Goal: Task Accomplishment & Management: Manage account settings

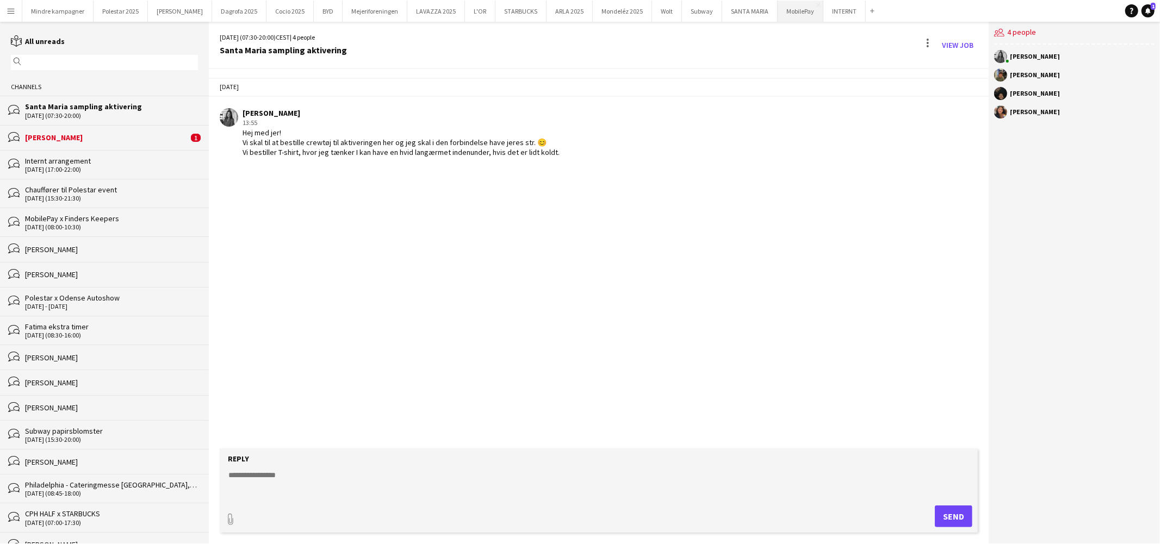
click at [778, 16] on button "MobilePay Close" at bounding box center [801, 11] width 46 height 21
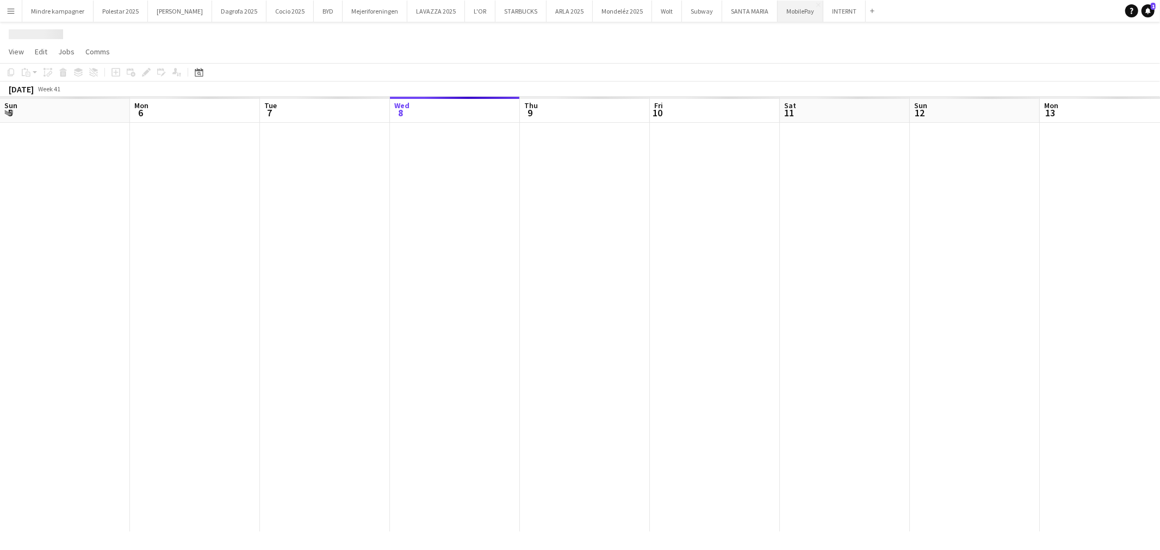
scroll to position [0, 259]
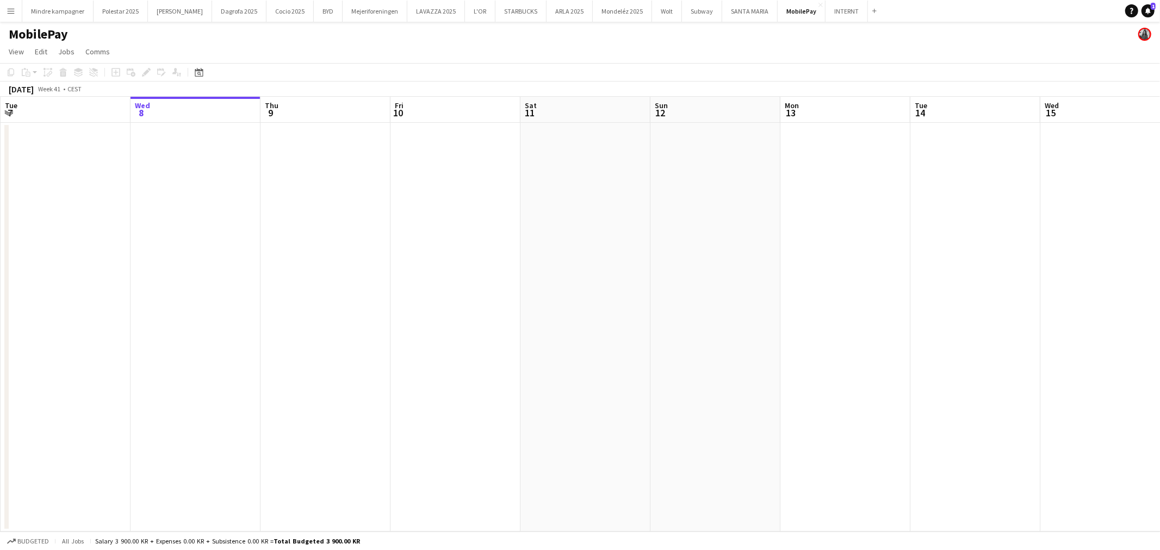
drag, startPoint x: 878, startPoint y: 317, endPoint x: 387, endPoint y: 320, distance: 491.1
click at [387, 320] on app-calendar-viewport "Sun 5 Mon 6 Tue 7 Wed 8 Thu 9 Fri 10 Sat 11 Sun 12 Mon 13 Tue 14 Wed 15 Thu 16 …" at bounding box center [580, 314] width 1160 height 435
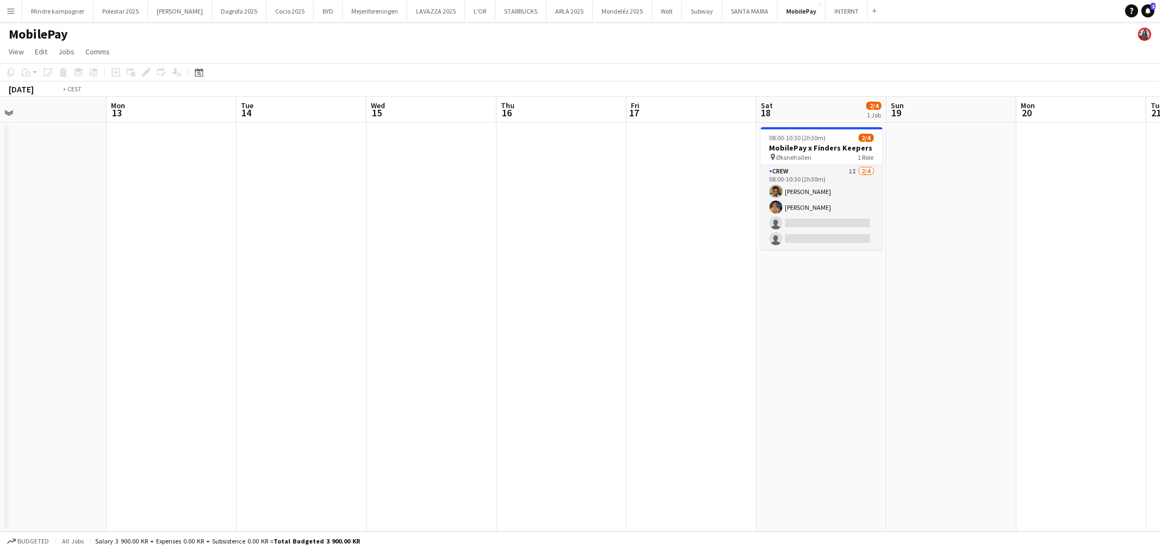
drag, startPoint x: 844, startPoint y: 309, endPoint x: 559, endPoint y: 330, distance: 285.7
click at [559, 330] on app-calendar-viewport "Thu 9 Fri 10 Sat 11 Sun 12 Mon 13 Tue 14 Wed 15 Thu 16 Fri 17 Sat 18 2/4 1 Job …" at bounding box center [580, 314] width 1160 height 435
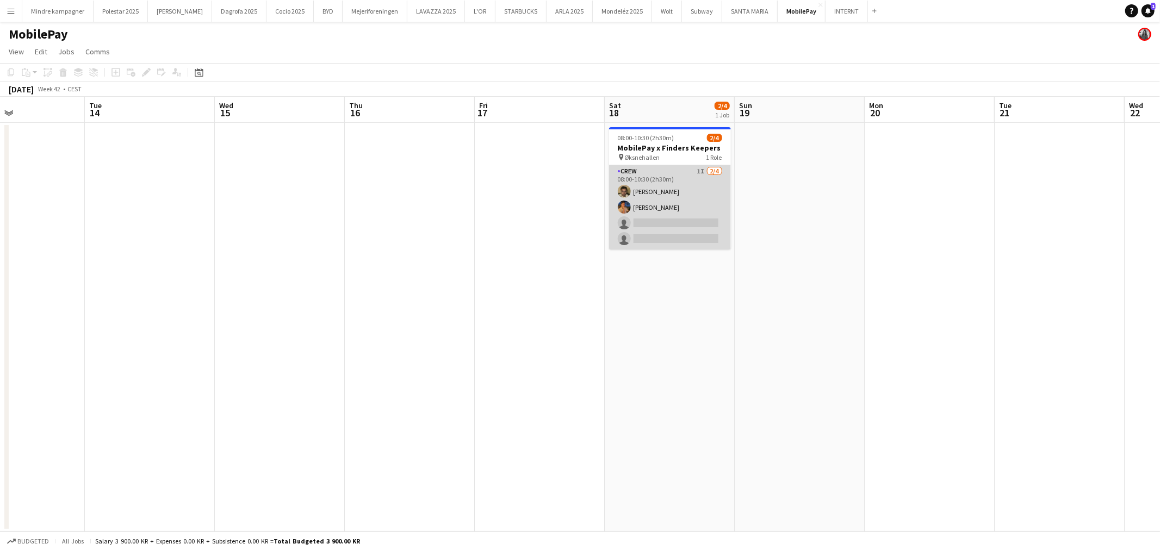
click at [665, 227] on app-card-role "Crew 1I [DATE] 08:00-10:30 (2h30m) [PERSON_NAME] [PERSON_NAME] single-neutral-a…" at bounding box center [670, 207] width 122 height 84
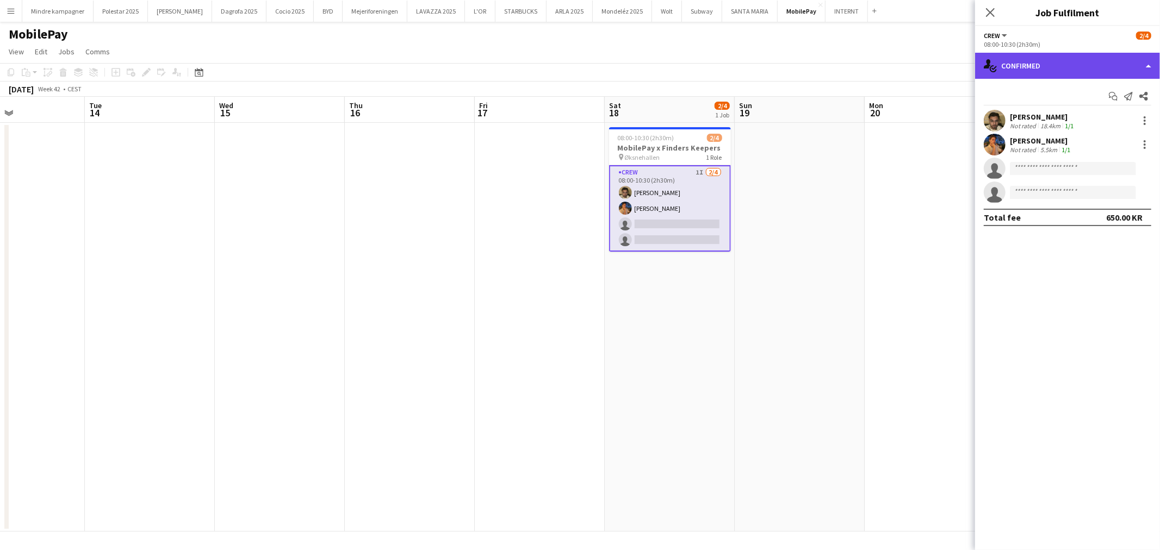
click at [1061, 60] on div "single-neutral-actions-check-2 Confirmed" at bounding box center [1067, 66] width 185 height 26
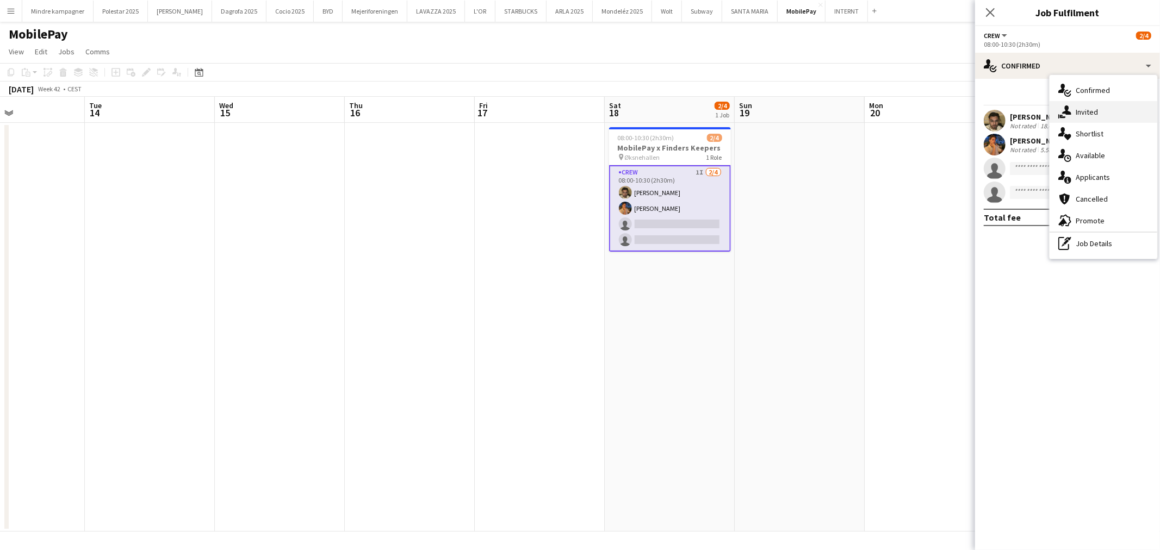
click at [1087, 111] on span "Invited" at bounding box center [1087, 112] width 22 height 10
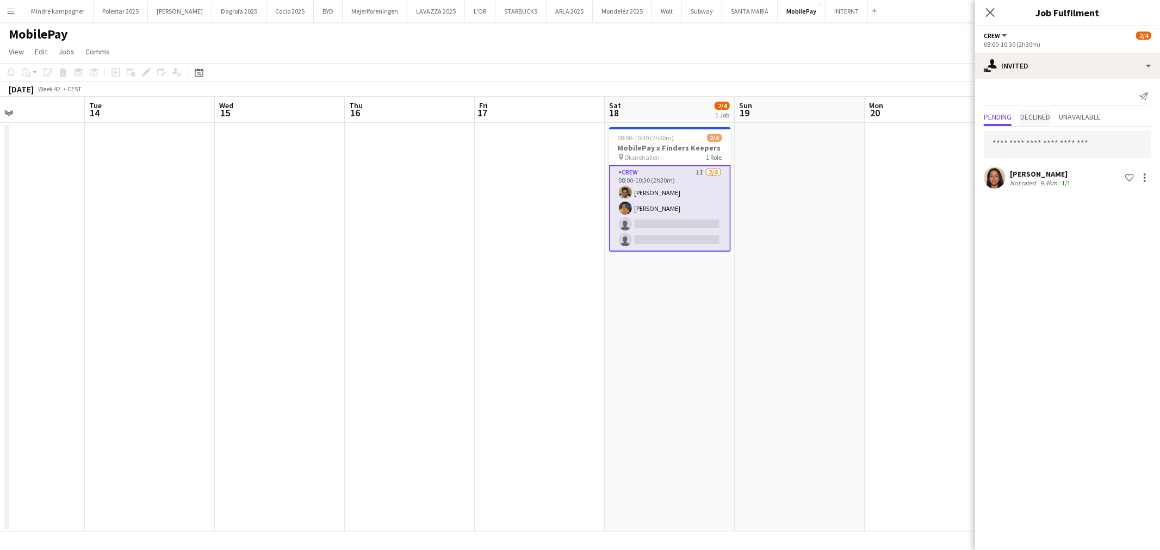
click at [1040, 110] on span "Declined" at bounding box center [1035, 118] width 30 height 16
click at [1008, 113] on span "Pending" at bounding box center [998, 117] width 28 height 8
click at [1020, 145] on input "text" at bounding box center [1068, 144] width 168 height 27
type input "*****"
click at [1039, 178] on span "[EMAIL_ADDRESS][DOMAIN_NAME]" at bounding box center [1068, 180] width 150 height 9
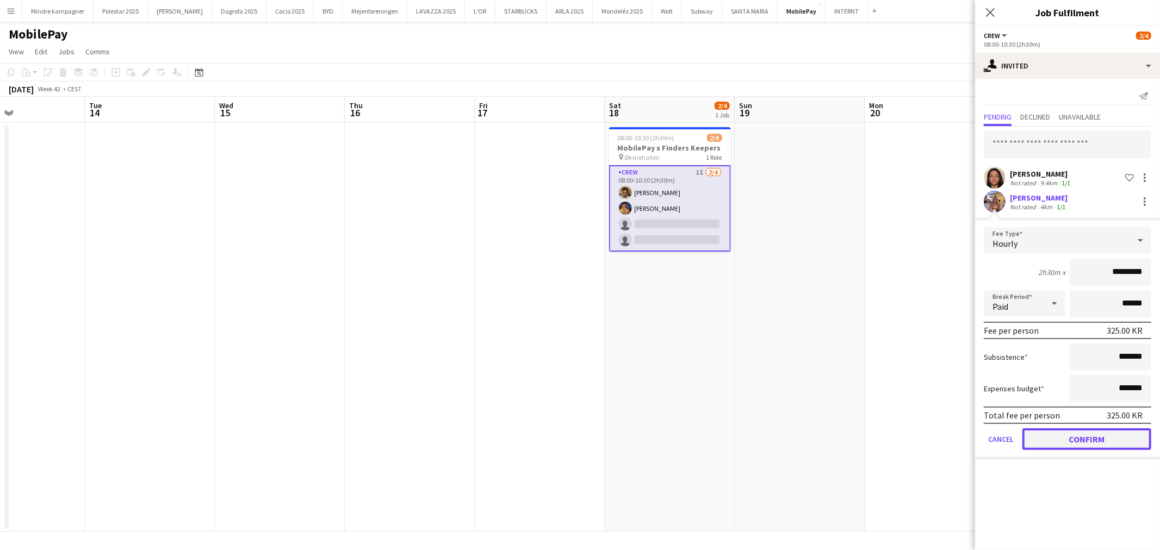
click at [1106, 434] on button "Confirm" at bounding box center [1087, 440] width 129 height 22
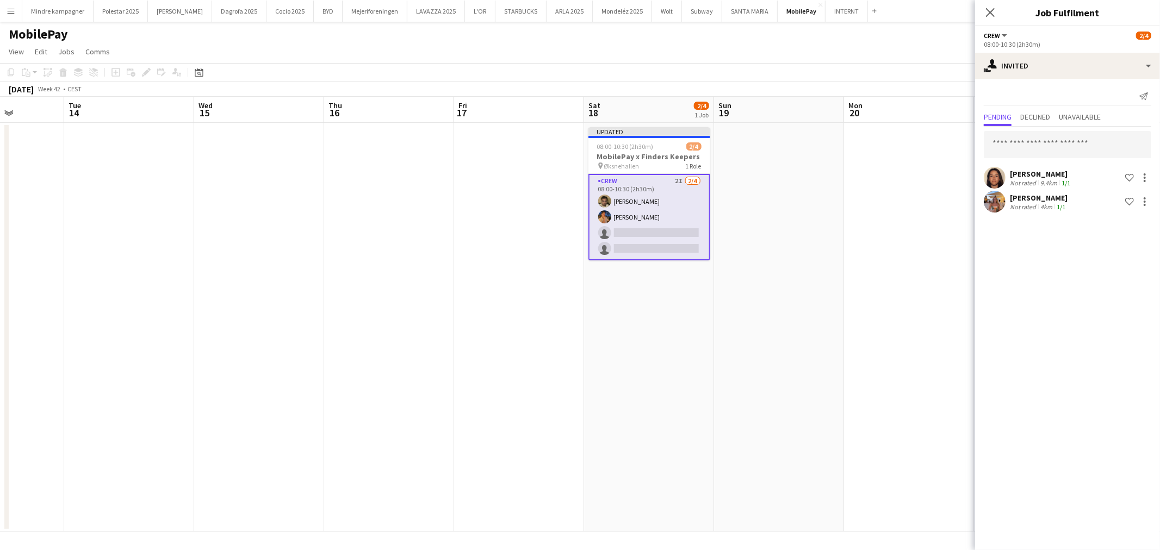
drag, startPoint x: 908, startPoint y: 378, endPoint x: 448, endPoint y: 382, distance: 460.7
click at [448, 382] on app-calendar-viewport "Fri 10 Sat 11 Sun 12 Mon 13 Tue 14 Wed 15 Thu 16 Fri 17 Sat 18 2/4 1 Job Sun 19…" at bounding box center [580, 314] width 1160 height 435
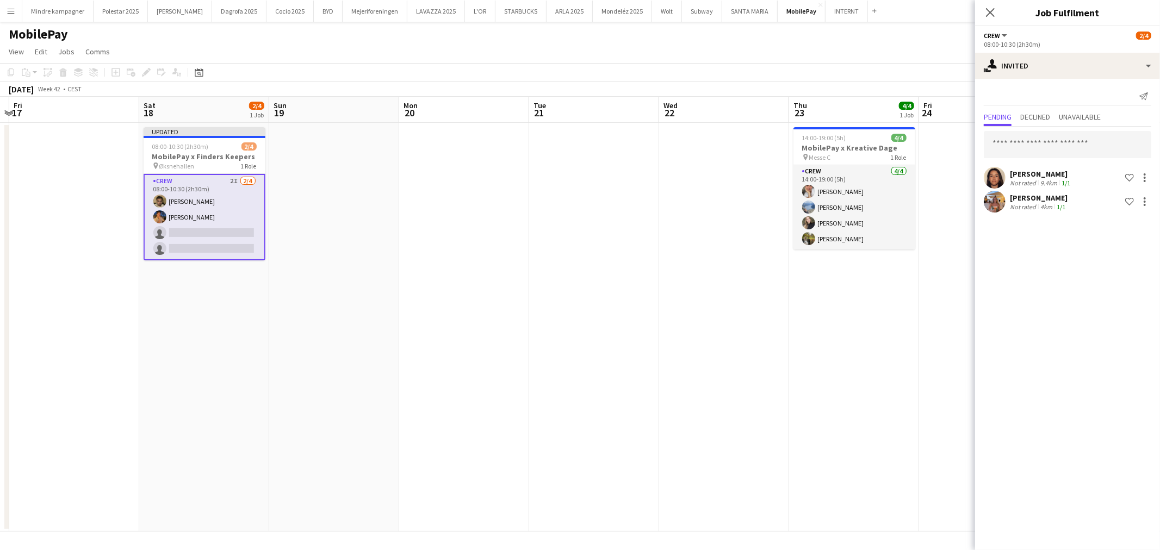
drag, startPoint x: 802, startPoint y: 407, endPoint x: 631, endPoint y: 427, distance: 172.5
click at [631, 427] on app-calendar-viewport "Tue 14 Wed 15 Thu 16 Fri 17 Sat 18 2/4 1 Job Sun 19 Mon 20 Tue 21 Wed 22 Thu 23…" at bounding box center [580, 314] width 1160 height 435
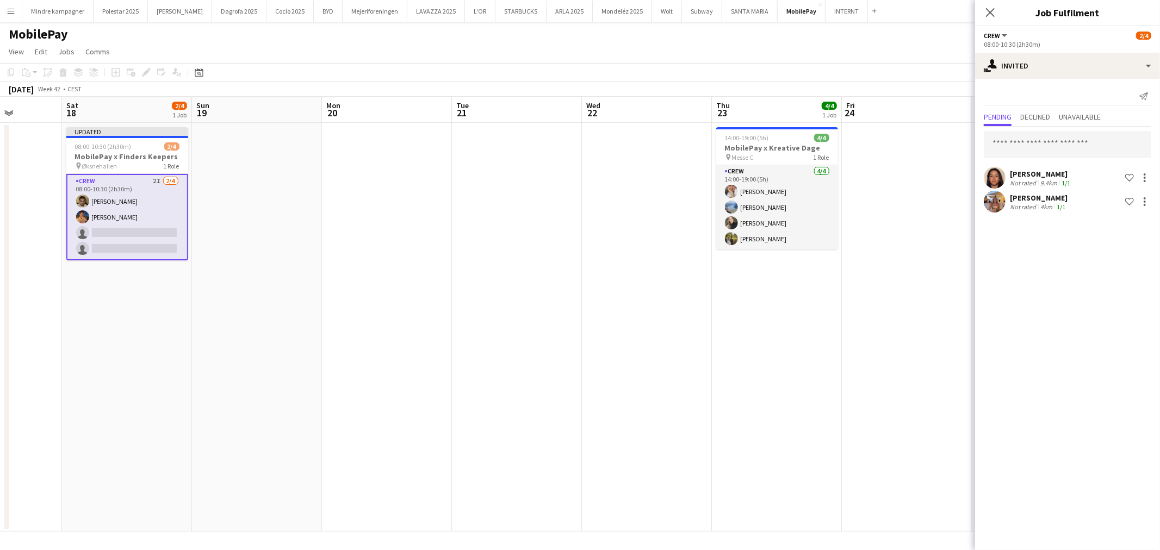
drag, startPoint x: 302, startPoint y: 381, endPoint x: 523, endPoint y: 394, distance: 220.7
click at [523, 394] on app-calendar-viewport "Wed 15 Thu 16 Fri 17 Sat 18 2/4 1 Job Sun 19 Mon 20 Tue 21 Wed 22 Thu 23 4/4 1 …" at bounding box center [580, 314] width 1160 height 435
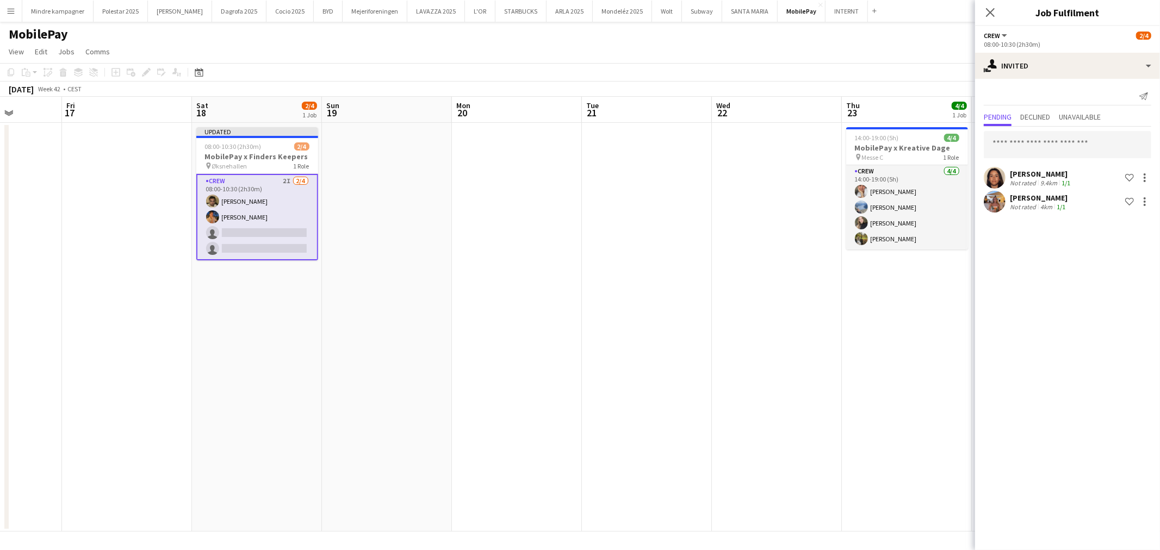
scroll to position [0, 327]
click at [1052, 139] on input "text" at bounding box center [1068, 144] width 168 height 27
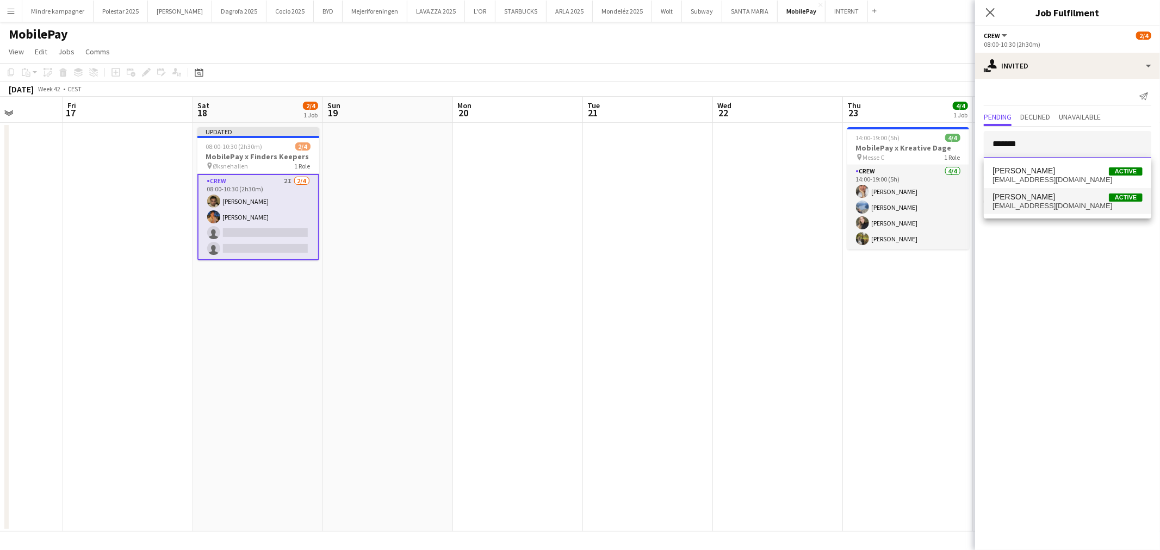
type input "*******"
click at [1037, 205] on span "[EMAIL_ADDRESS][DOMAIN_NAME]" at bounding box center [1068, 206] width 150 height 9
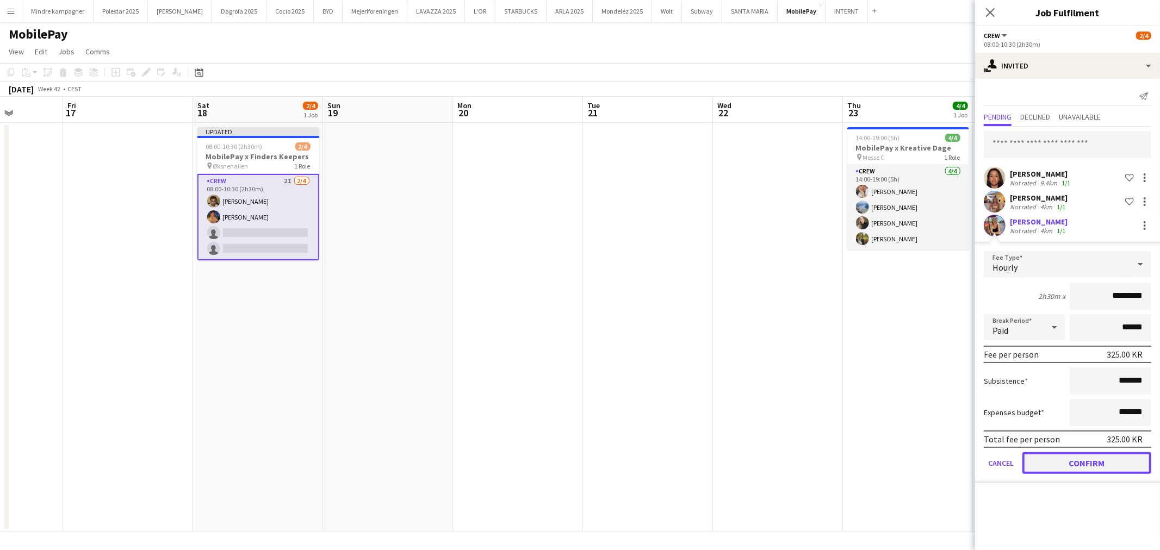
click at [1097, 457] on button "Confirm" at bounding box center [1087, 464] width 129 height 22
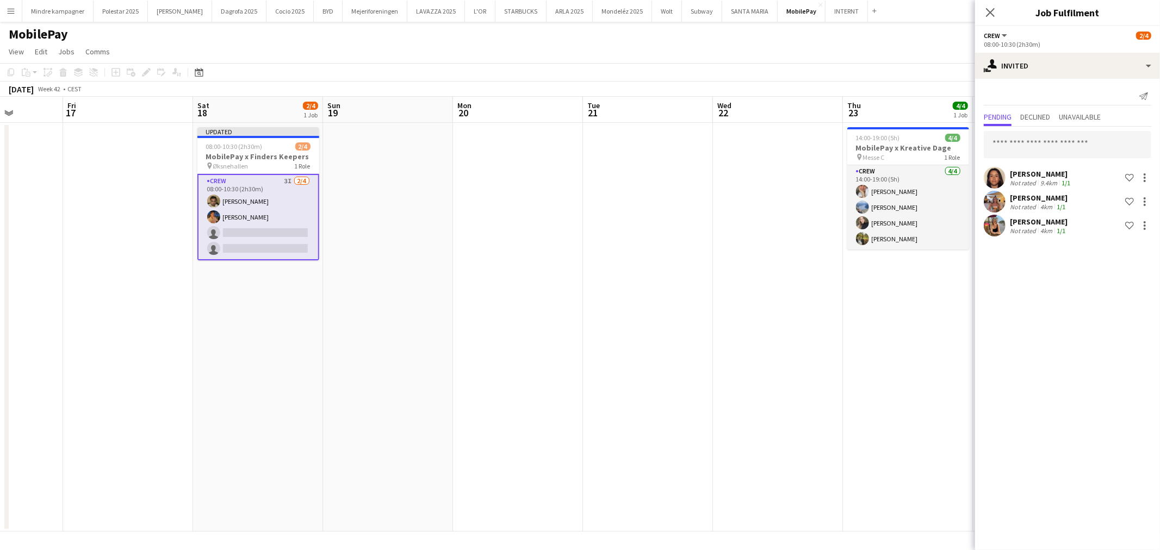
click at [864, 372] on app-date-cell "14:00-19:00 (5h) 4/4 MobilePay x Kreative Dage pin Messe C 1 Role Crew [DATE] 1…" at bounding box center [908, 327] width 130 height 409
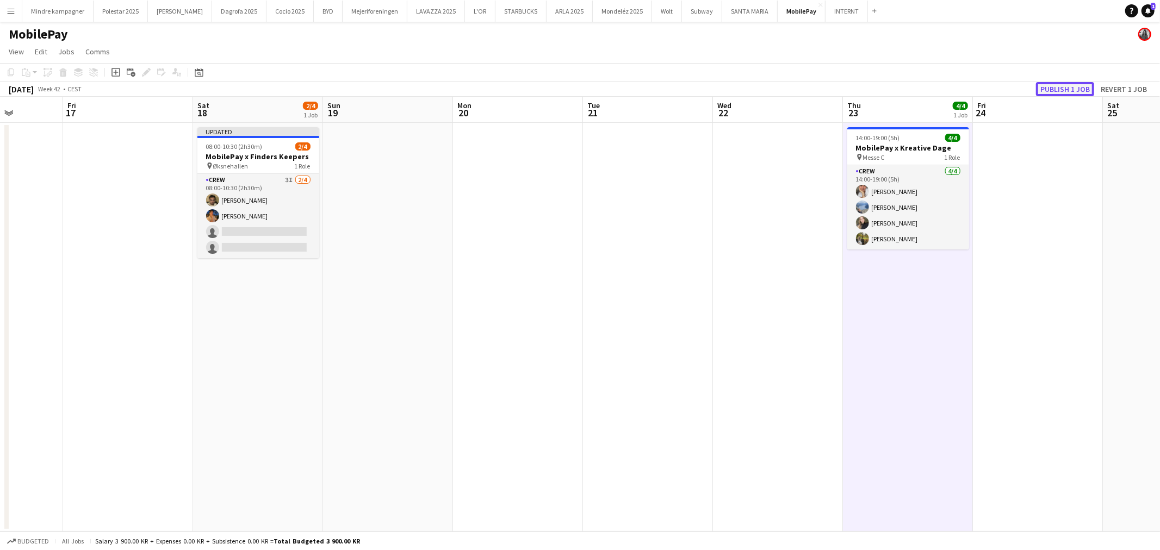
click at [1069, 88] on button "Publish 1 job" at bounding box center [1065, 89] width 58 height 14
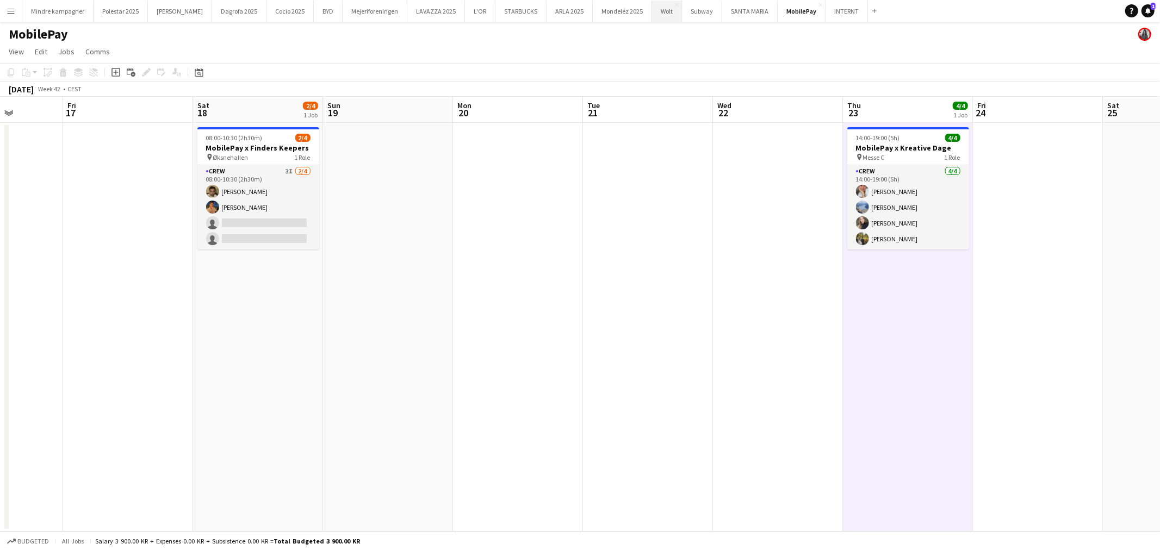
click at [652, 13] on button "Wolt Close" at bounding box center [667, 11] width 30 height 21
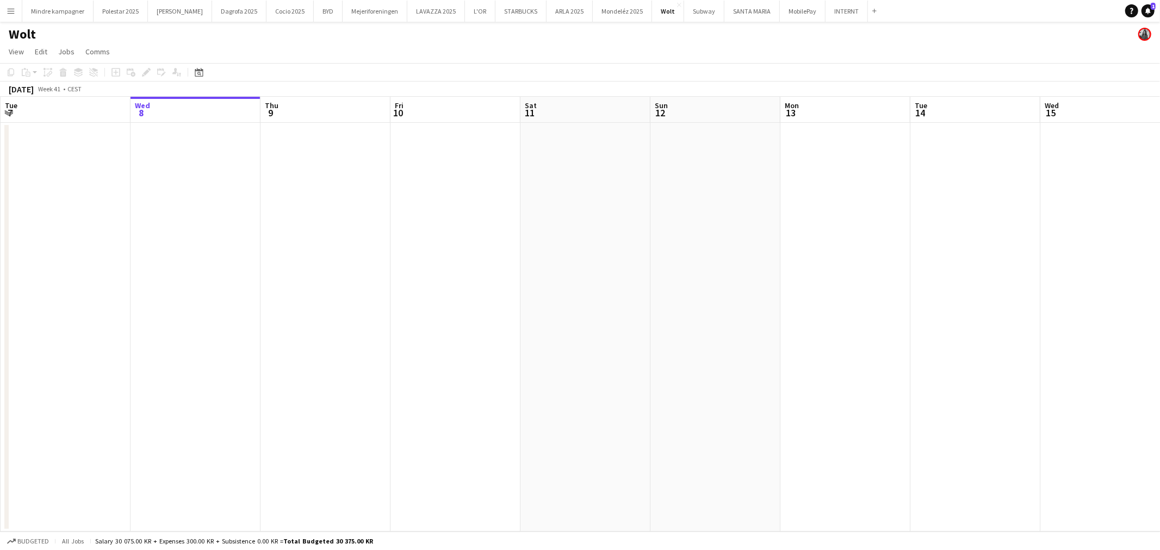
drag, startPoint x: 817, startPoint y: 284, endPoint x: 401, endPoint y: 324, distance: 418.0
click at [401, 324] on app-calendar-viewport "Sun 5 Mon 6 Tue 7 Wed 8 Thu 9 Fri 10 Sat 11 Sun 12 Mon 13 Tue 14 Wed 15 Thu 16 …" at bounding box center [580, 314] width 1160 height 435
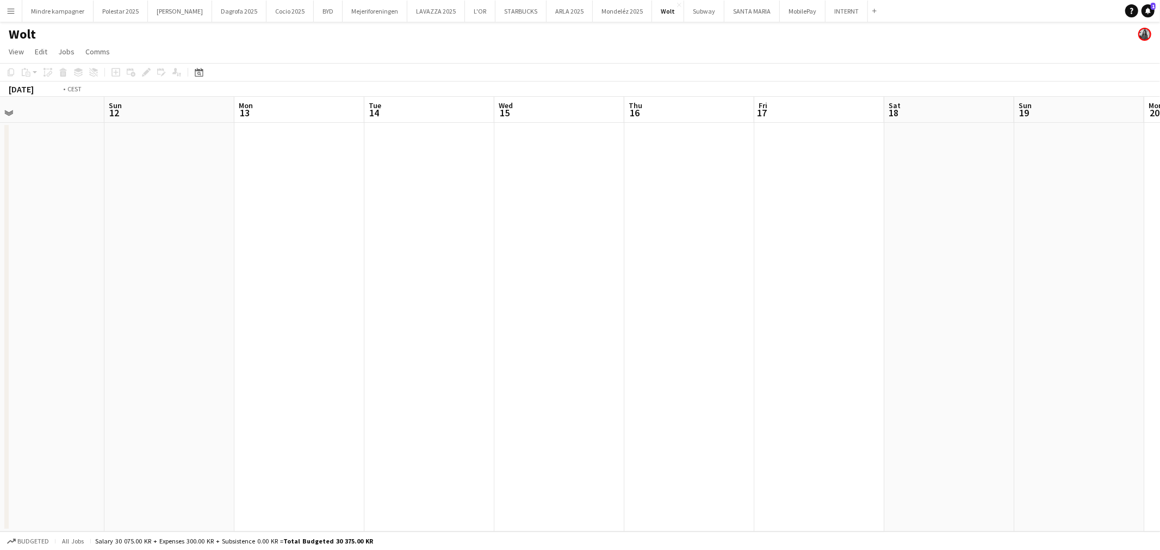
drag, startPoint x: 622, startPoint y: 339, endPoint x: 98, endPoint y: 374, distance: 525.5
click at [98, 374] on app-calendar-viewport "Wed 8 Thu 9 Fri 10 Sat 11 Sun 12 Mon 13 Tue 14 Wed 15 Thu 16 Fri 17 Sat 18 Sun …" at bounding box center [580, 314] width 1160 height 435
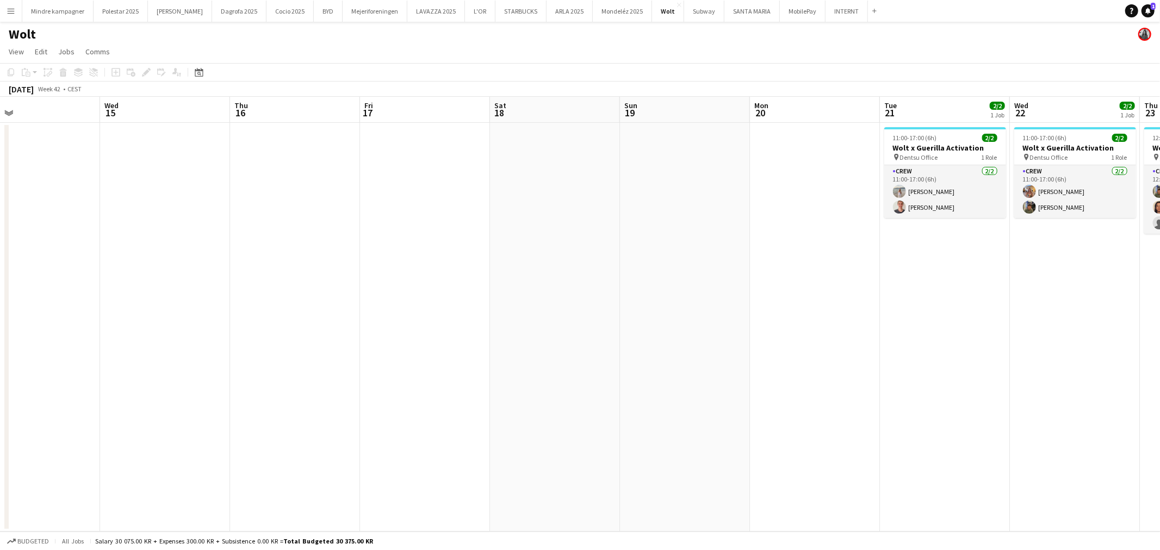
drag, startPoint x: 662, startPoint y: 368, endPoint x: 243, endPoint y: 410, distance: 421.4
click at [243, 410] on app-calendar-viewport "Sat 11 Sun 12 Mon 13 Tue 14 Wed 15 Thu 16 Fri 17 Sat 18 Sun 19 Mon 20 Tue 21 2/…" at bounding box center [580, 314] width 1160 height 435
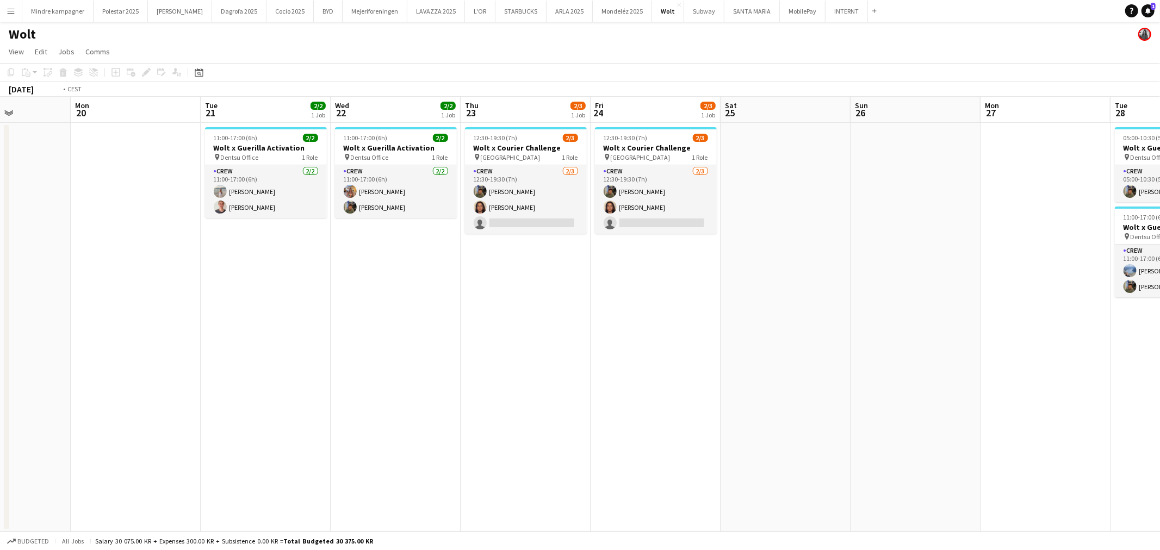
drag, startPoint x: 757, startPoint y: 414, endPoint x: 287, endPoint y: 486, distance: 475.8
click at [287, 486] on app-calendar-viewport "Fri 17 Sat 18 Sun 19 Mon 20 Tue 21 2/2 1 Job Wed 22 2/2 1 Job Thu 23 2/3 1 Job …" at bounding box center [580, 314] width 1160 height 435
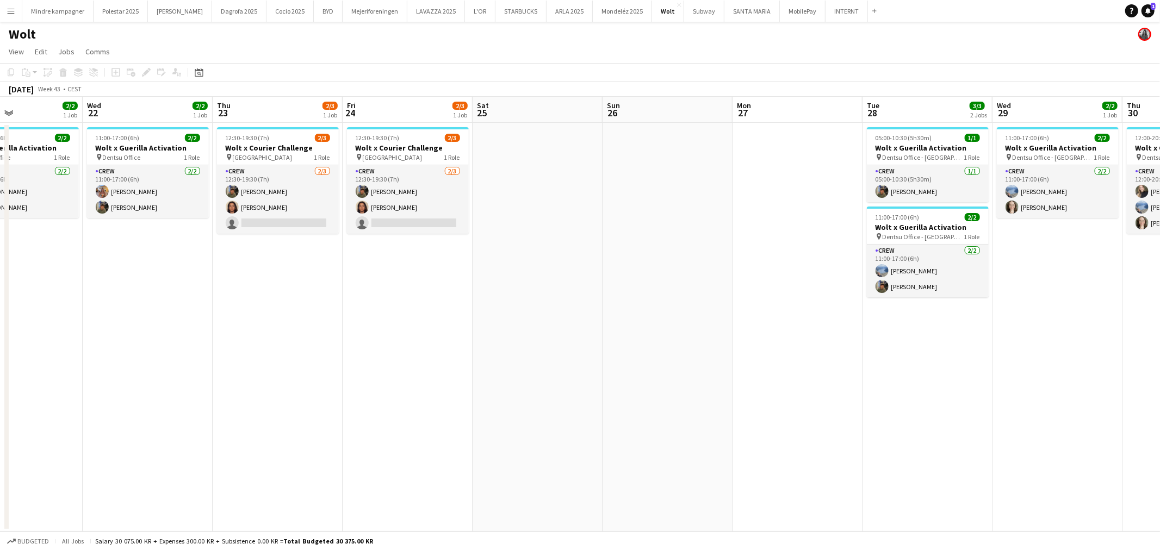
drag, startPoint x: 898, startPoint y: 420, endPoint x: 524, endPoint y: 427, distance: 374.3
click at [524, 427] on app-calendar-viewport "Sat 18 Sun 19 Mon 20 Tue 21 2/2 1 Job Wed 22 2/2 1 Job Thu 23 2/3 1 Job Fri 24 …" at bounding box center [580, 314] width 1160 height 435
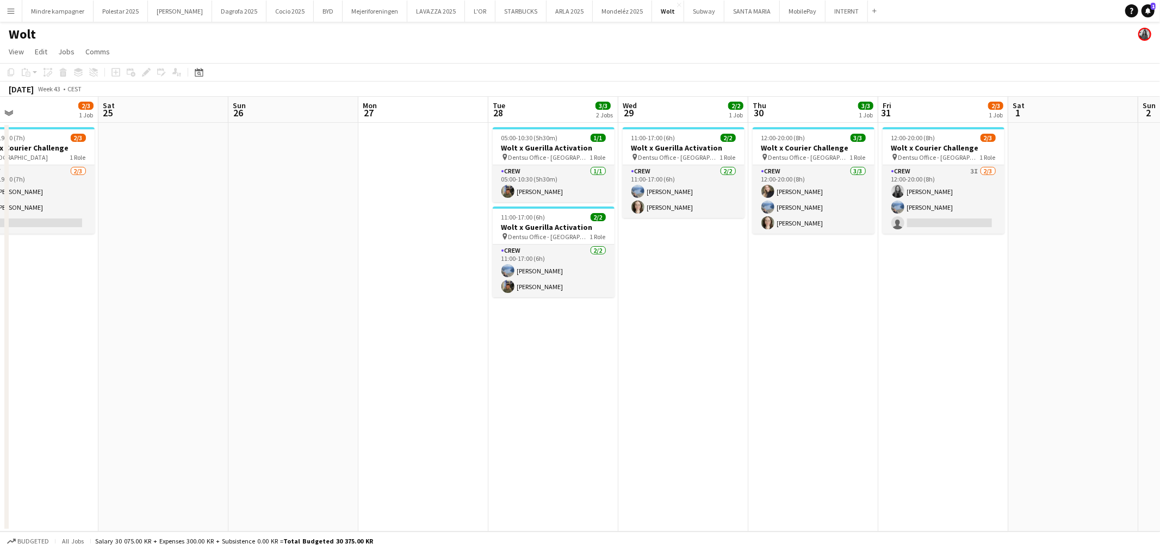
drag, startPoint x: 857, startPoint y: 365, endPoint x: 475, endPoint y: 394, distance: 382.4
click at [475, 394] on app-calendar-viewport "Wed 22 2/2 1 Job Thu 23 2/3 1 Job Fri 24 2/3 1 Job Sat 25 Sun 26 Mon 27 Tue 28 …" at bounding box center [580, 314] width 1160 height 435
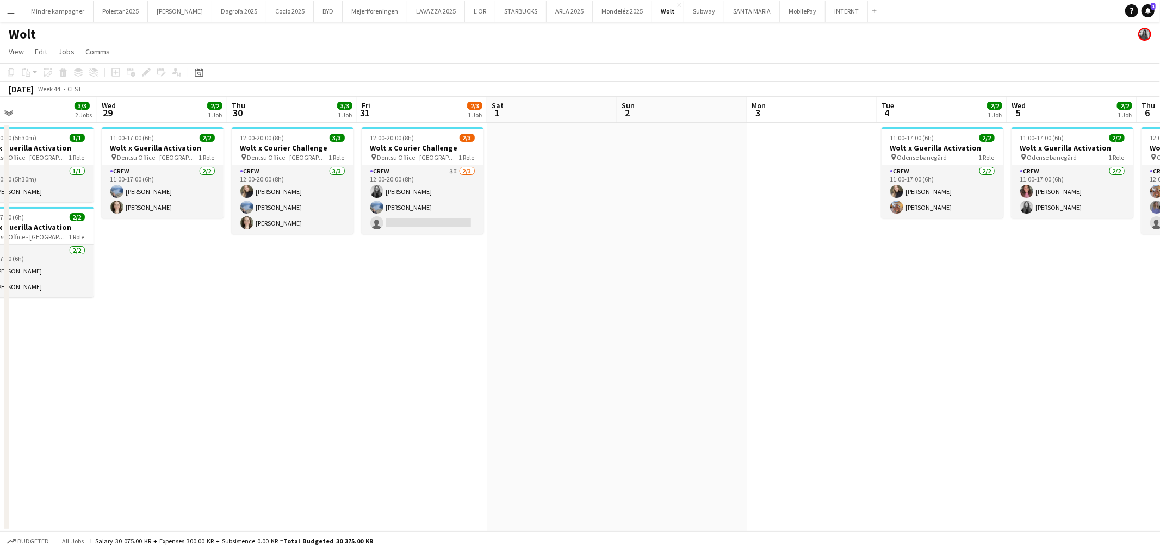
drag, startPoint x: 930, startPoint y: 392, endPoint x: 411, endPoint y: 443, distance: 521.3
click at [411, 443] on app-calendar-viewport "Sat 25 Sun 26 Mon 27 Tue 28 3/3 2 Jobs Wed 29 2/2 1 Job Thu 30 3/3 1 Job Fri 31…" at bounding box center [580, 314] width 1160 height 435
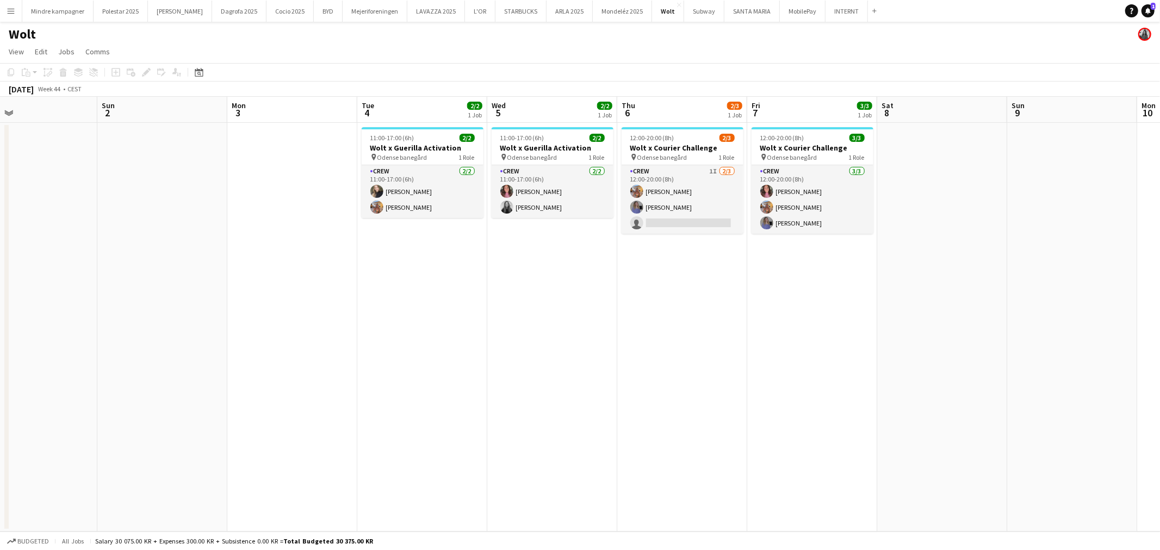
scroll to position [0, 350]
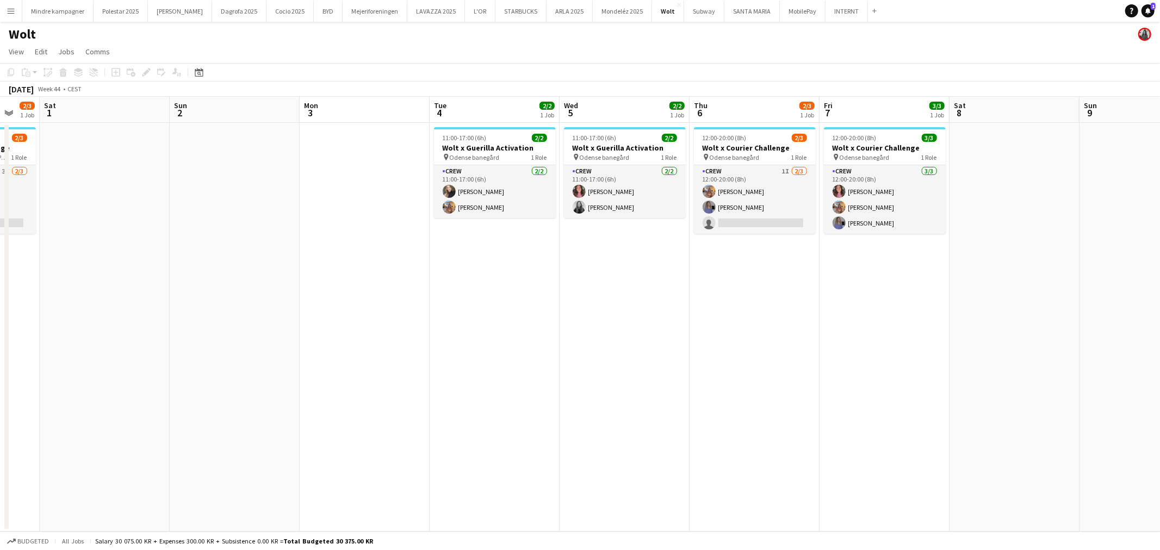
drag, startPoint x: 670, startPoint y: 419, endPoint x: 940, endPoint y: 396, distance: 270.8
click at [940, 396] on app-calendar-viewport "Wed 29 2/2 1 Job Thu 30 3/3 1 Job Fri 31 2/3 1 Job Sat 1 Sun 2 Mon 3 Tue 4 2/2 …" at bounding box center [580, 314] width 1160 height 435
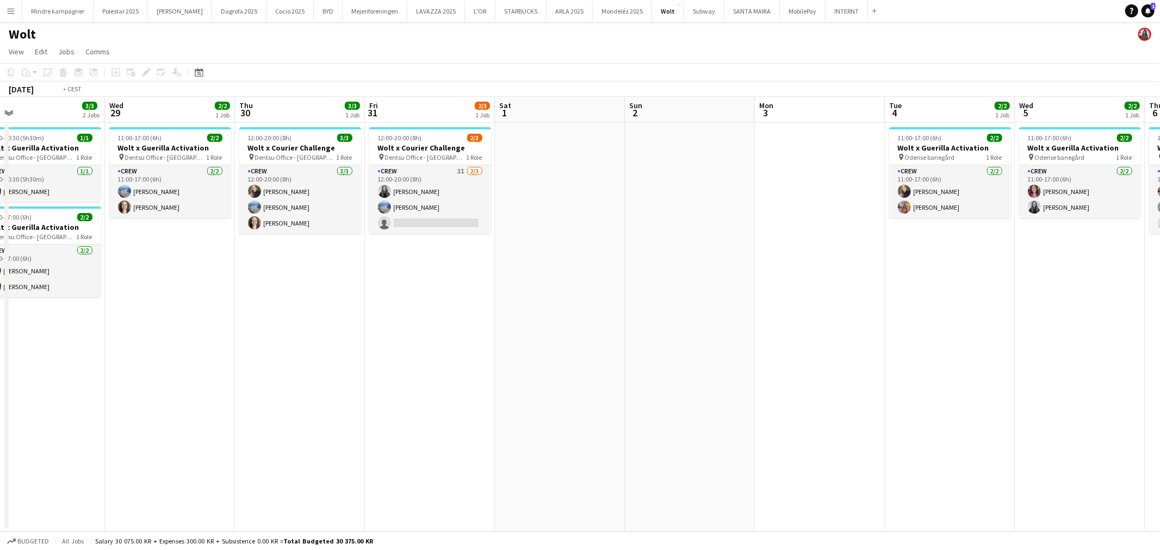
drag, startPoint x: 450, startPoint y: 403, endPoint x: 920, endPoint y: 313, distance: 478.4
click at [920, 313] on app-calendar-viewport "Sun 26 Mon 27 Tue 28 3/3 2 Jobs Wed 29 2/2 1 Job Thu 30 3/3 1 Job Fri 31 2/3 1 …" at bounding box center [580, 314] width 1160 height 435
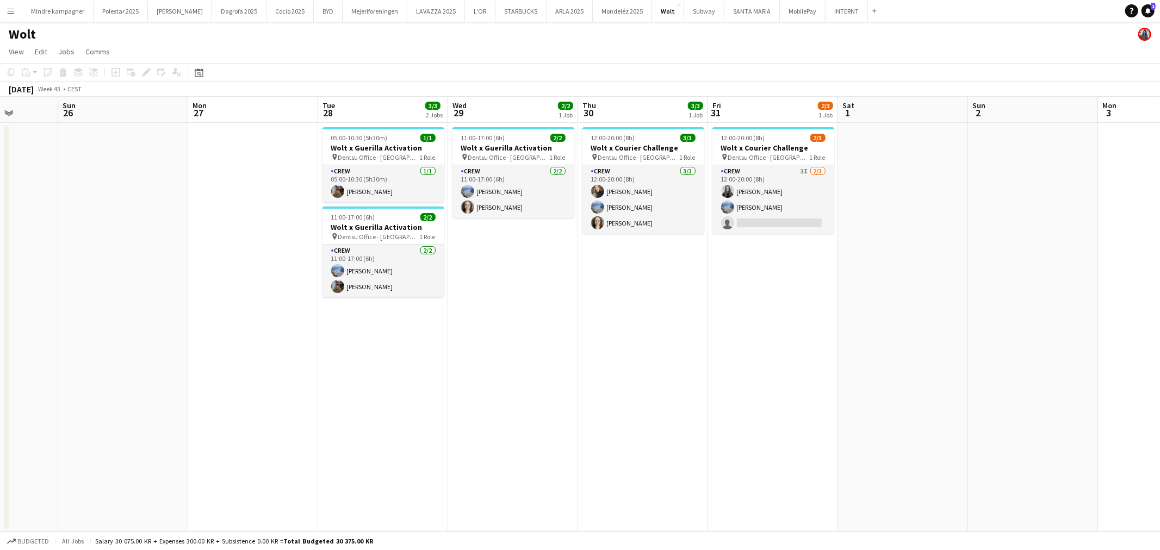
drag, startPoint x: 540, startPoint y: 354, endPoint x: 1032, endPoint y: 249, distance: 503.2
click at [1032, 249] on app-calendar-viewport "Thu 23 2/3 1 Job Fri 24 2/3 1 Job Sat 25 Sun 26 Mon 27 Tue 28 3/3 2 Jobs Wed 29…" at bounding box center [580, 314] width 1160 height 435
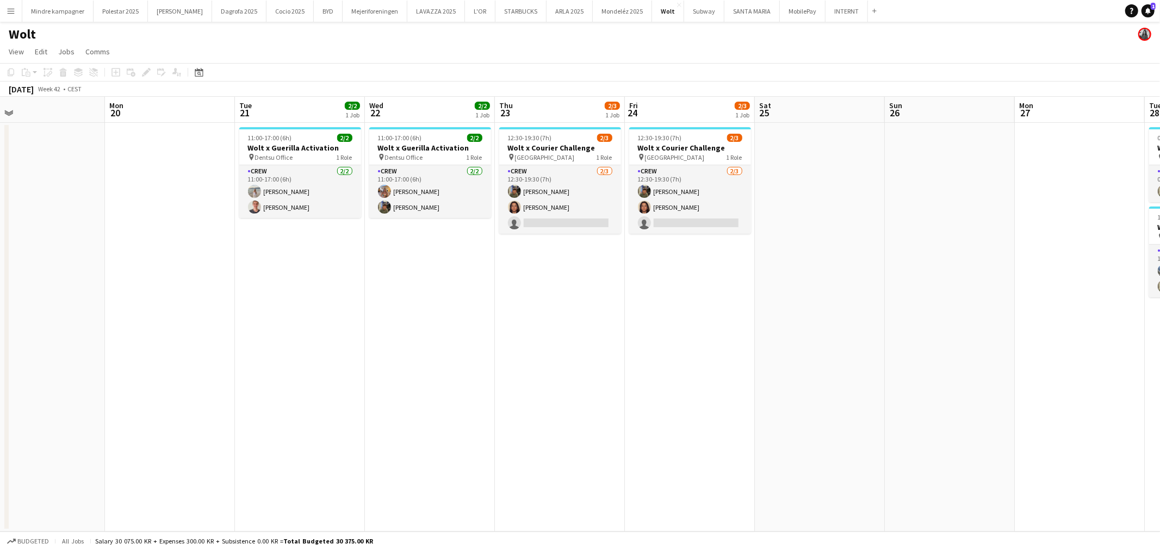
drag, startPoint x: 516, startPoint y: 323, endPoint x: 890, endPoint y: 286, distance: 376.0
click at [890, 286] on app-calendar-viewport "Fri 17 Sat 18 Sun 19 Mon 20 Tue 21 2/2 1 Job Wed 22 2/2 1 Job Thu 23 2/3 1 Job …" at bounding box center [580, 314] width 1160 height 435
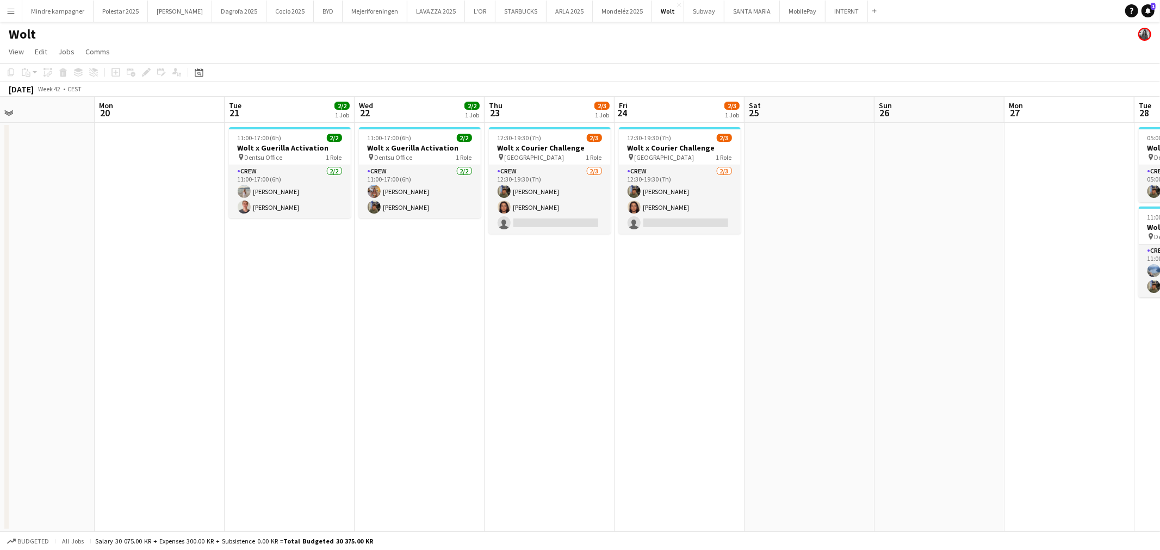
drag, startPoint x: 458, startPoint y: 340, endPoint x: 871, endPoint y: 293, distance: 415.5
click at [871, 293] on app-calendar-viewport "Fri 17 Sat 18 Sun 19 Mon 20 Tue 21 2/2 1 Job Wed 22 2/2 1 Job Thu 23 2/3 1 Job …" at bounding box center [580, 314] width 1160 height 435
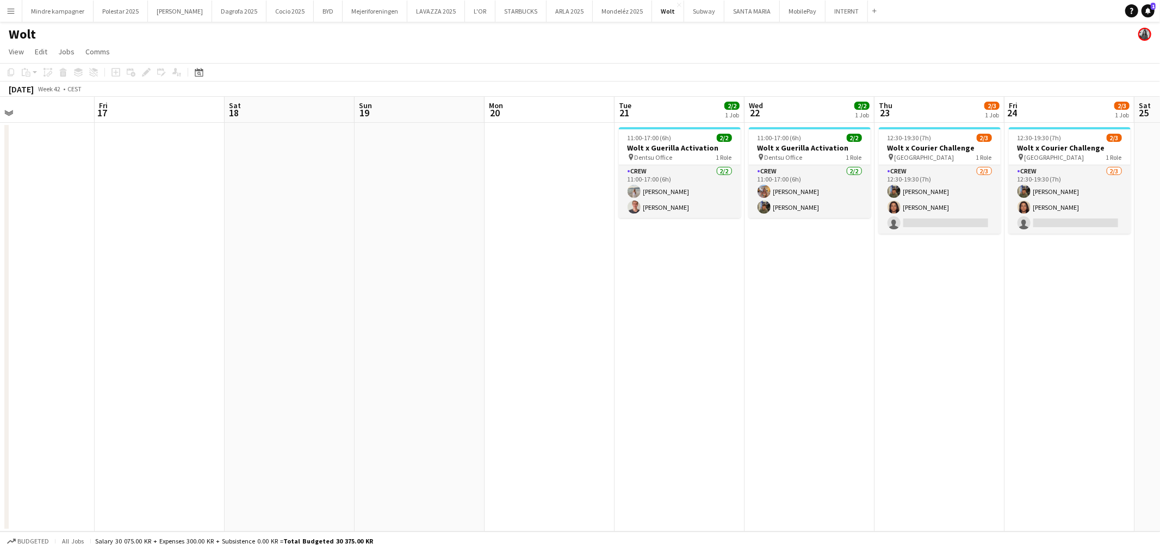
scroll to position [0, 336]
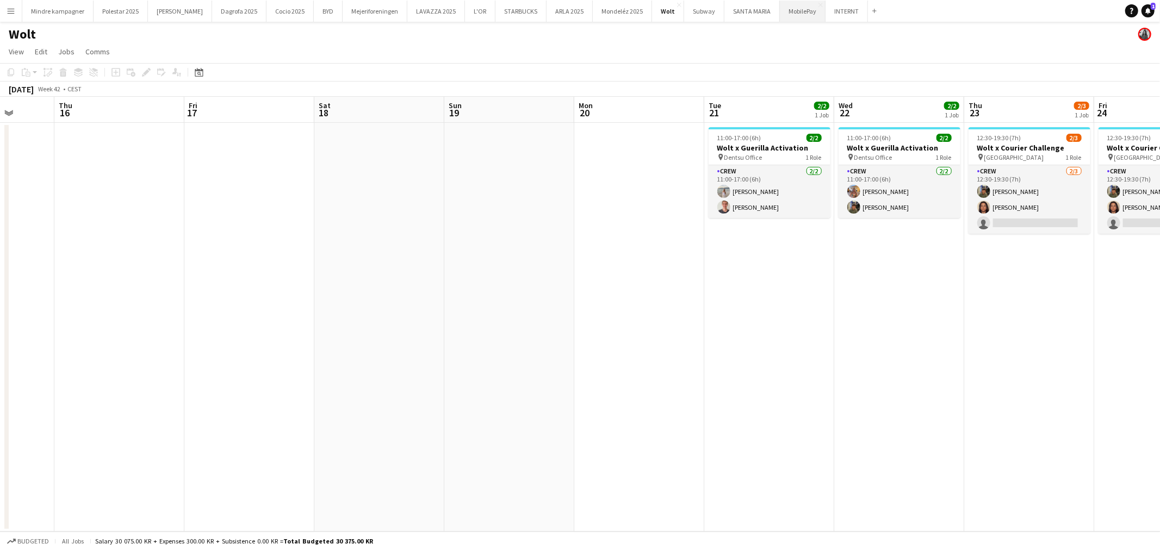
click at [780, 18] on button "MobilePay Close" at bounding box center [803, 11] width 46 height 21
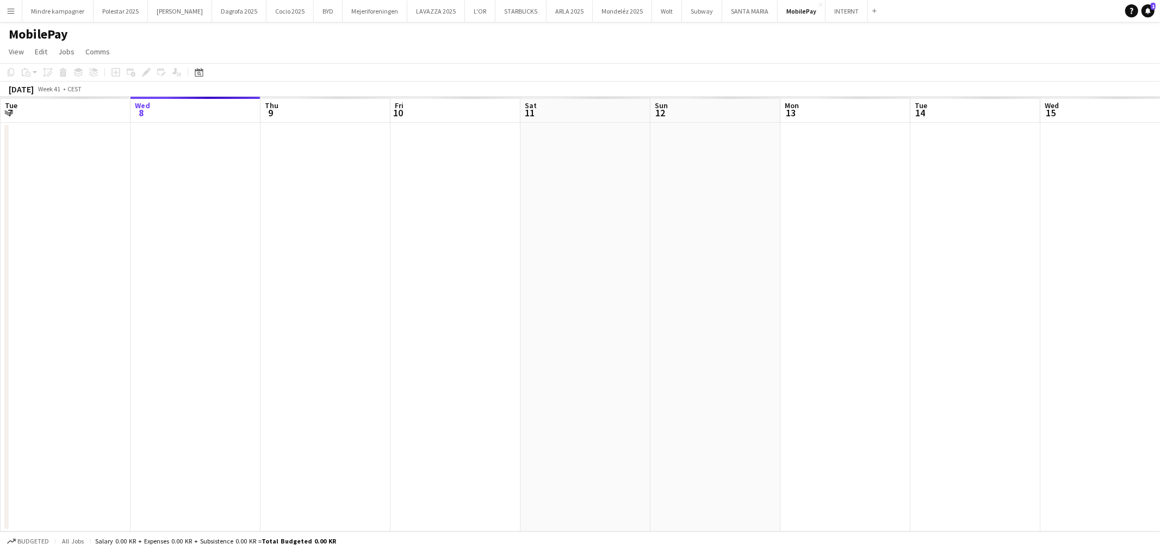
drag, startPoint x: 533, startPoint y: 345, endPoint x: 332, endPoint y: 355, distance: 200.9
click at [332, 355] on app-calendar-viewport "Sun 5 Mon 6 Tue 7 Wed 8 Thu 9 Fri 10 Sat 11 Sun 12 Mon 13 Tue 14 Wed 15 Thu 16 …" at bounding box center [580, 314] width 1160 height 435
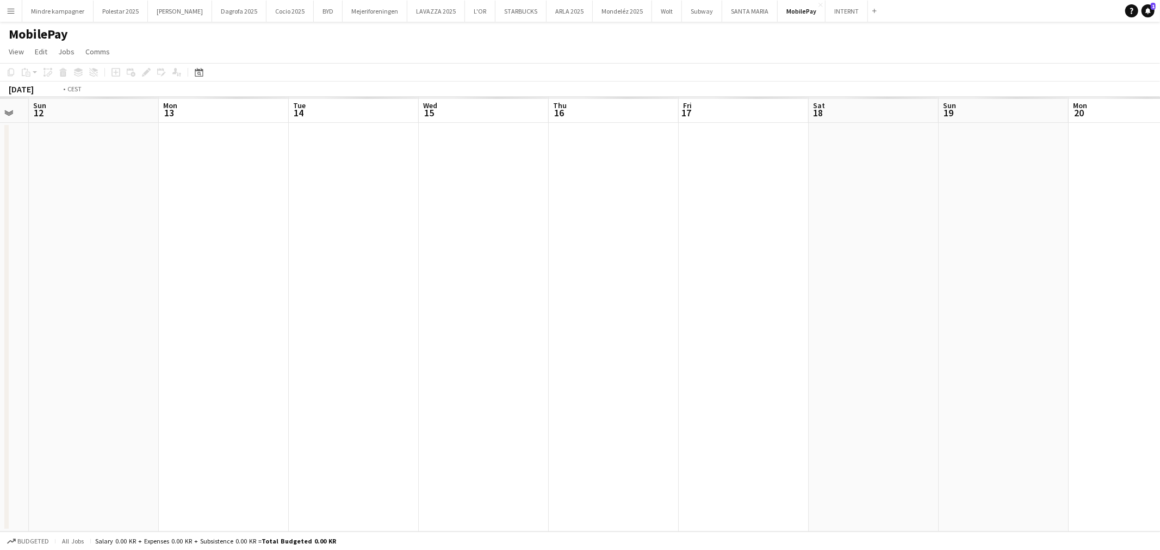
drag, startPoint x: 881, startPoint y: 338, endPoint x: 278, endPoint y: 382, distance: 604.3
click at [278, 382] on app-calendar-viewport "Thu 9 Fri 10 Sat 11 Sun 12 Mon 13 Tue 14 Wed 15 Thu 16 Fri 17 Sat 18 Sun 19 Mon…" at bounding box center [580, 314] width 1160 height 435
drag, startPoint x: 852, startPoint y: 393, endPoint x: 299, endPoint y: 448, distance: 555.9
click at [299, 448] on app-calendar-viewport "Mon 13 Tue 14 Wed 15 Thu 16 Fri 17 Sat 18 Sun 19 Mon 20 Tue 21 Wed 22 Thu 23 Fr…" at bounding box center [580, 314] width 1160 height 435
drag, startPoint x: 430, startPoint y: 371, endPoint x: 848, endPoint y: 302, distance: 424.4
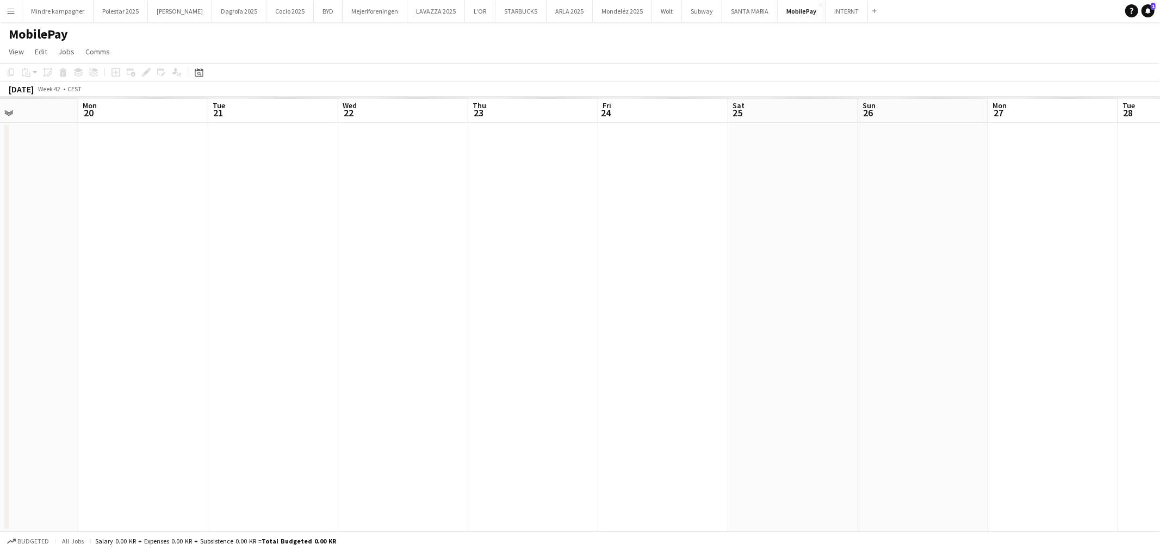
click at [848, 302] on app-calendar-viewport "Fri 17 Sat 18 Sun 19 Mon 20 Tue 21 Wed 22 Thu 23 Fri 24 Sat 25 Sun 26 Mon 27 Tu…" at bounding box center [580, 314] width 1160 height 435
drag, startPoint x: 577, startPoint y: 323, endPoint x: 938, endPoint y: 275, distance: 364.9
click at [938, 275] on app-calendar-viewport "Mon 13 Tue 14 Wed 15 Thu 16 Fri 17 Sat 18 Sun 19 Mon 20 Tue 21 Wed 22 Thu 23 Fr…" at bounding box center [580, 314] width 1160 height 435
drag, startPoint x: 603, startPoint y: 337, endPoint x: 800, endPoint y: 338, distance: 196.9
click at [800, 338] on app-calendar-viewport "Fri 10 Sat 11 Sun 12 Mon 13 Tue 14 Wed 15 Thu 16 Fri 17 Sat 18 Sun 19 Mon 20 Tu…" at bounding box center [580, 314] width 1160 height 435
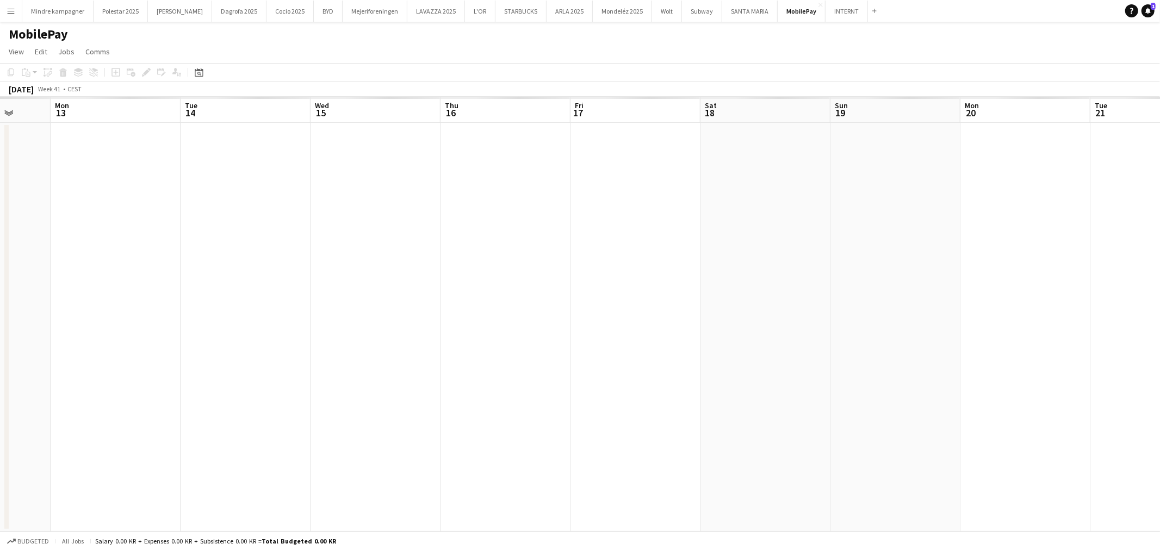
scroll to position [0, 284]
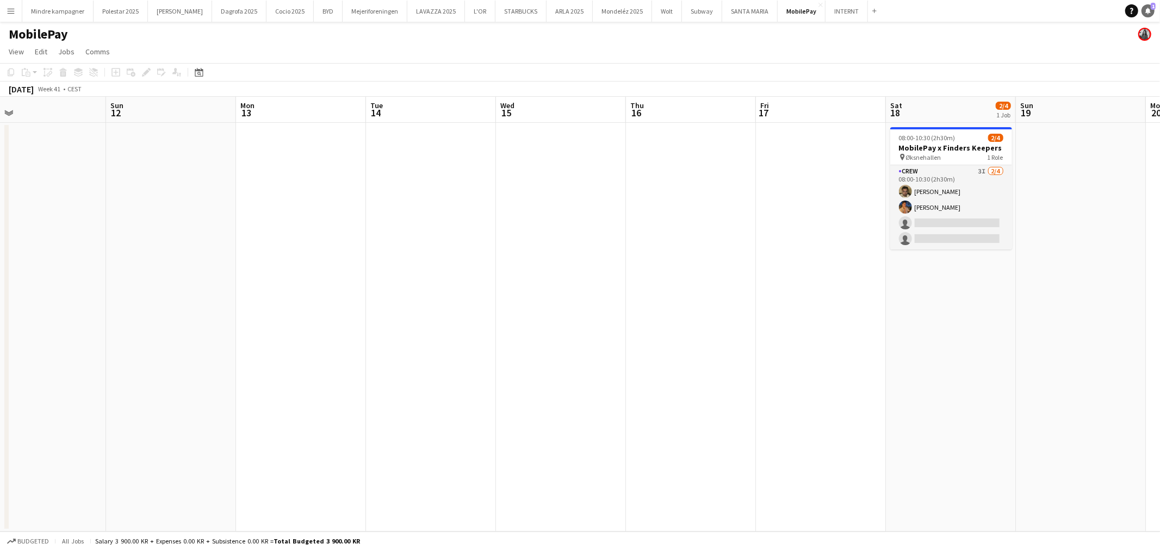
click at [1150, 14] on icon "Notifications" at bounding box center [1148, 11] width 7 height 7
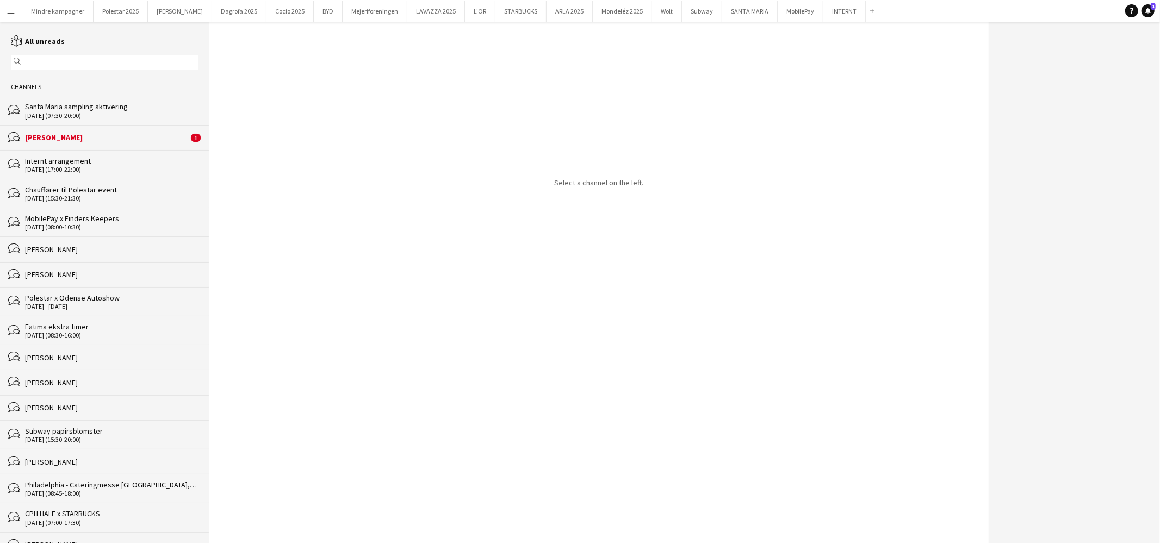
click at [140, 137] on div "[PERSON_NAME]" at bounding box center [106, 138] width 163 height 10
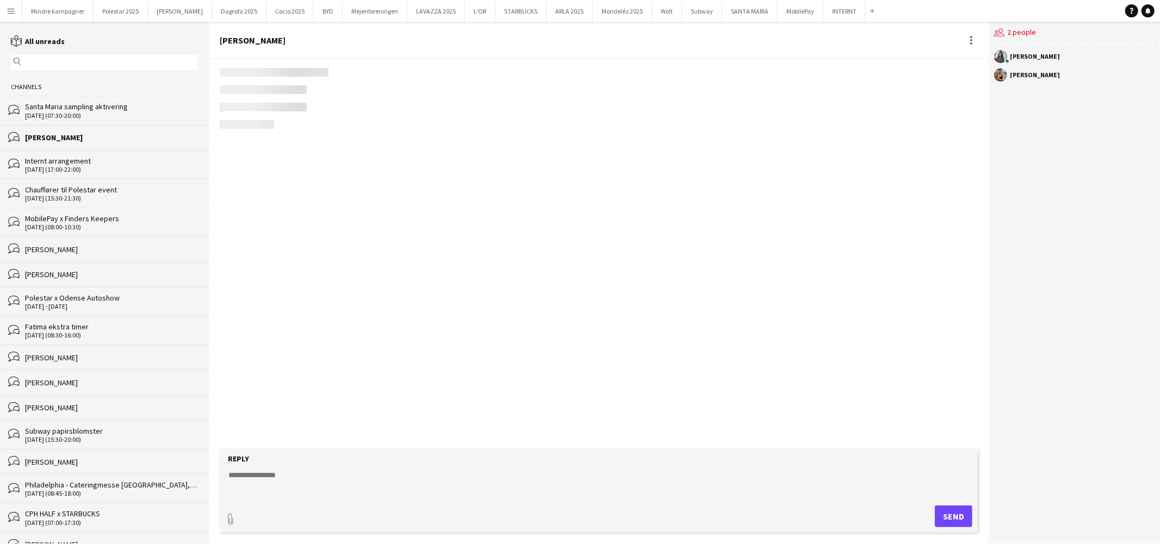
scroll to position [2133, 0]
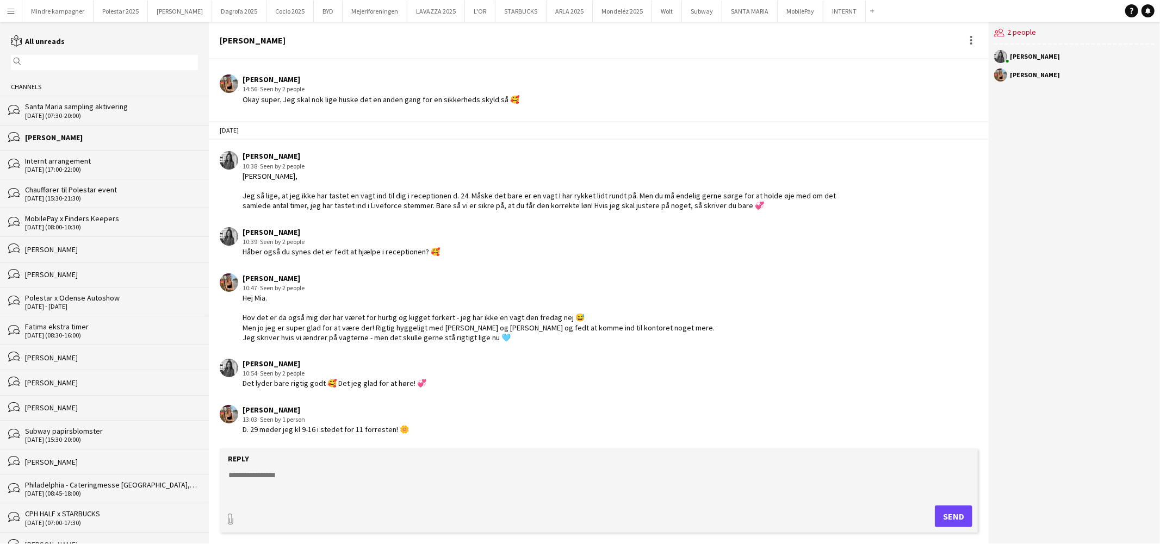
click at [295, 473] on textarea at bounding box center [600, 484] width 747 height 28
type textarea "**********"
click at [953, 519] on button "Send" at bounding box center [954, 517] width 38 height 22
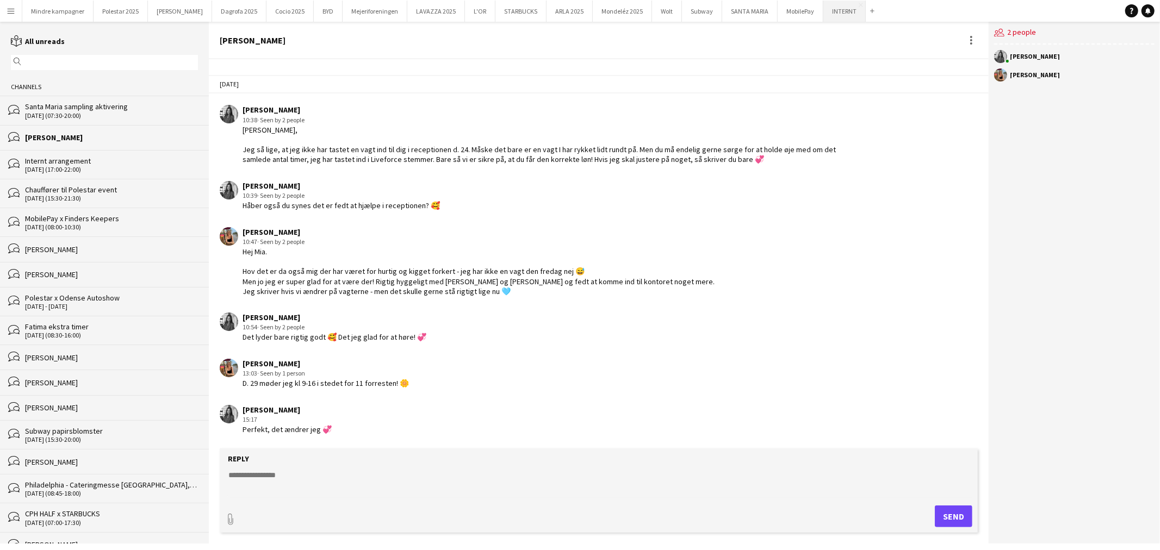
click at [823, 8] on button "INTERNT Close" at bounding box center [844, 11] width 42 height 21
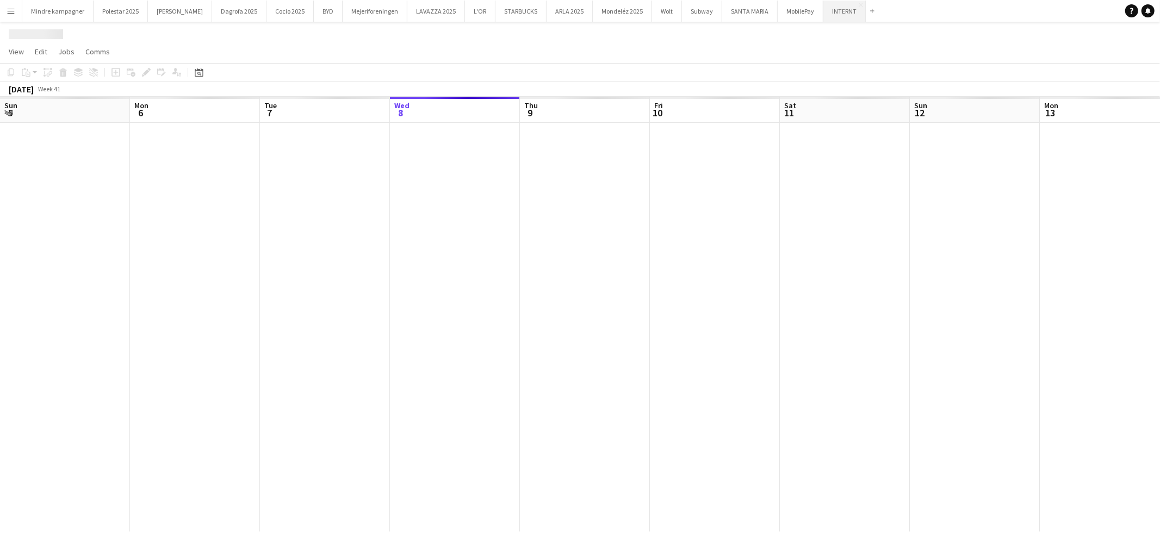
scroll to position [0, 259]
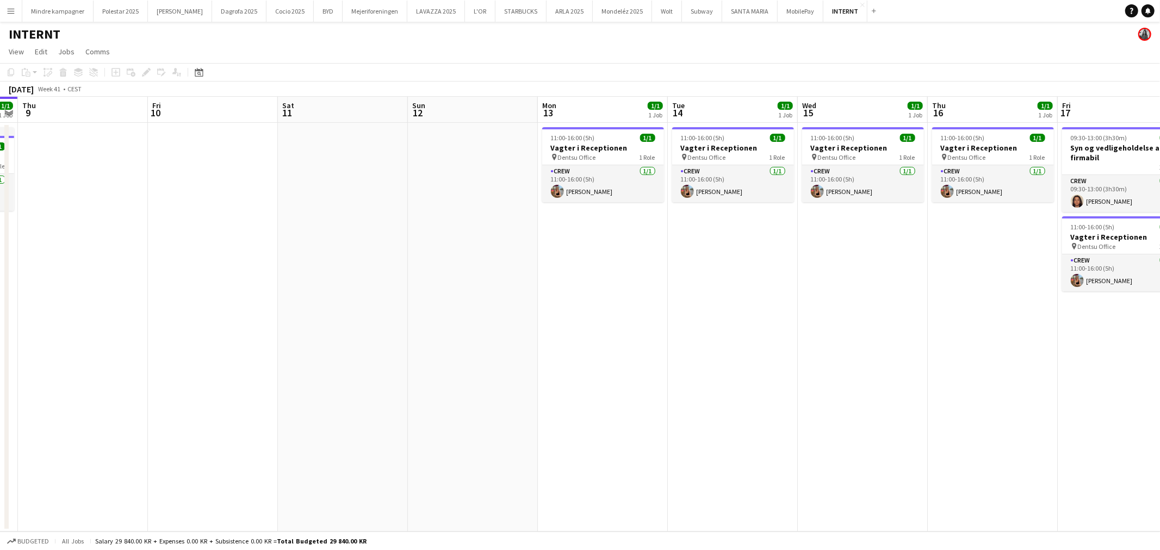
drag, startPoint x: 890, startPoint y: 324, endPoint x: 338, endPoint y: 339, distance: 552.3
click at [338, 339] on app-calendar-viewport "Sun 5 Mon 6 Tue 7 1/1 1 Job Wed 8 1/1 1 Job Thu 9 Fri 10 Sat 11 Sun 12 Mon 13 1…" at bounding box center [580, 314] width 1160 height 435
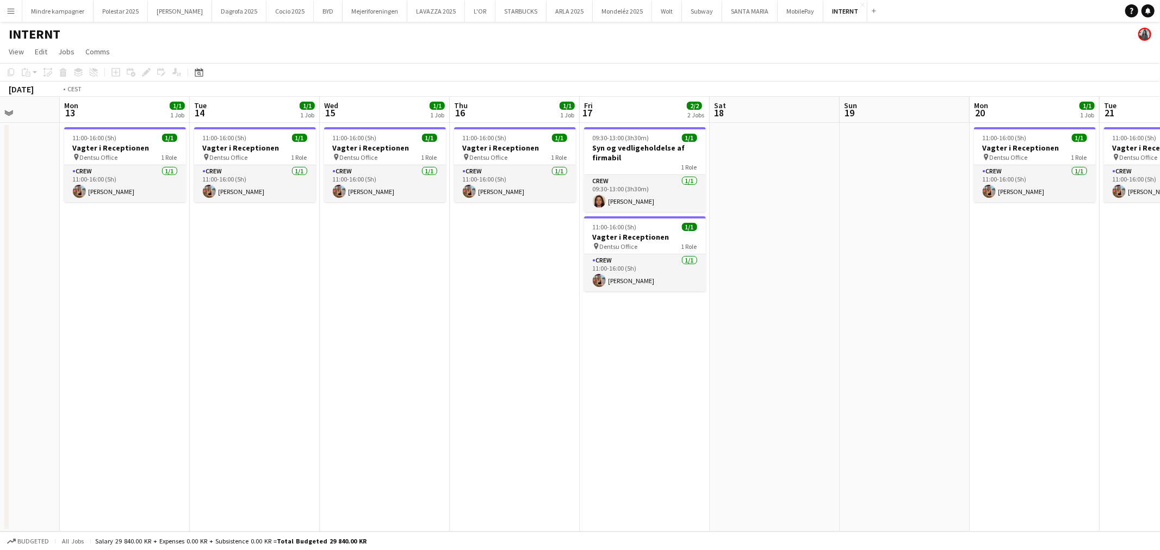
drag, startPoint x: 914, startPoint y: 344, endPoint x: 389, endPoint y: 369, distance: 526.0
click at [389, 369] on app-calendar-viewport "Thu 9 Fri 10 Sat 11 Sun 12 Mon 13 1/1 1 Job Tue 14 1/1 1 Job Wed 15 1/1 1 Job T…" at bounding box center [580, 314] width 1160 height 435
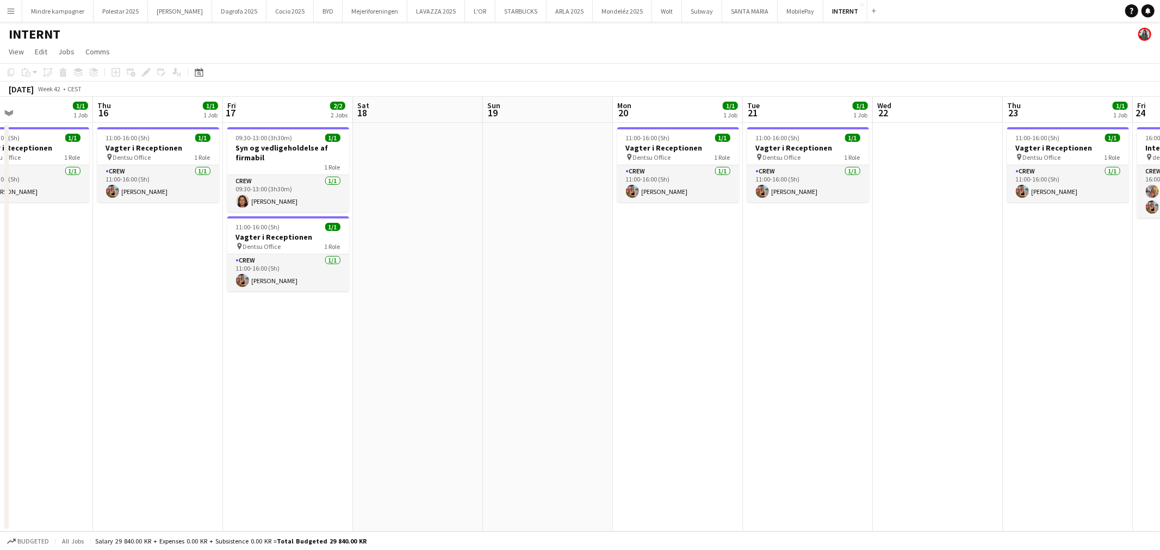
drag, startPoint x: 795, startPoint y: 326, endPoint x: 200, endPoint y: 332, distance: 595.0
click at [200, 332] on app-calendar-viewport "Sun 12 Mon 13 1/1 1 Job Tue 14 1/1 1 Job Wed 15 1/1 1 Job Thu 16 1/1 1 Job Fri …" at bounding box center [580, 314] width 1160 height 435
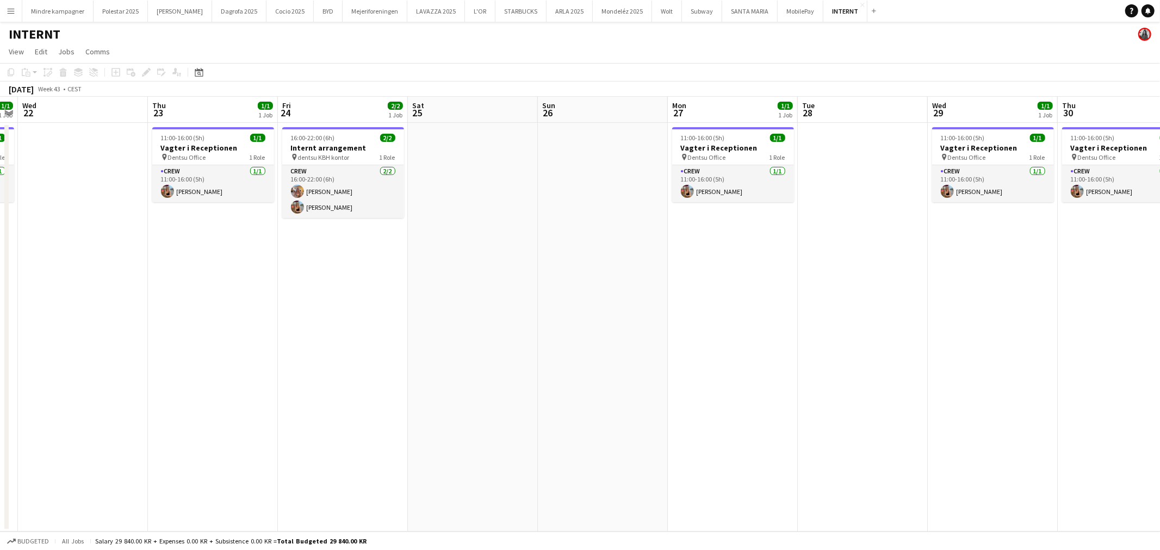
scroll to position [0, 336]
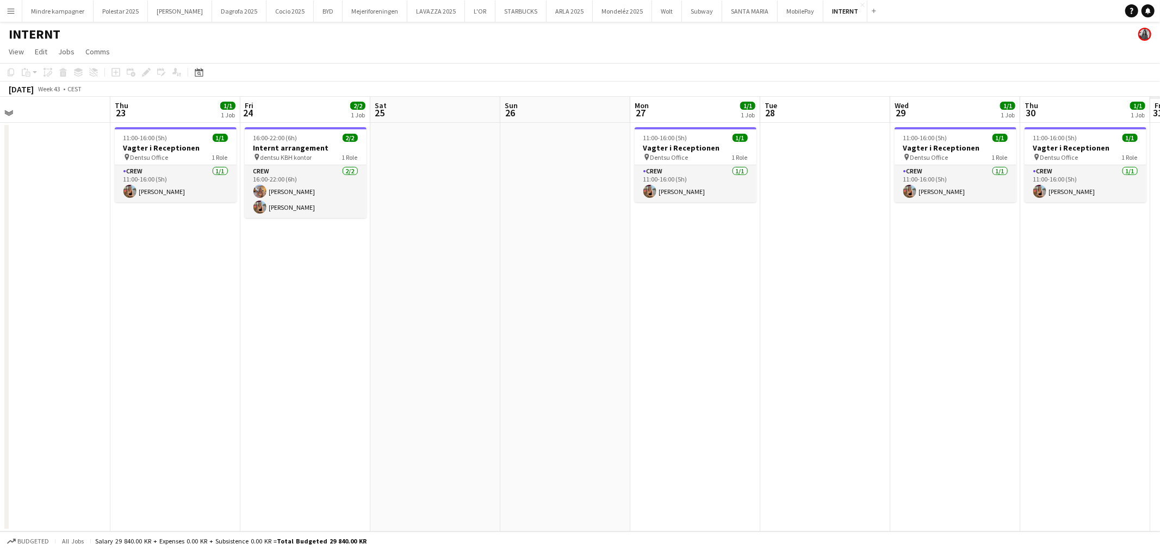
drag, startPoint x: 599, startPoint y: 356, endPoint x: 193, endPoint y: 362, distance: 406.3
click at [193, 362] on app-calendar-viewport "Sun 19 Mon 20 1/1 1 Job Tue 21 1/1 1 Job Wed 22 Thu 23 1/1 1 Job Fri 24 2/2 1 J…" at bounding box center [580, 314] width 1160 height 435
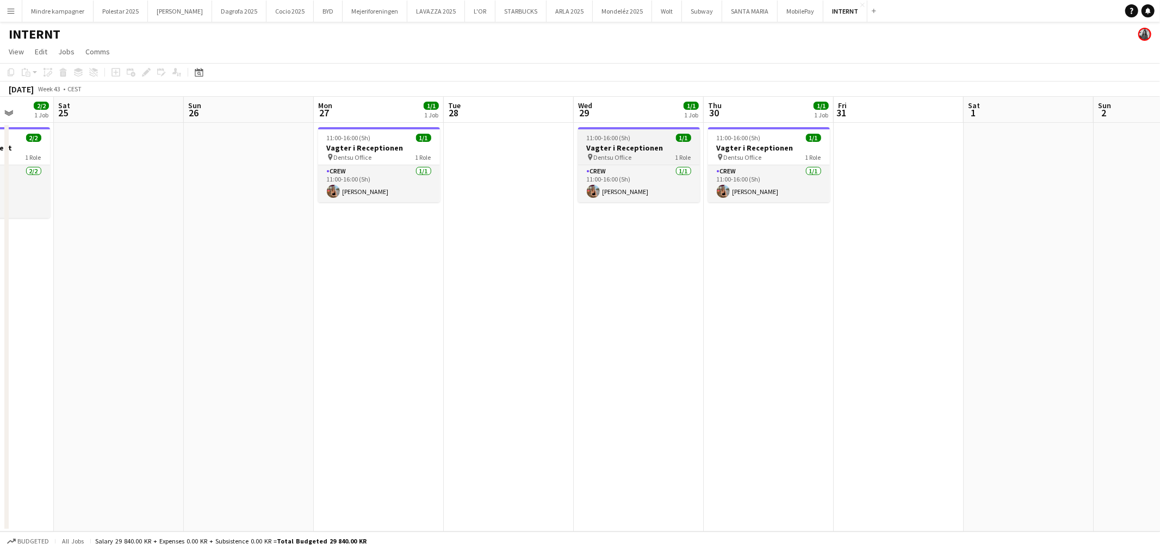
click at [634, 154] on div "pin Dentsu Office 1 Role" at bounding box center [639, 157] width 122 height 9
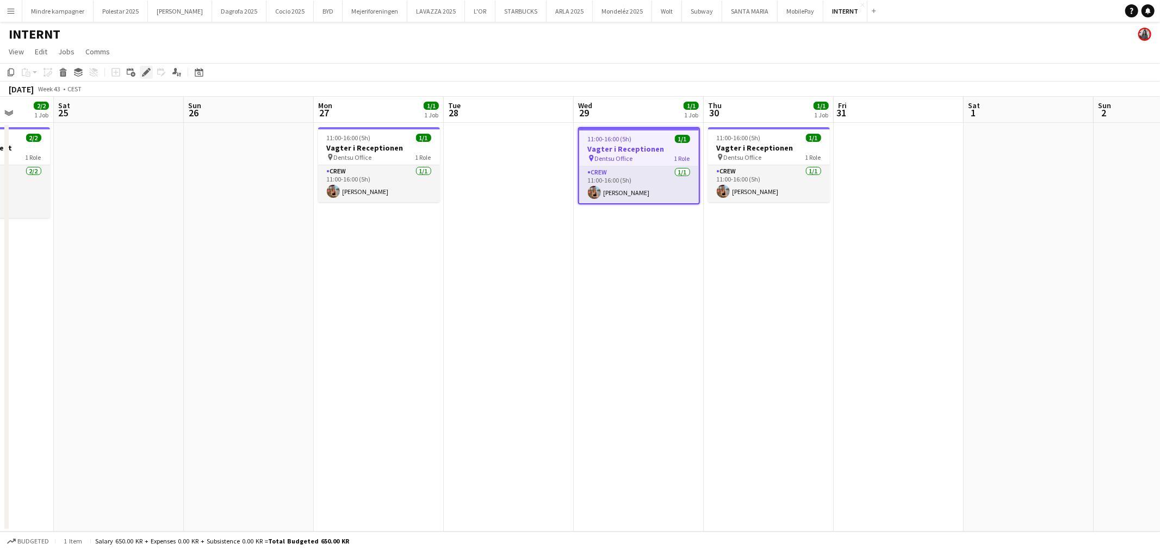
click at [143, 77] on div "Edit" at bounding box center [146, 72] width 13 height 13
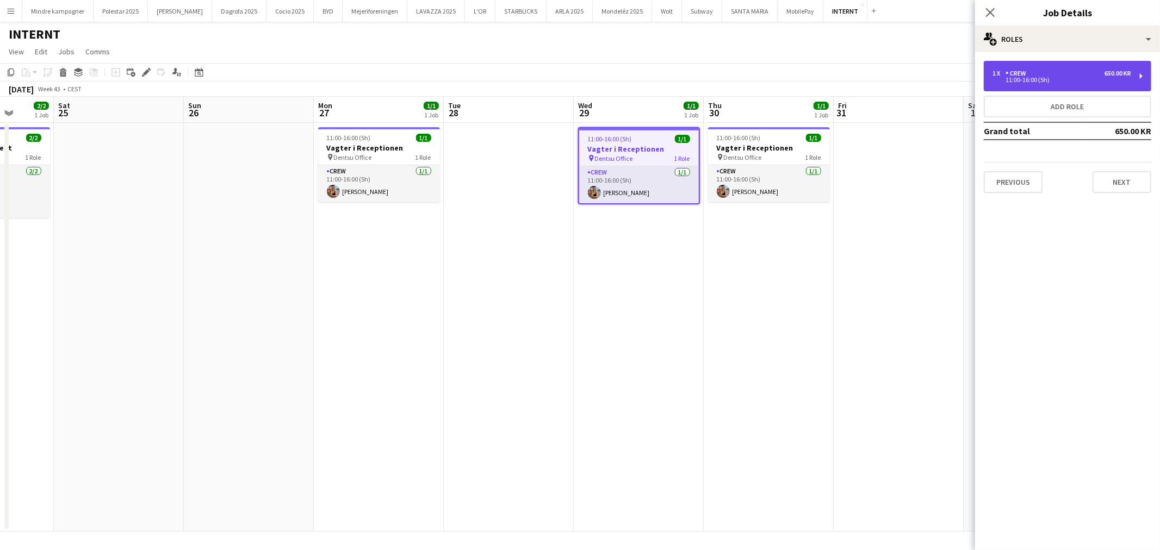
click at [1071, 66] on div "1 x Crew 650.00 KR 11:00-16:00 (5h)" at bounding box center [1068, 76] width 168 height 30
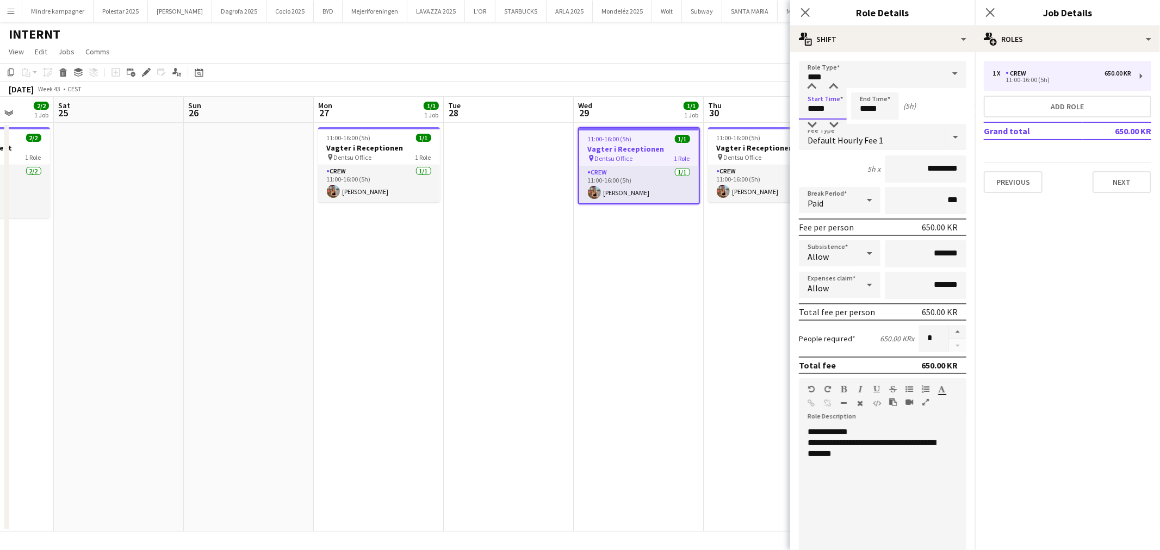
click at [822, 101] on input "*****" at bounding box center [823, 105] width 48 height 27
click at [814, 123] on div at bounding box center [812, 125] width 22 height 11
type input "*****"
click at [814, 123] on div at bounding box center [812, 125] width 22 height 11
click at [735, 334] on app-date-cell "11:00-16:00 (5h) 1/1 Vagter i Receptionen pin Dentsu Office 1 Role Crew [DATE] …" at bounding box center [769, 327] width 130 height 409
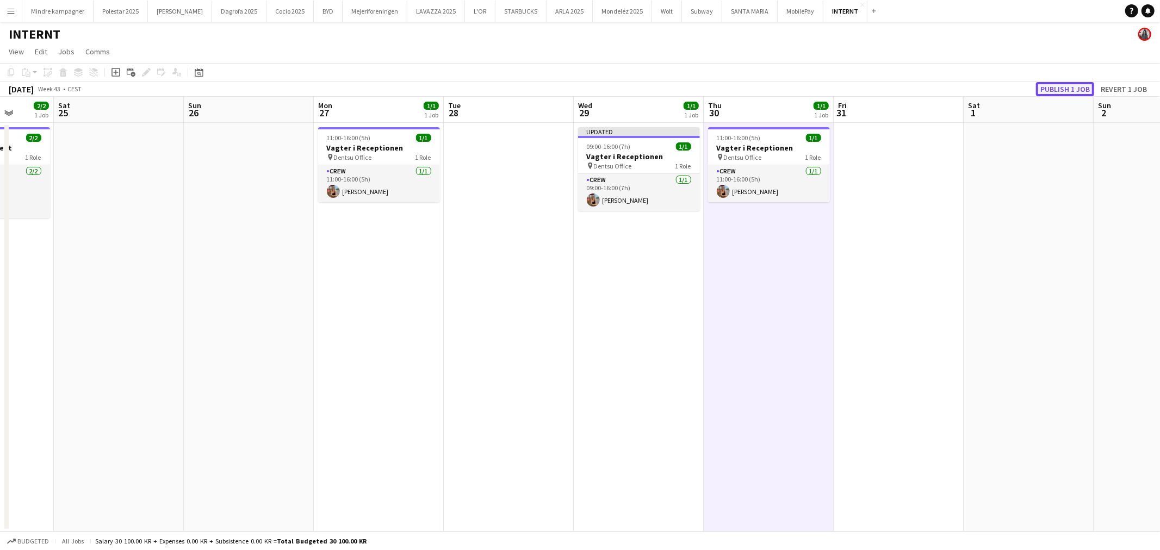
click at [1060, 90] on button "Publish 1 job" at bounding box center [1065, 89] width 58 height 14
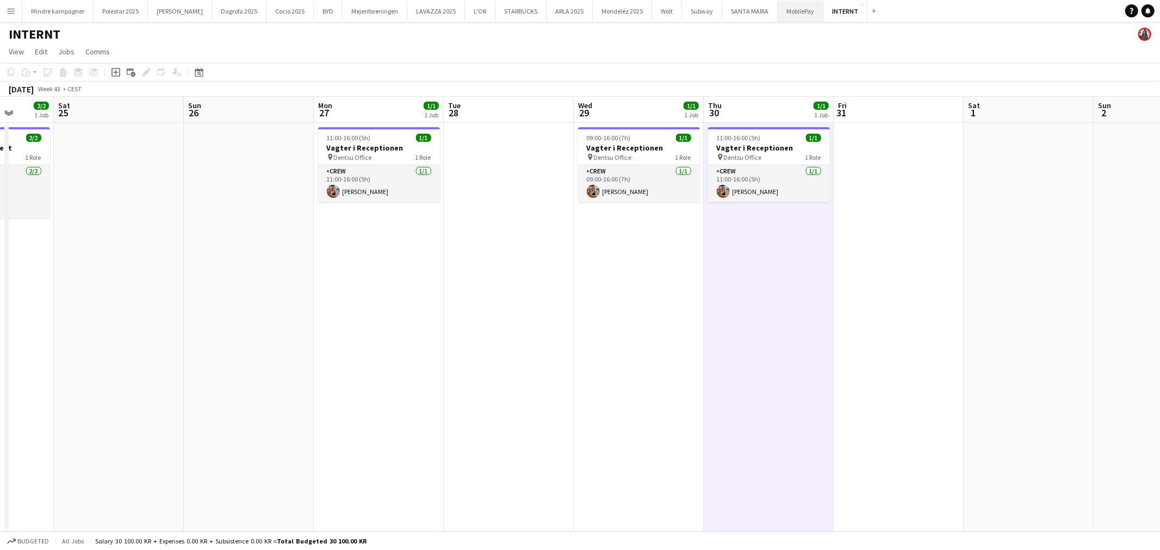
click at [778, 13] on button "MobilePay Close" at bounding box center [801, 11] width 46 height 21
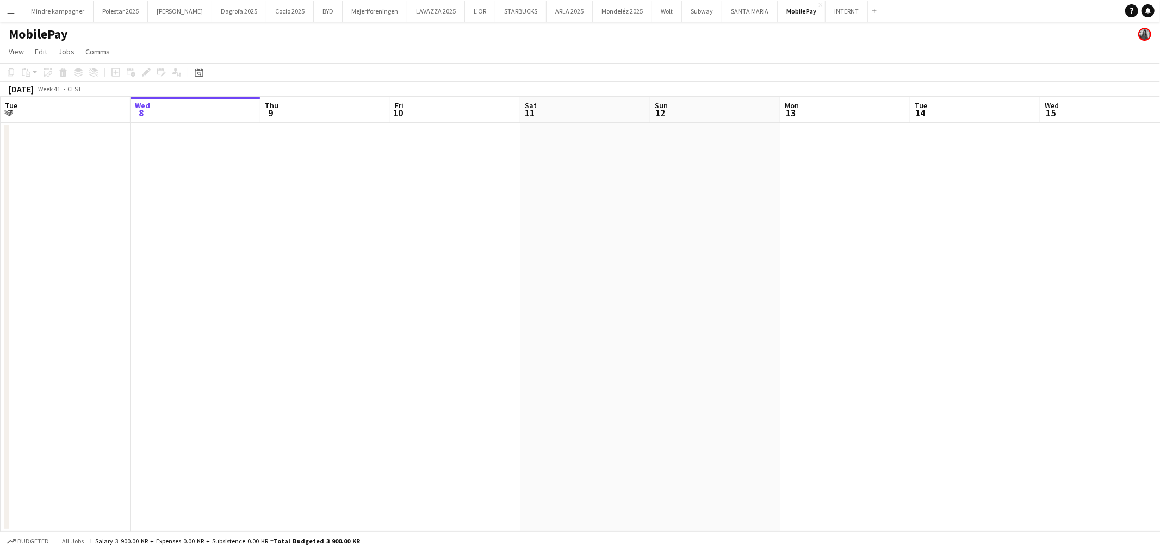
drag, startPoint x: 865, startPoint y: 325, endPoint x: 408, endPoint y: 329, distance: 457.4
click at [408, 329] on app-calendar-viewport "Sun 5 Mon 6 Tue 7 Wed 8 Thu 9 Fri 10 Sat 11 Sun 12 Mon 13 Tue 14 Wed 15 Thu 16 …" at bounding box center [580, 314] width 1160 height 435
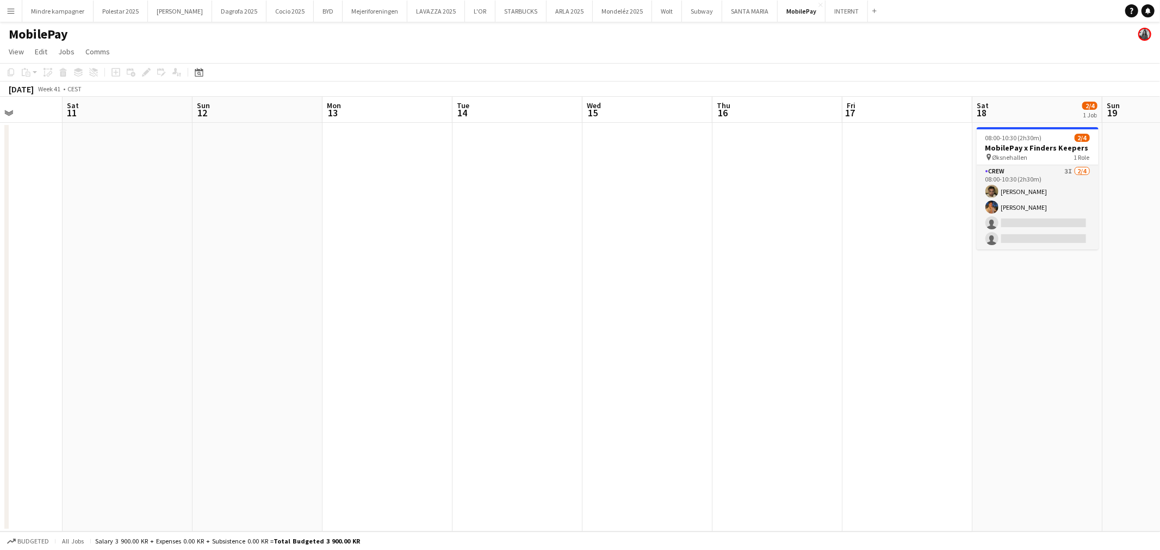
scroll to position [0, 369]
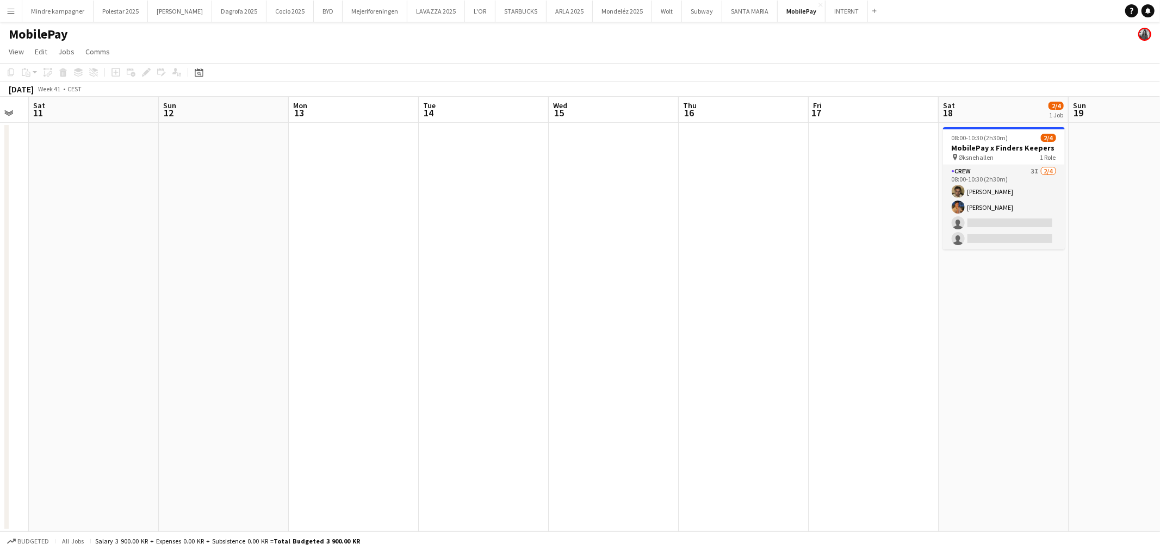
drag, startPoint x: 877, startPoint y: 320, endPoint x: 748, endPoint y: 333, distance: 130.2
click at [748, 333] on app-calendar-viewport "Wed 8 Thu 9 Fri 10 Sat 11 Sun 12 Mon 13 Tue 14 Wed 15 Thu 16 Fri 17 Sat 18 2/4 …" at bounding box center [580, 314] width 1160 height 435
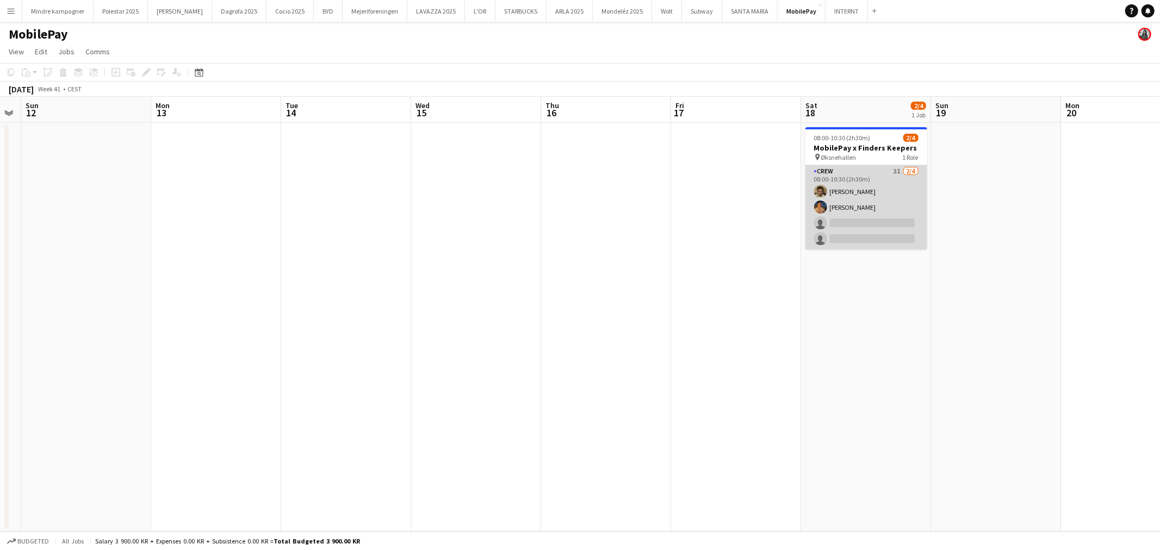
click at [885, 218] on app-card-role "Crew 3I [DATE] 08:00-10:30 (2h30m) [PERSON_NAME] [PERSON_NAME] single-neutral-a…" at bounding box center [867, 207] width 122 height 84
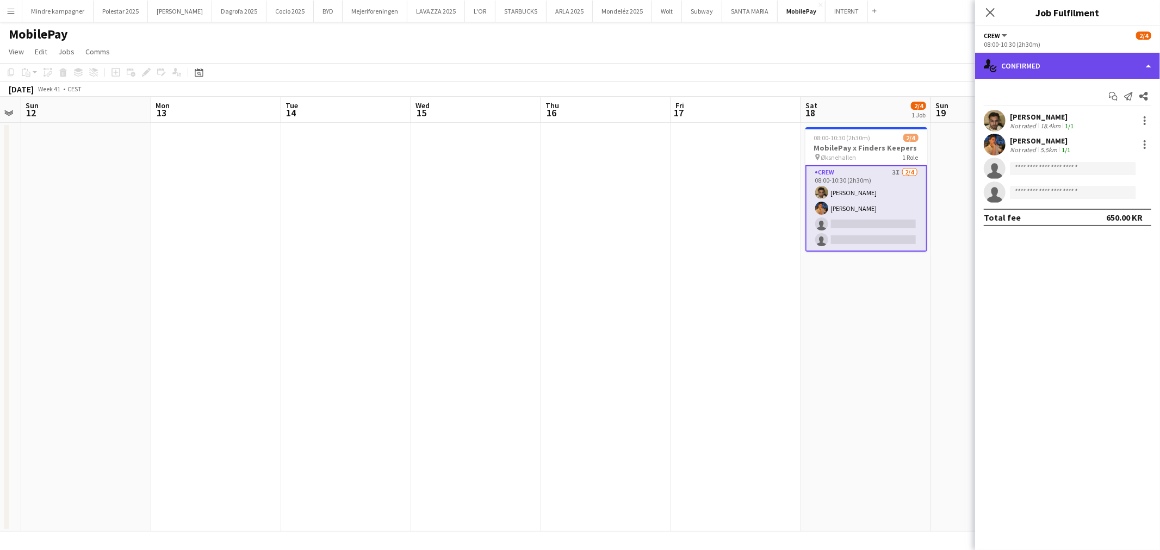
click at [1023, 64] on div "single-neutral-actions-check-2 Confirmed" at bounding box center [1067, 66] width 185 height 26
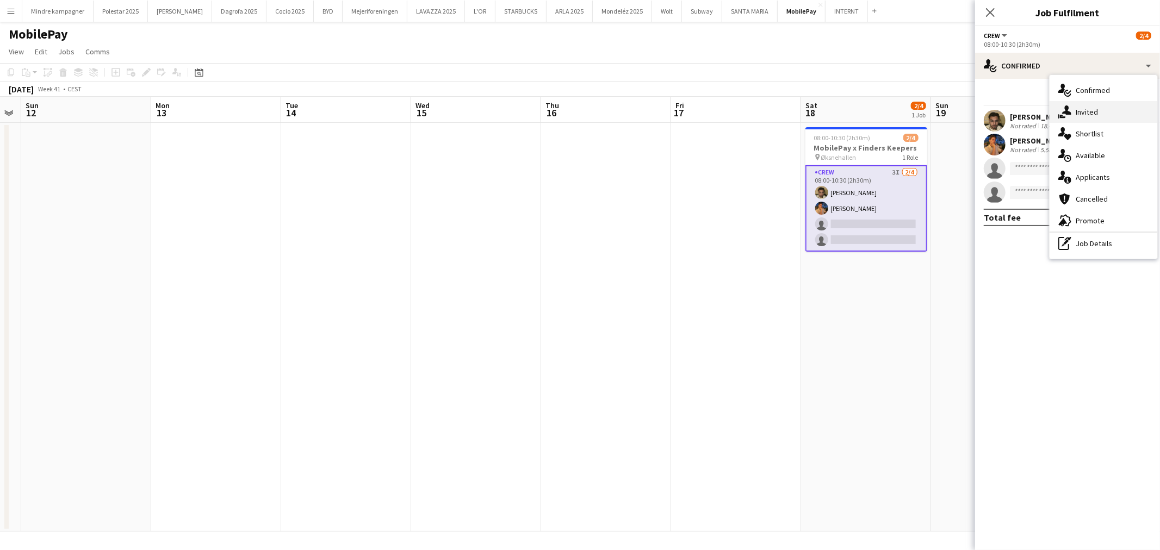
click at [1084, 110] on span "Invited" at bounding box center [1087, 112] width 22 height 10
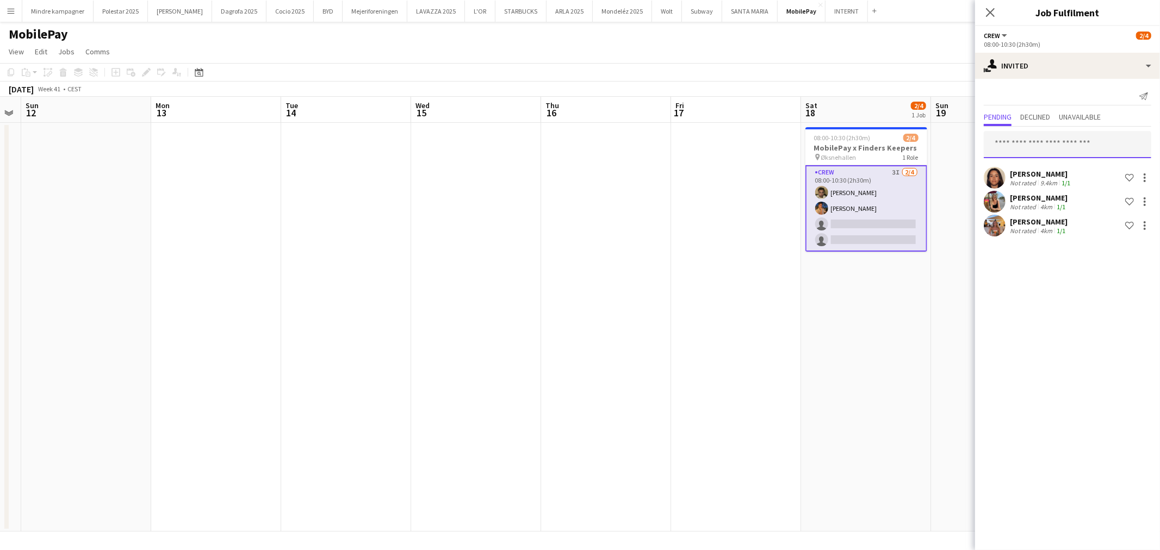
click at [1056, 142] on input "text" at bounding box center [1068, 144] width 168 height 27
click at [1055, 133] on input "text" at bounding box center [1068, 144] width 168 height 27
type input "*****"
click at [1066, 176] on span "[EMAIL_ADDRESS][DOMAIN_NAME]" at bounding box center [1068, 180] width 150 height 9
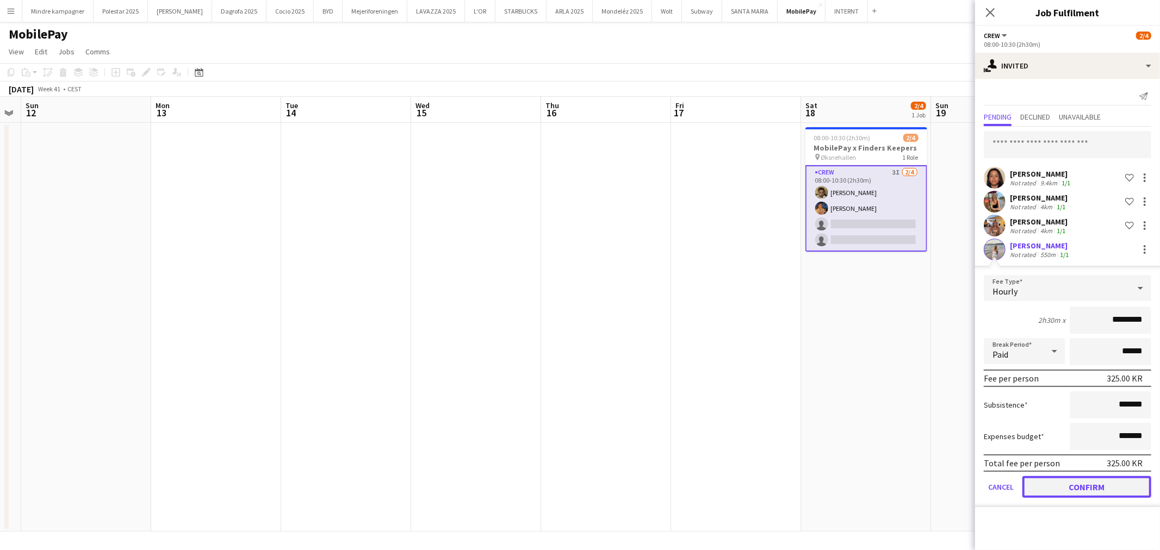
click at [1098, 483] on button "Confirm" at bounding box center [1087, 487] width 129 height 22
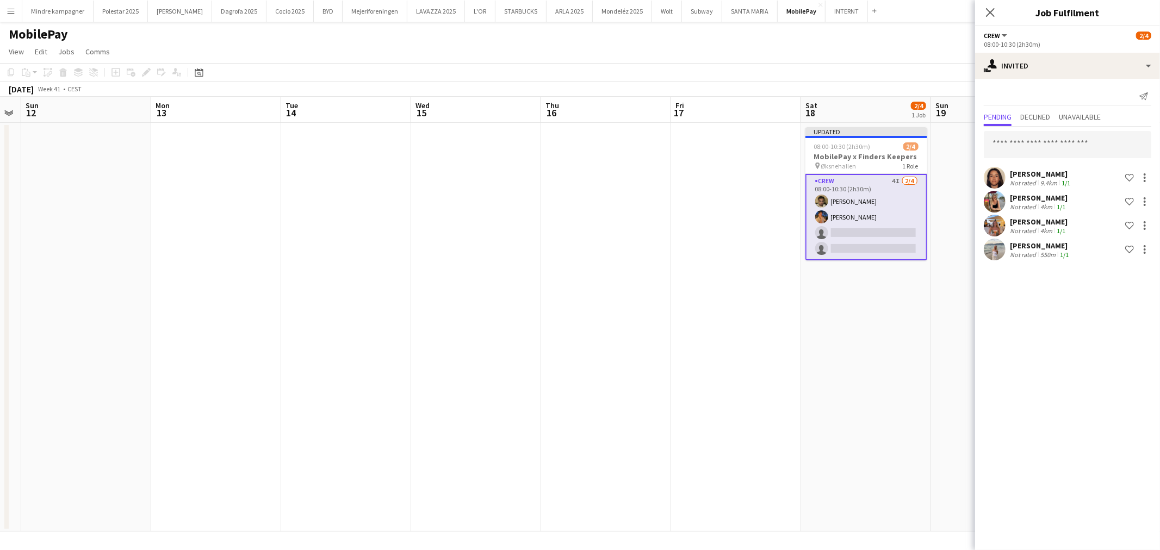
click at [865, 365] on app-date-cell "Updated 08:00-10:30 (2h30m) 2/4 MobilePay x Finders Keepers pin Øksnehallen 1 R…" at bounding box center [866, 327] width 130 height 409
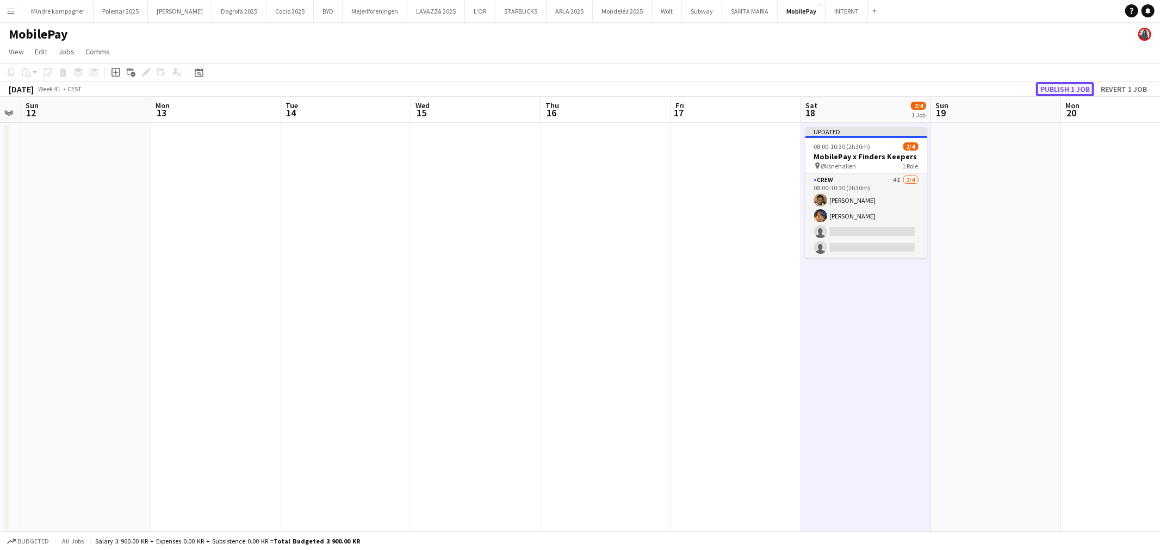
click at [1062, 89] on button "Publish 1 job" at bounding box center [1065, 89] width 58 height 14
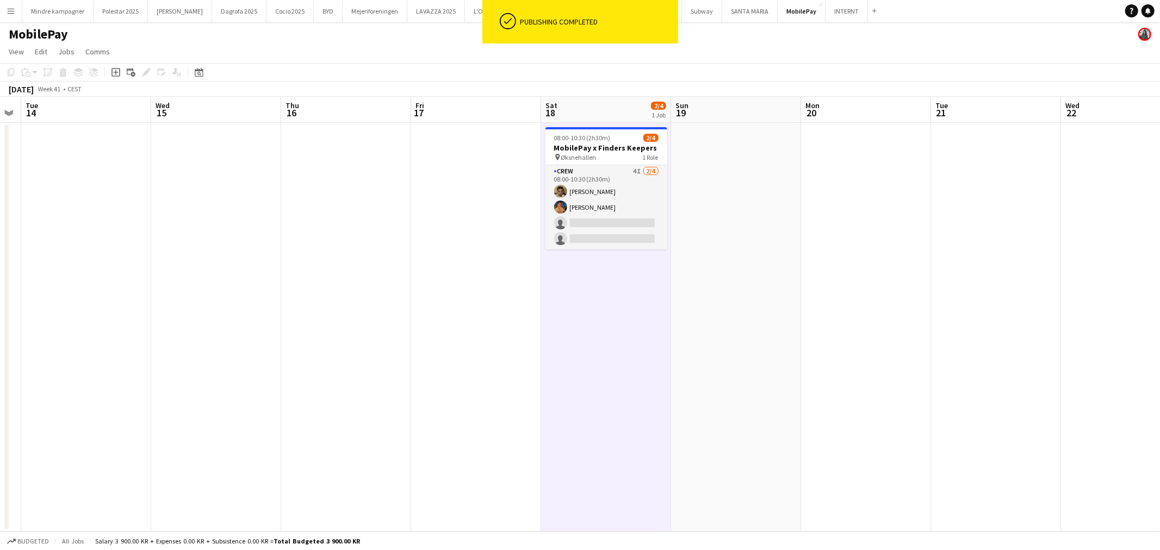
drag, startPoint x: 954, startPoint y: 319, endPoint x: 640, endPoint y: 335, distance: 314.2
click at [640, 335] on app-calendar-viewport "Sat 11 Sun 12 Mon 13 Tue 14 Wed 15 Thu 16 Fri 17 Sat 18 2/4 1 Job Sun 19 Mon 20…" at bounding box center [580, 314] width 1160 height 435
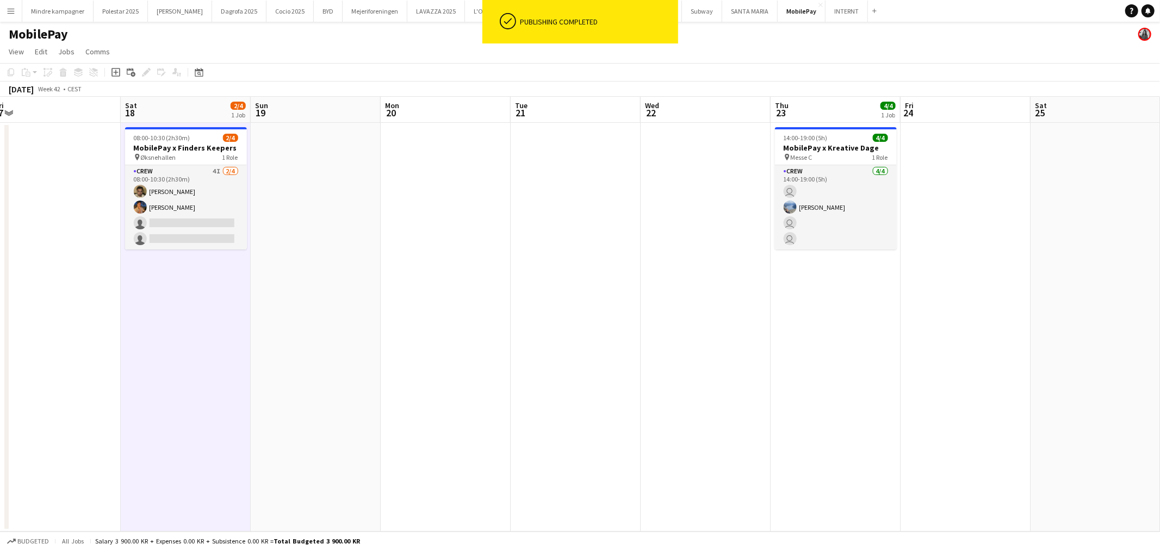
drag, startPoint x: 1015, startPoint y: 381, endPoint x: 499, endPoint y: 406, distance: 516.2
click at [499, 406] on app-calendar-viewport "Sun 12 Mon 13 Tue 14 Wed 15 Thu 16 Fri 17 Sat 18 2/4 1 Job Sun 19 Mon 20 Tue 21…" at bounding box center [580, 314] width 1160 height 435
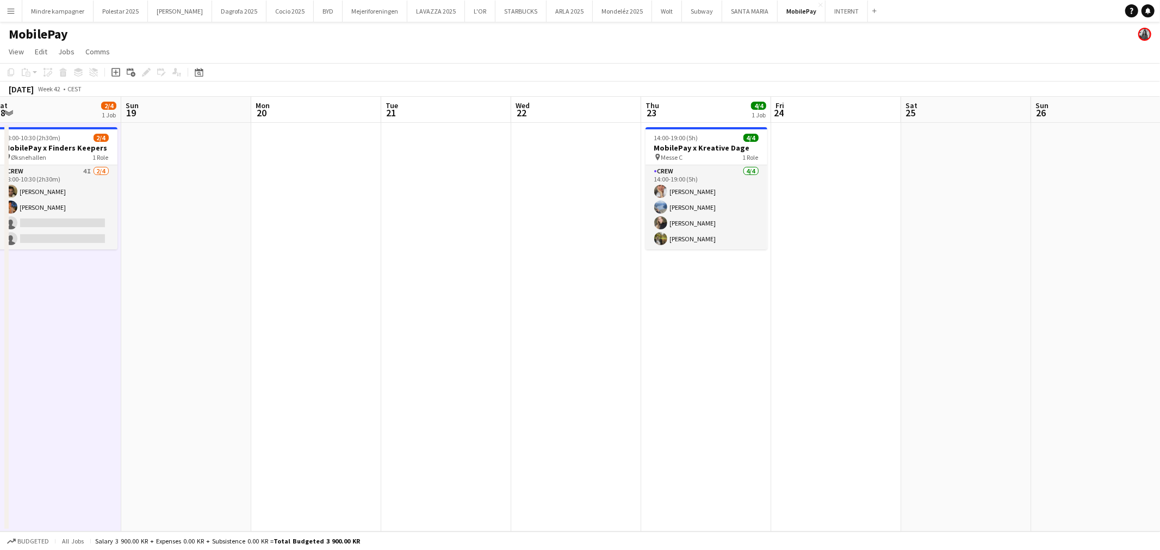
scroll to position [0, 241]
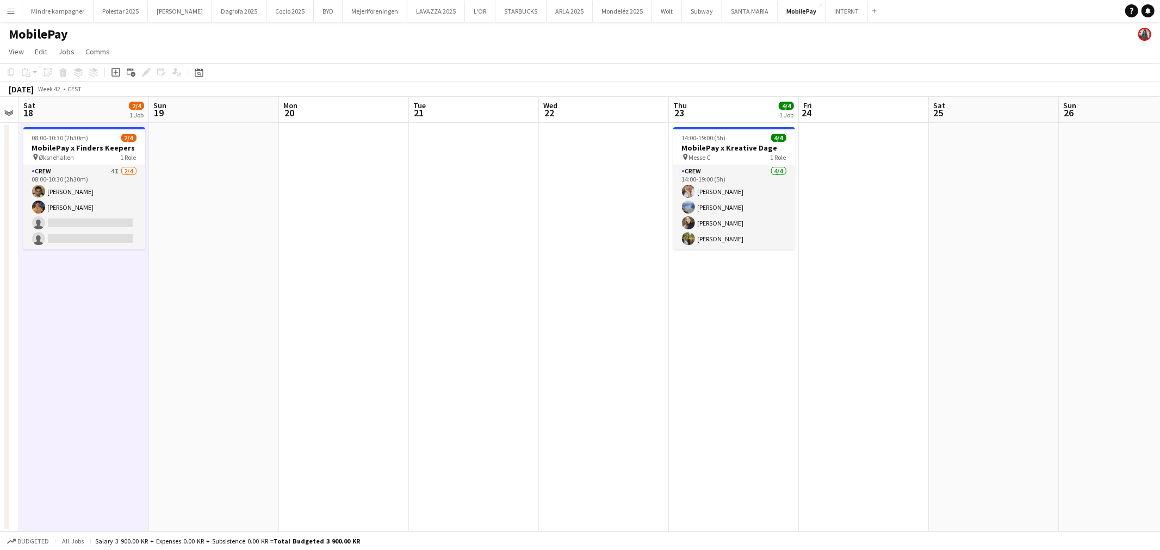
drag, startPoint x: 530, startPoint y: 385, endPoint x: 752, endPoint y: 387, distance: 221.9
click at [752, 387] on app-calendar-viewport "Thu 16 Fri 17 Sat 18 2/4 1 Job Sun 19 Mon 20 Tue 21 Wed 22 Thu 23 4/4 1 Job Fri…" at bounding box center [580, 314] width 1160 height 435
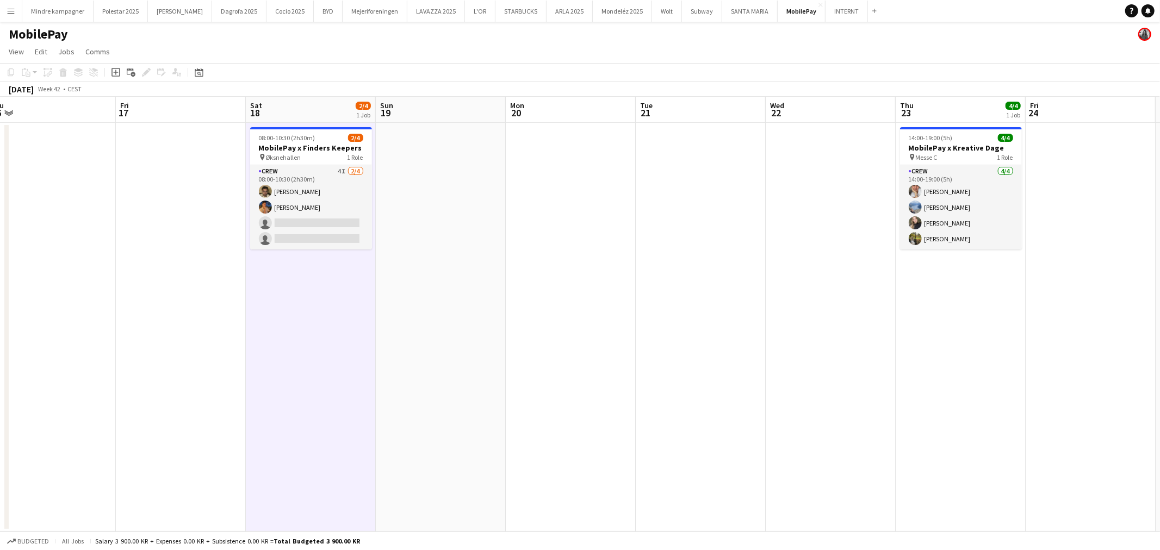
scroll to position [0, 274]
drag, startPoint x: 586, startPoint y: 405, endPoint x: 684, endPoint y: 412, distance: 97.6
click at [684, 412] on app-calendar-viewport "Tue 14 Wed 15 Thu 16 Fri 17 Sat 18 2/4 1 Job Sun 19 Mon 20 Tue 21 Wed 22 Thu 23…" at bounding box center [580, 314] width 1160 height 435
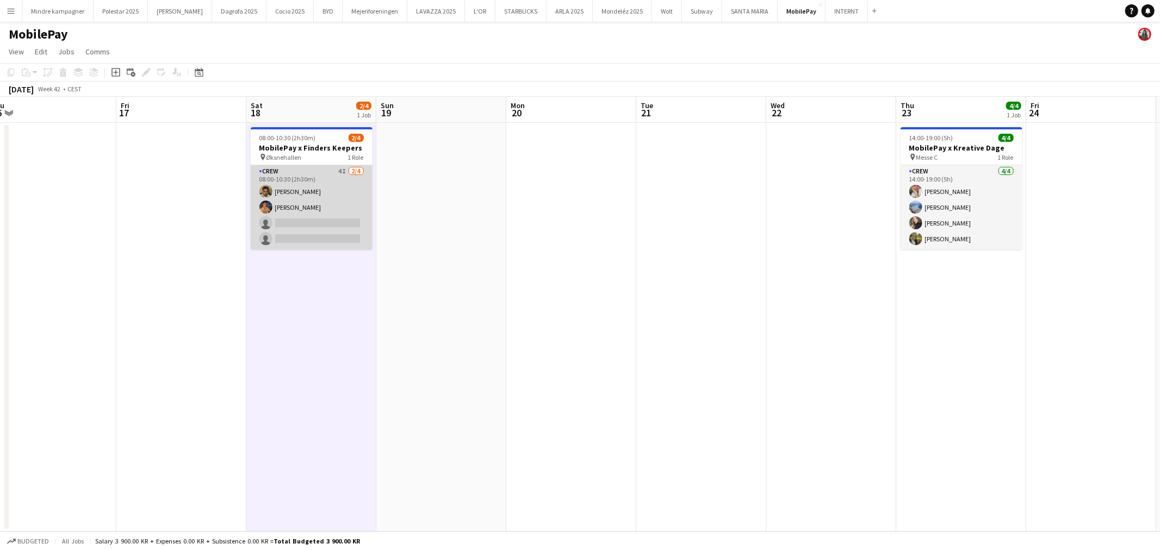
click at [310, 211] on app-card-role "Crew 4I [DATE] 08:00-10:30 (2h30m) [PERSON_NAME] [PERSON_NAME] single-neutral-a…" at bounding box center [312, 207] width 122 height 84
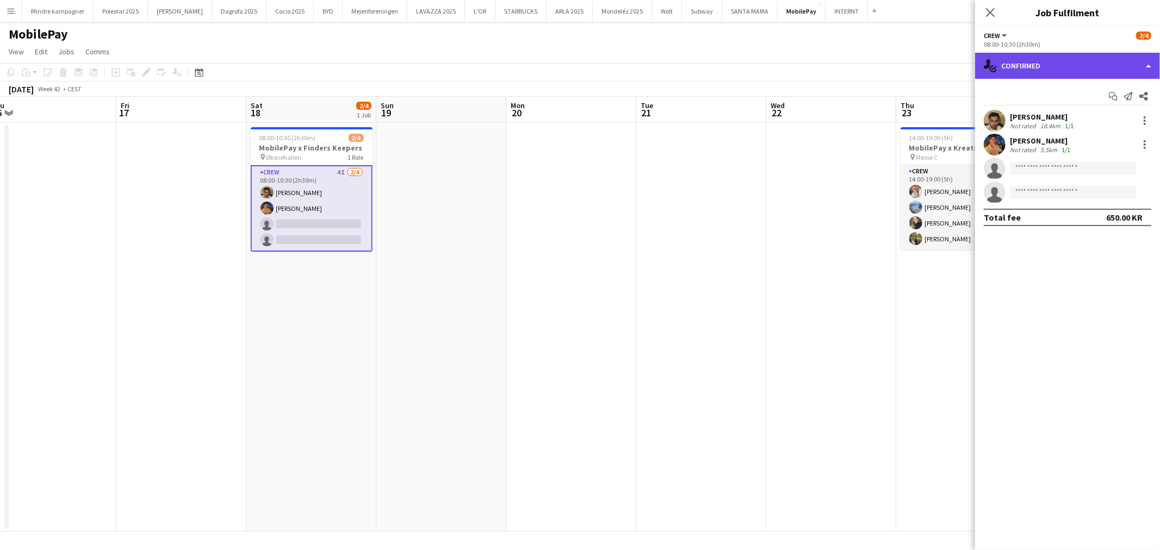
click at [1070, 73] on div "single-neutral-actions-check-2 Confirmed" at bounding box center [1067, 66] width 185 height 26
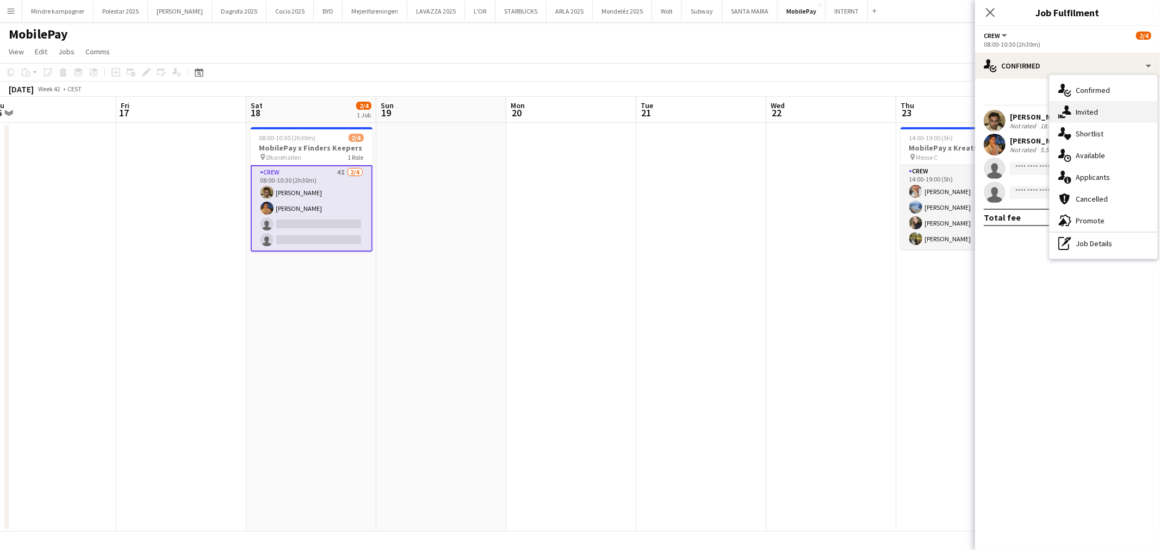
click at [1082, 113] on span "Invited" at bounding box center [1087, 112] width 22 height 10
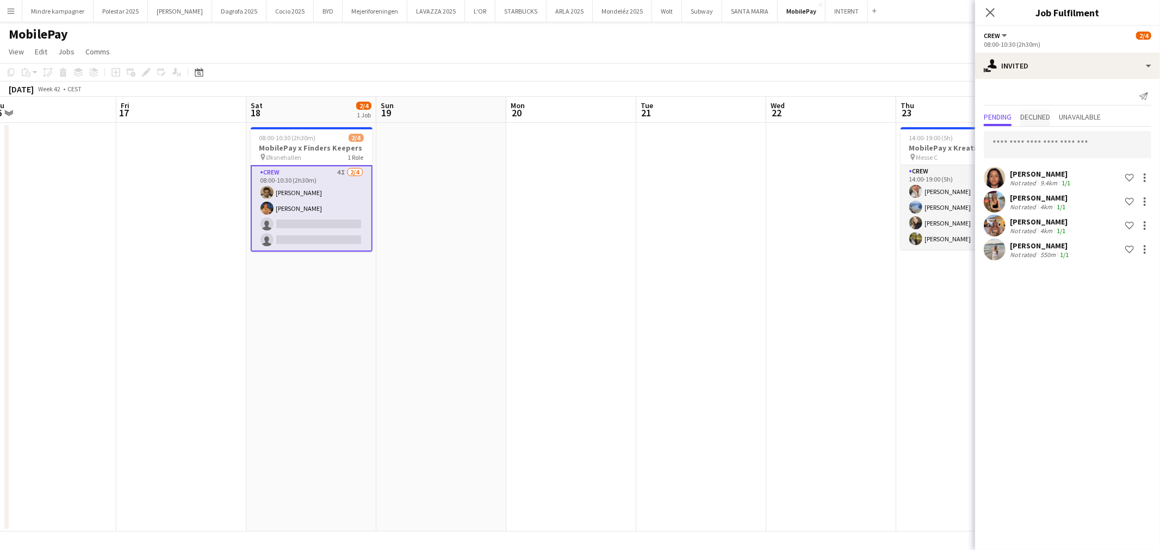
click at [1029, 113] on span "Declined" at bounding box center [1035, 117] width 30 height 8
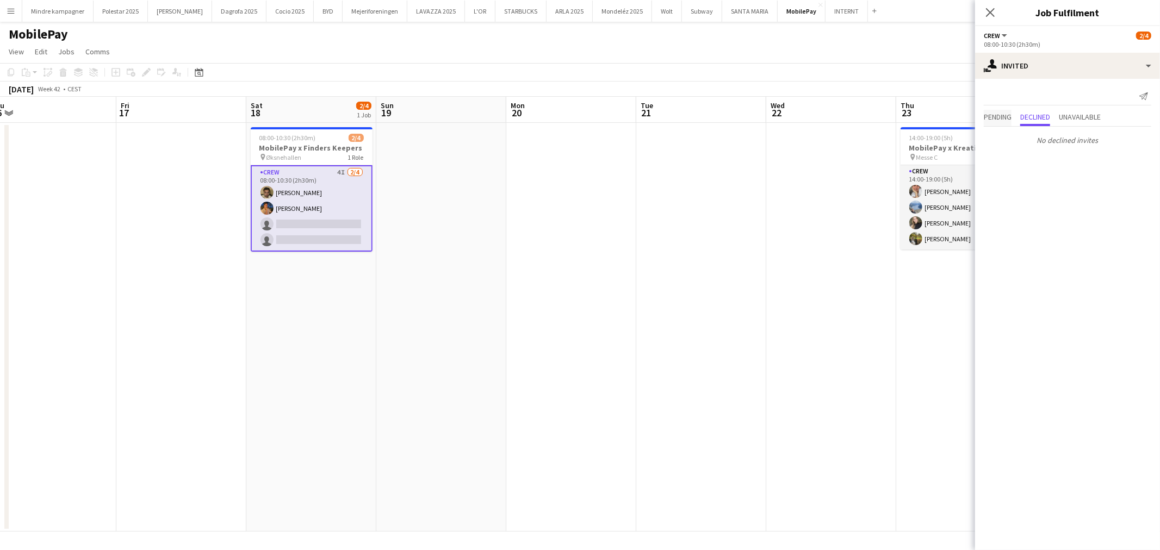
click at [991, 116] on span "Pending" at bounding box center [998, 117] width 28 height 8
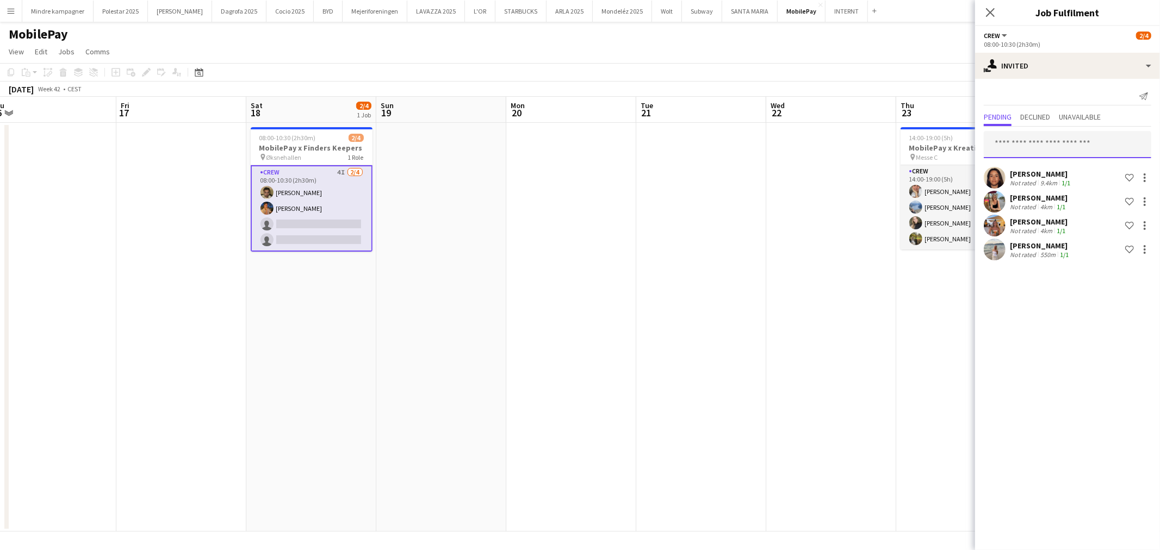
click at [1020, 147] on input "text" at bounding box center [1068, 144] width 168 height 27
type input "*"
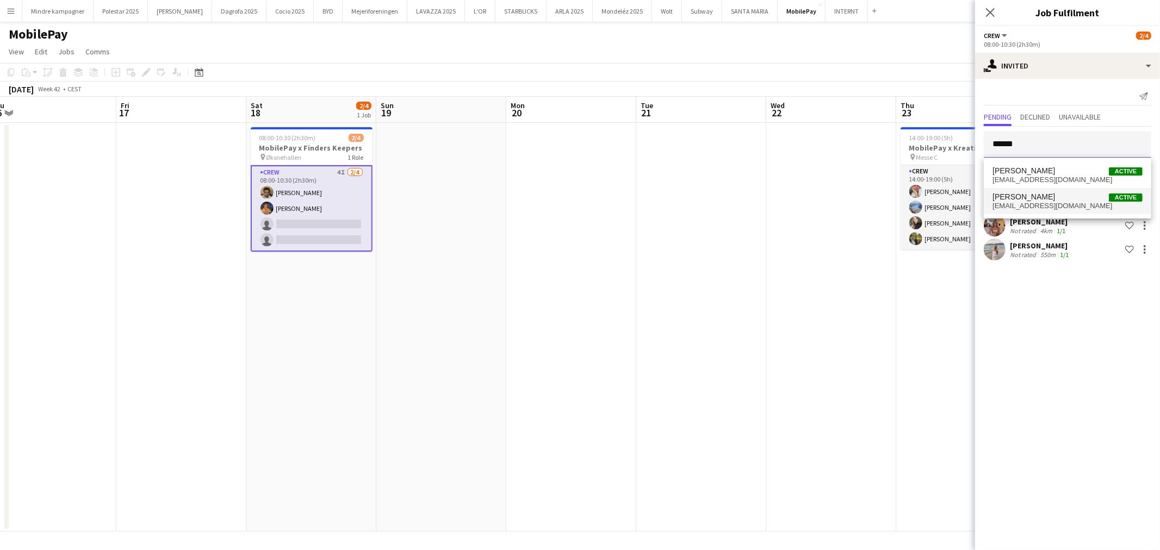
type input "*****"
click at [1040, 204] on span "[EMAIL_ADDRESS][DOMAIN_NAME]" at bounding box center [1068, 206] width 150 height 9
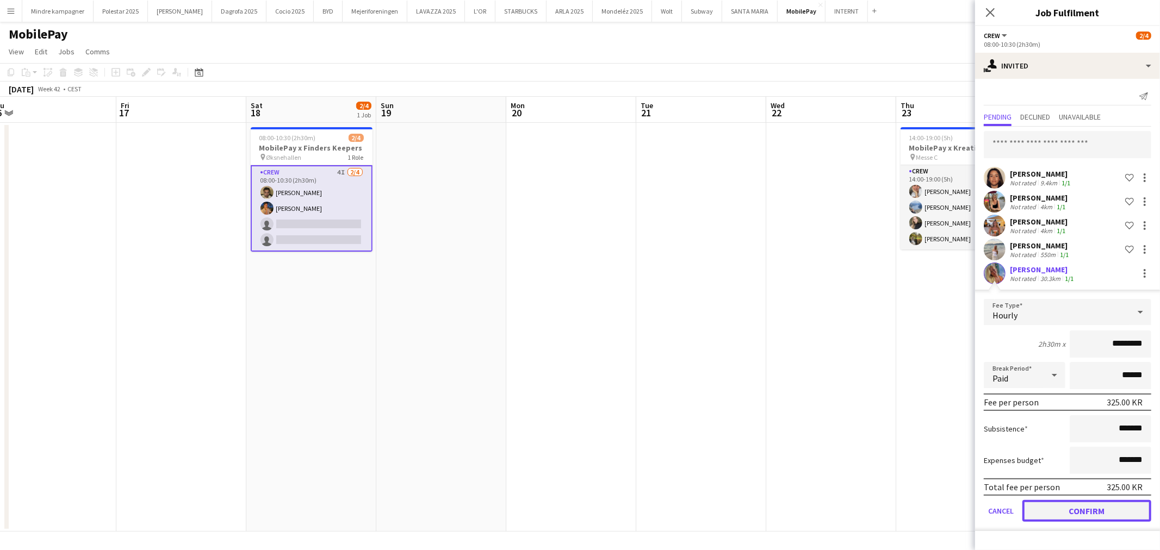
click at [1103, 506] on button "Confirm" at bounding box center [1087, 511] width 129 height 22
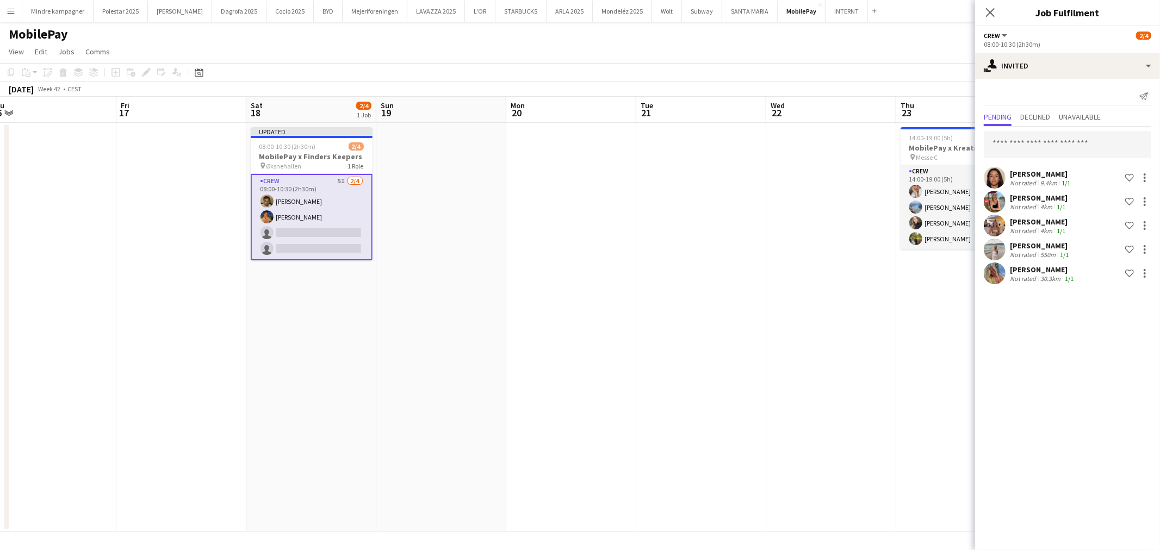
click at [854, 413] on app-date-cell at bounding box center [831, 327] width 130 height 409
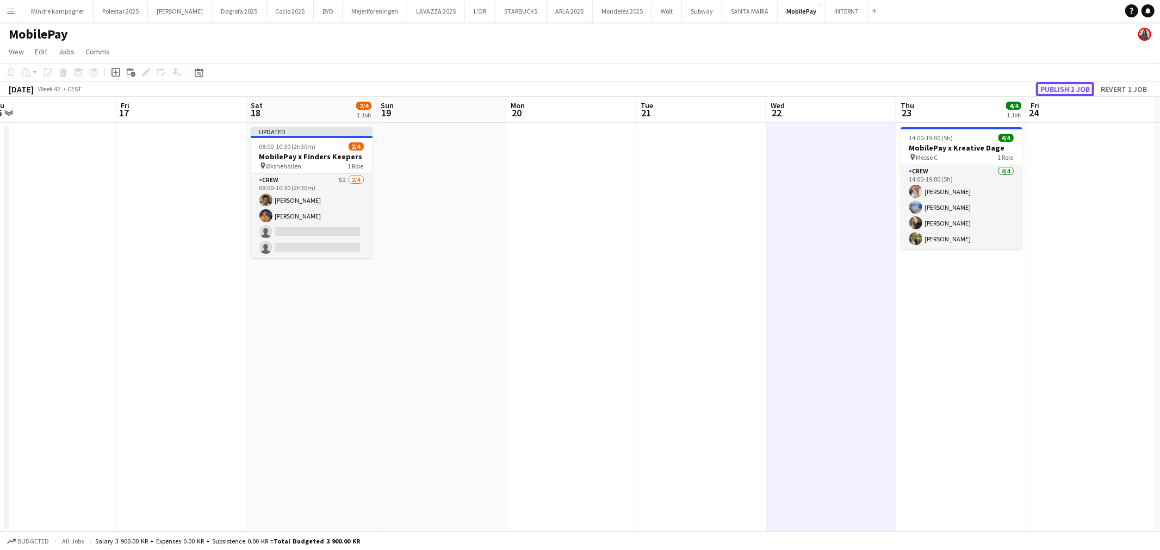
click at [1079, 85] on button "Publish 1 job" at bounding box center [1065, 89] width 58 height 14
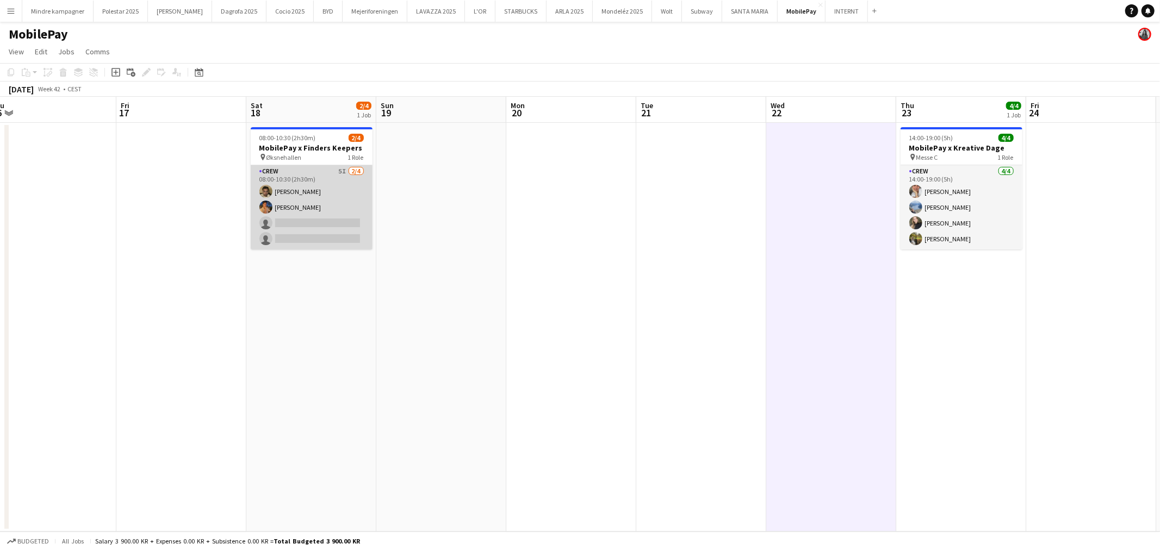
click at [298, 208] on app-card-role "Crew 5I [DATE] 08:00-10:30 (2h30m) [PERSON_NAME] [PERSON_NAME] single-neutral-a…" at bounding box center [312, 207] width 122 height 84
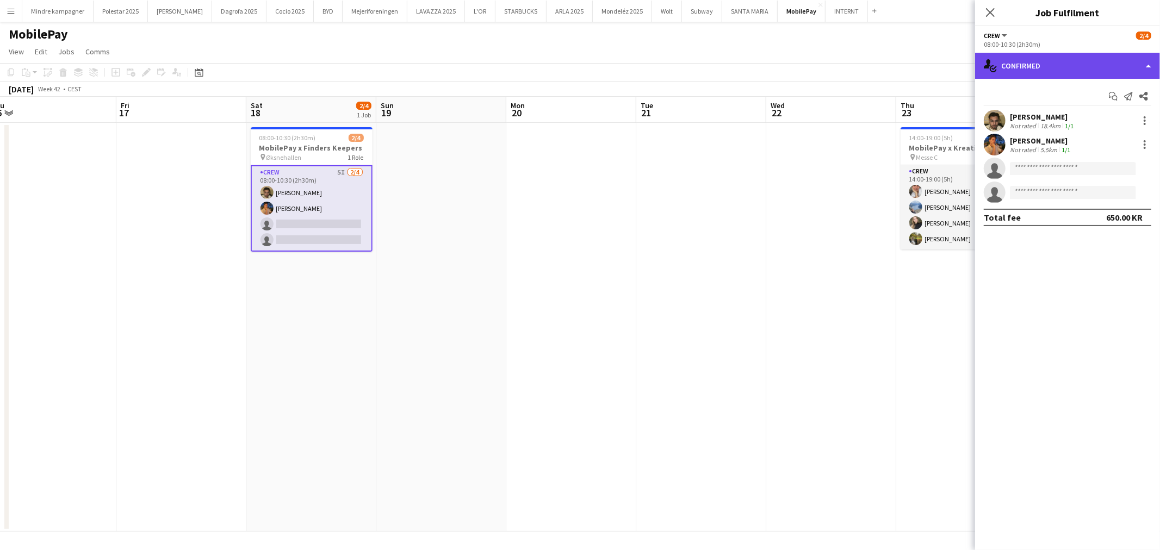
click at [1032, 71] on div "single-neutral-actions-check-2 Confirmed" at bounding box center [1067, 66] width 185 height 26
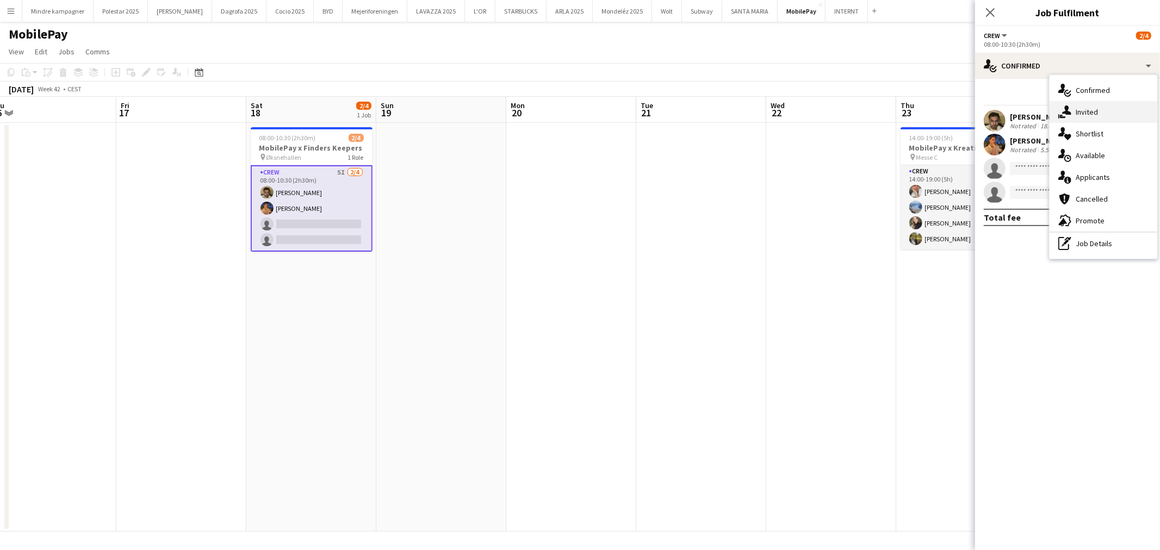
click at [1092, 113] on span "Invited" at bounding box center [1087, 112] width 22 height 10
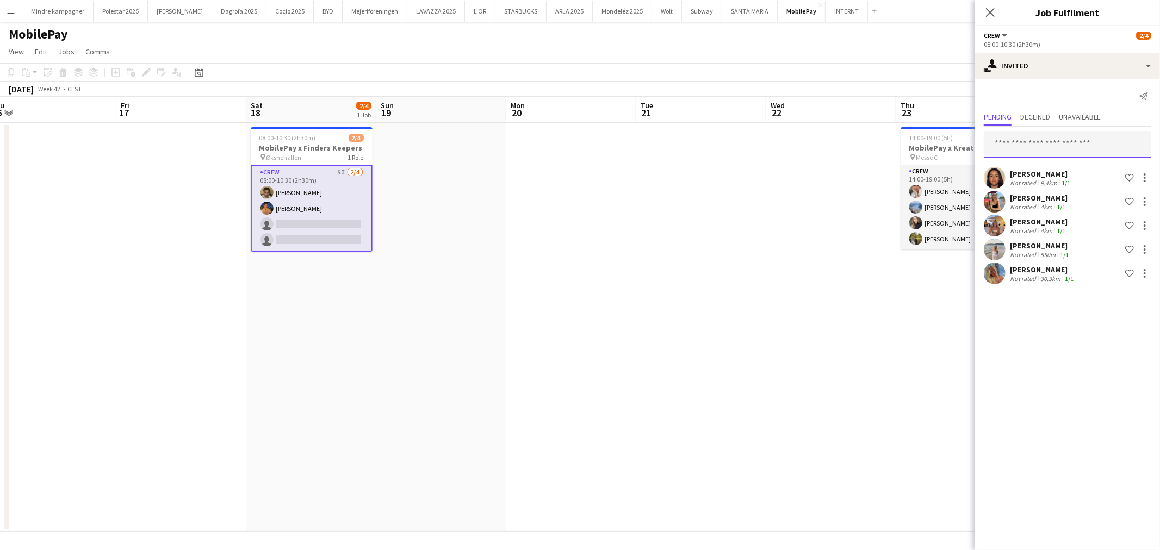
click at [1034, 142] on input "text" at bounding box center [1068, 144] width 168 height 27
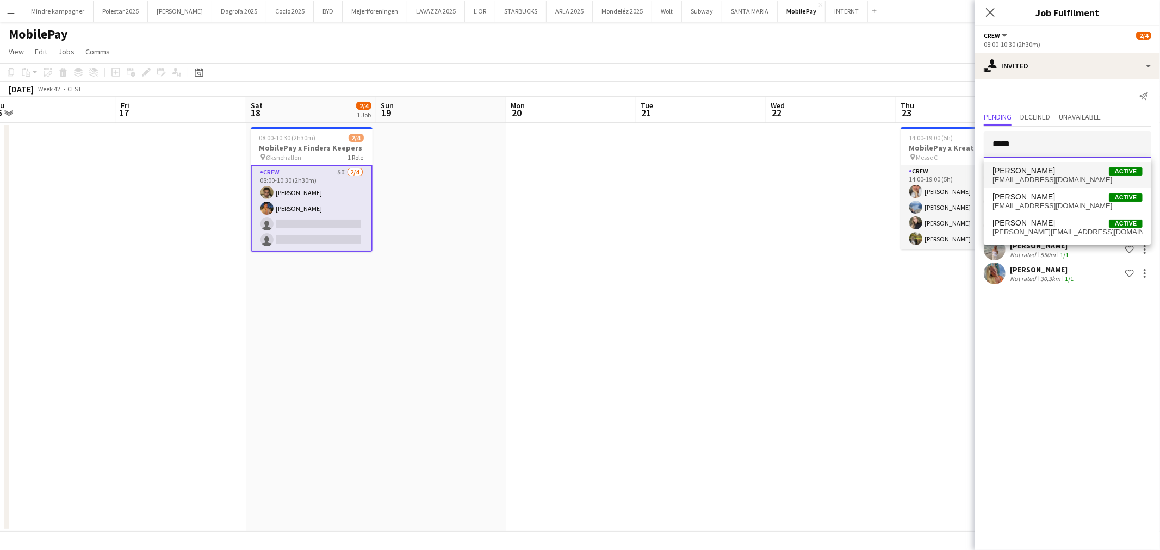
type input "*****"
click at [1052, 185] on mat-option "[PERSON_NAME] Active [EMAIL_ADDRESS][DOMAIN_NAME]" at bounding box center [1068, 175] width 168 height 26
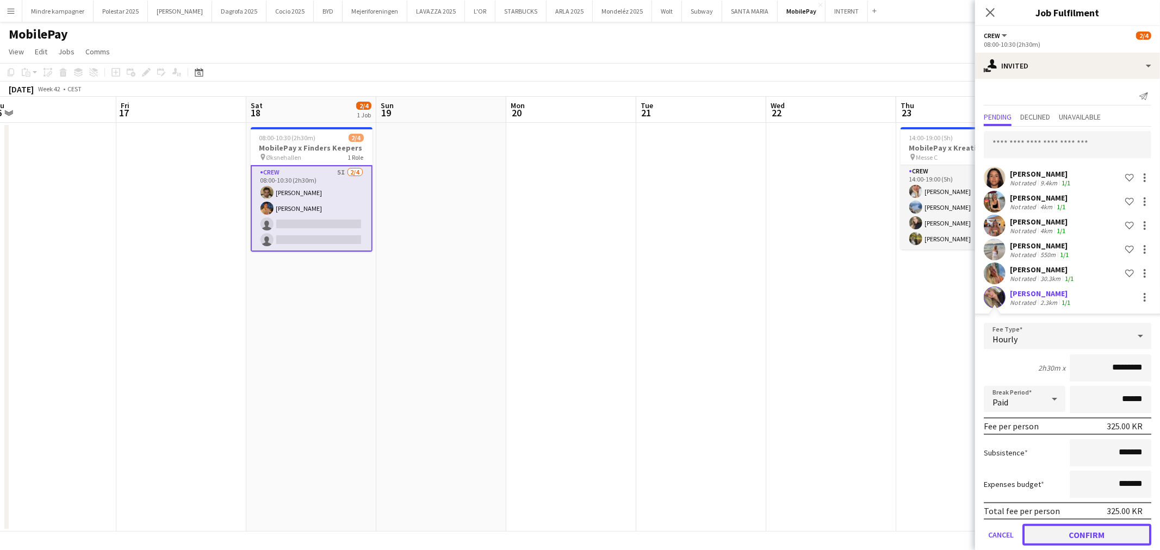
click at [1092, 536] on button "Confirm" at bounding box center [1087, 535] width 129 height 22
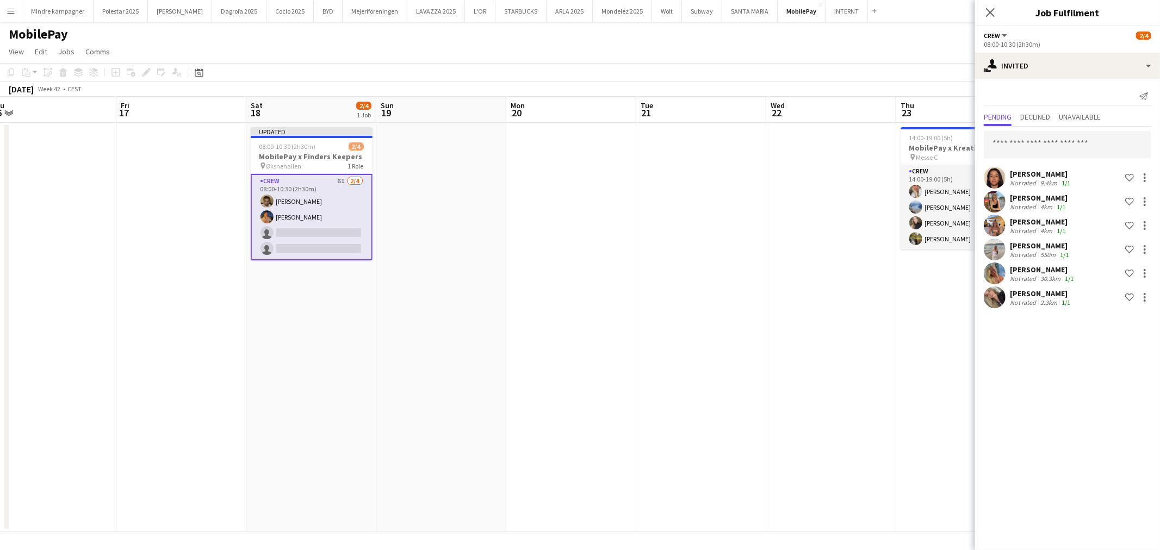
click at [850, 412] on app-date-cell at bounding box center [831, 327] width 130 height 409
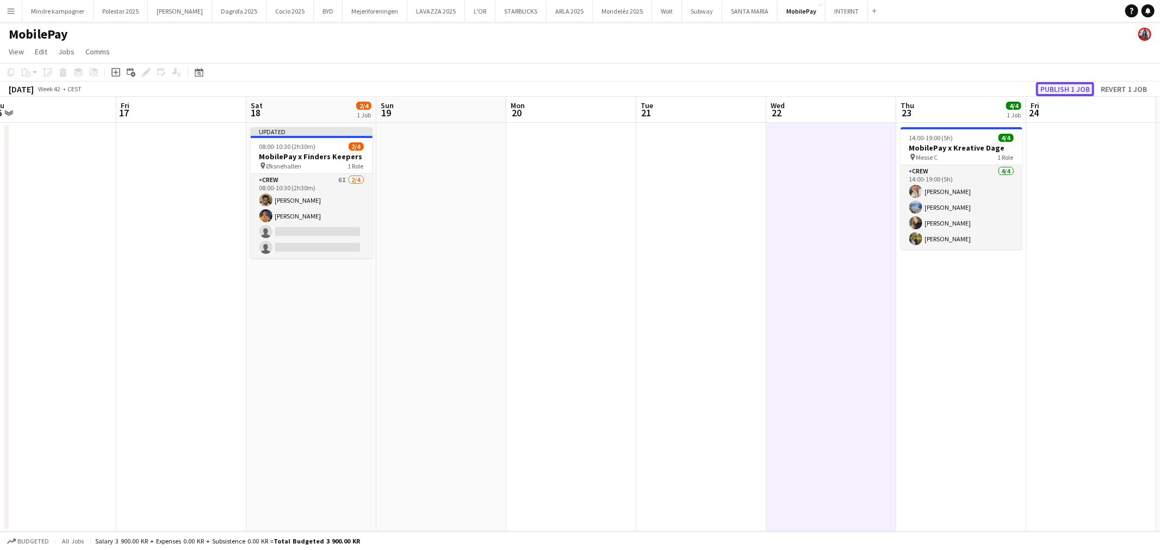
click at [1067, 84] on button "Publish 1 job" at bounding box center [1065, 89] width 58 height 14
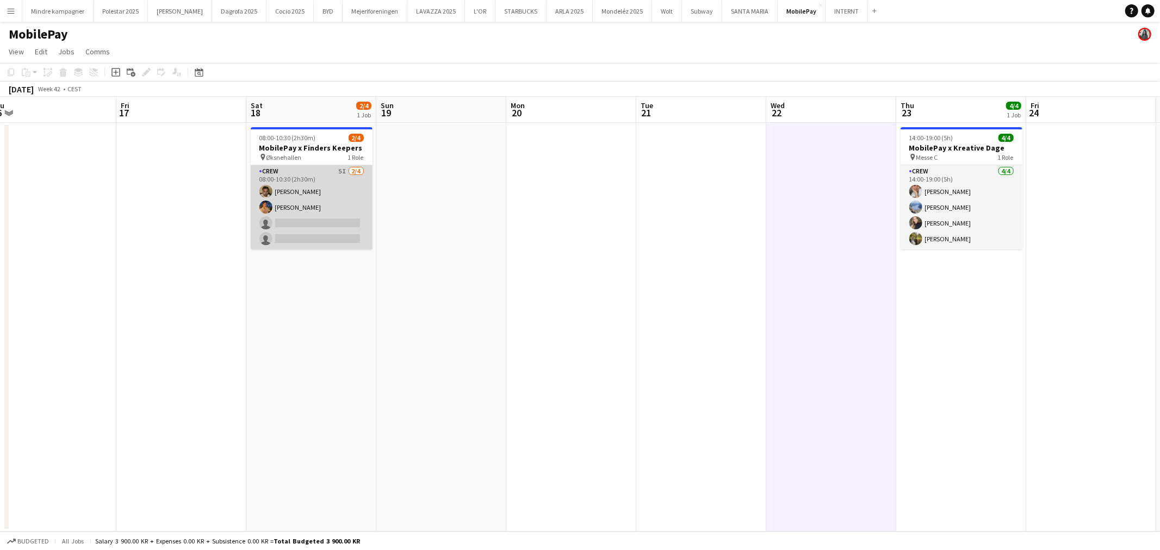
click at [344, 210] on app-card-role "Crew 5I [DATE] 08:00-10:30 (2h30m) [PERSON_NAME] [PERSON_NAME] single-neutral-a…" at bounding box center [312, 207] width 122 height 84
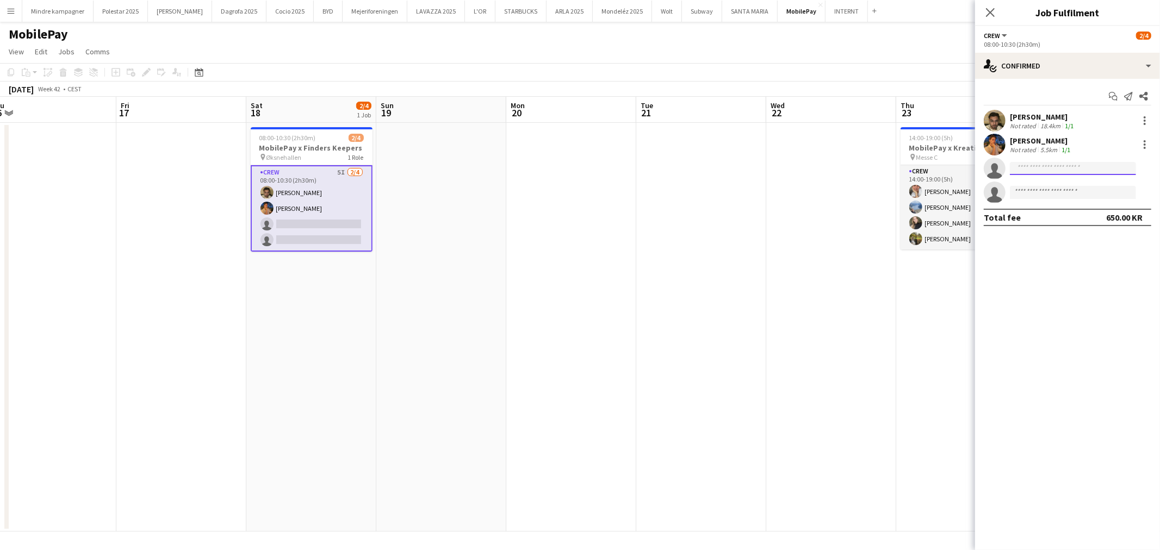
click at [1048, 169] on input at bounding box center [1073, 168] width 126 height 13
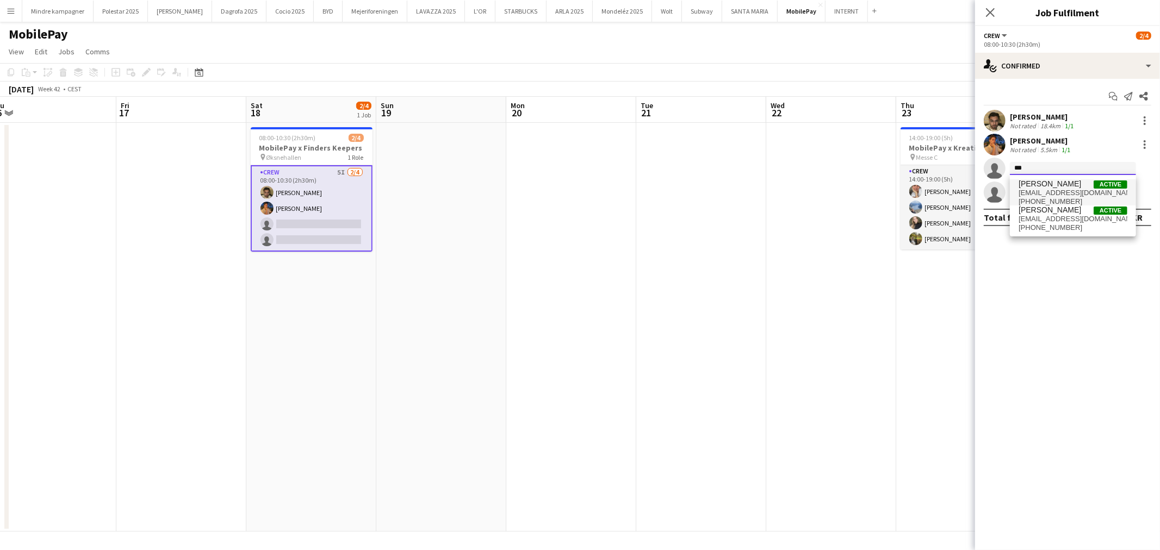
type input "***"
click at [1057, 185] on span "[PERSON_NAME]" at bounding box center [1050, 183] width 63 height 9
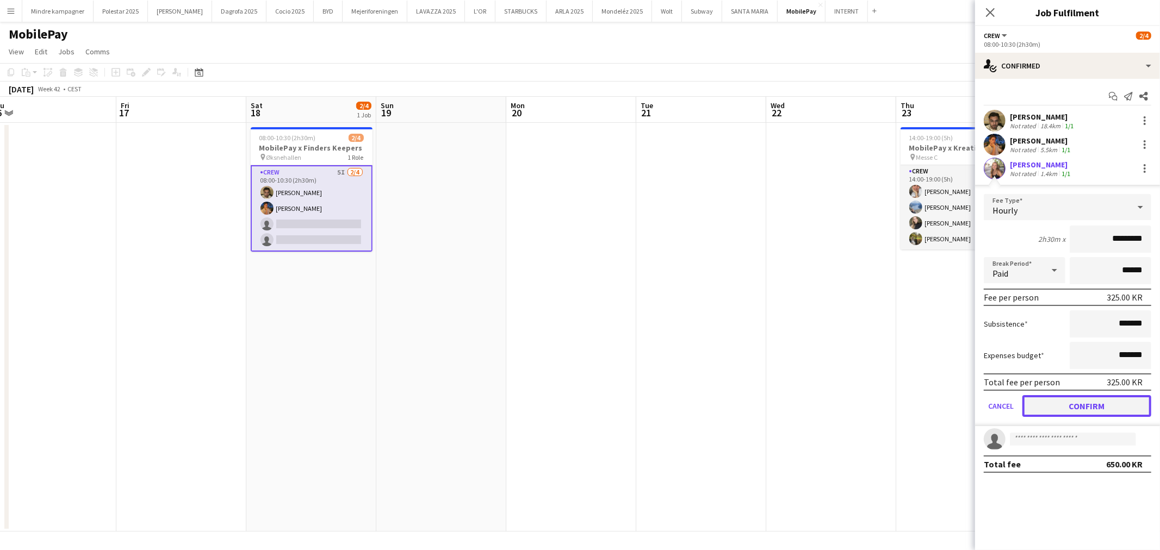
click at [1095, 410] on button "Confirm" at bounding box center [1087, 406] width 129 height 22
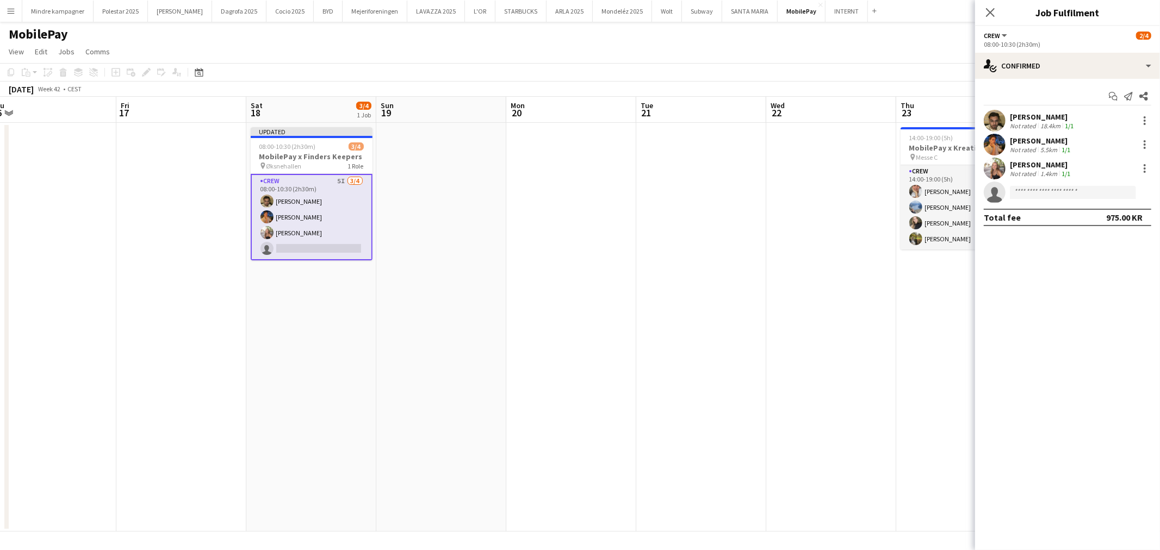
click at [852, 281] on app-date-cell at bounding box center [831, 327] width 130 height 409
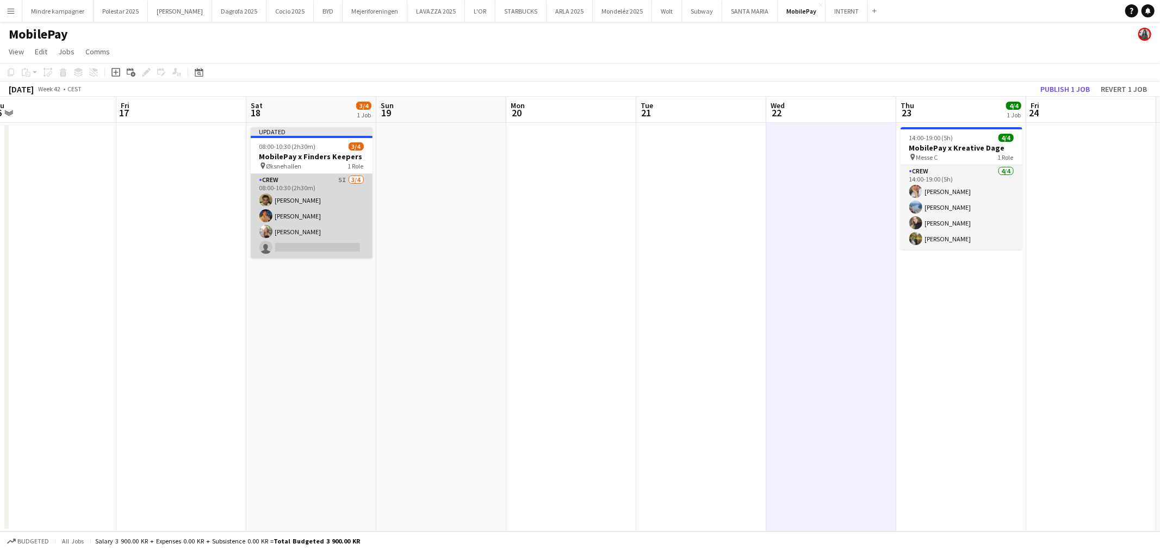
click at [346, 240] on app-card-role "Crew 5I [DATE] 08:00-10:30 (2h30m) [PERSON_NAME] [PERSON_NAME] [PERSON_NAME] si…" at bounding box center [312, 216] width 122 height 84
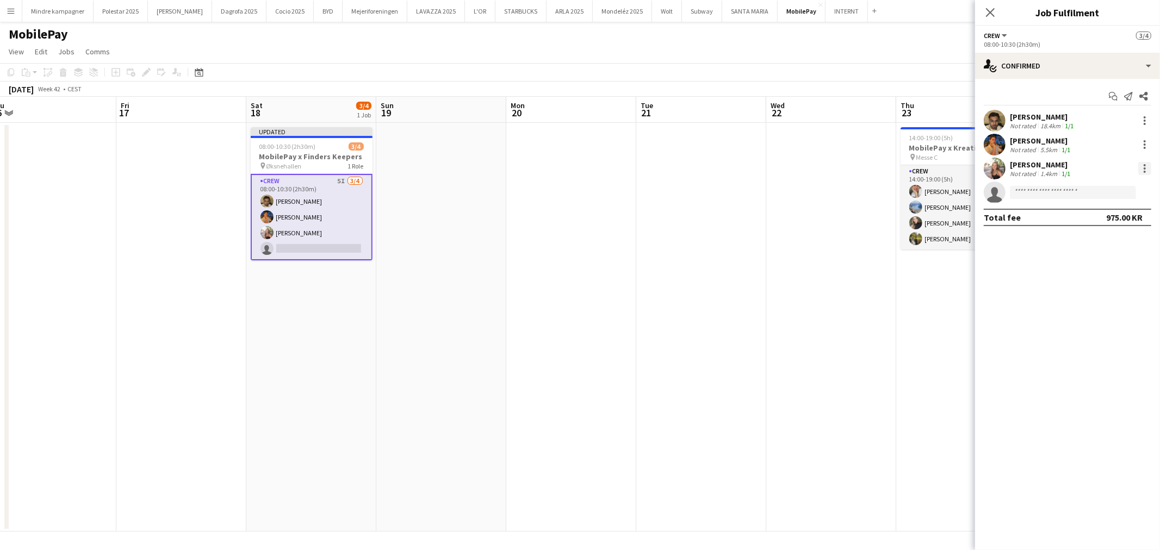
click at [1145, 164] on div at bounding box center [1145, 165] width 2 height 2
click at [1106, 295] on span "Remove" at bounding box center [1092, 292] width 33 height 9
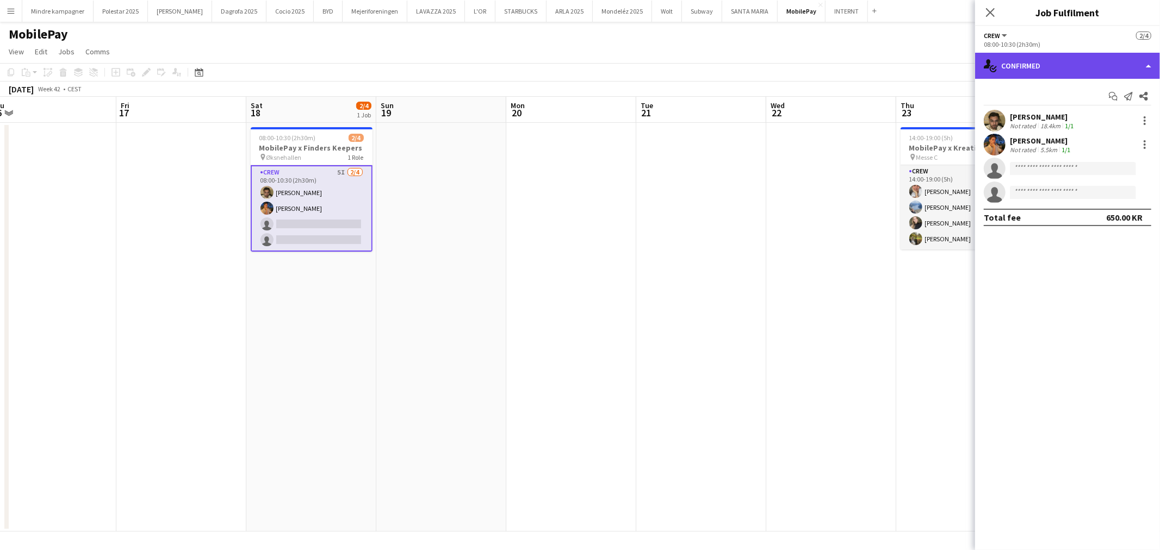
click at [1053, 69] on div "single-neutral-actions-check-2 Confirmed" at bounding box center [1067, 66] width 185 height 26
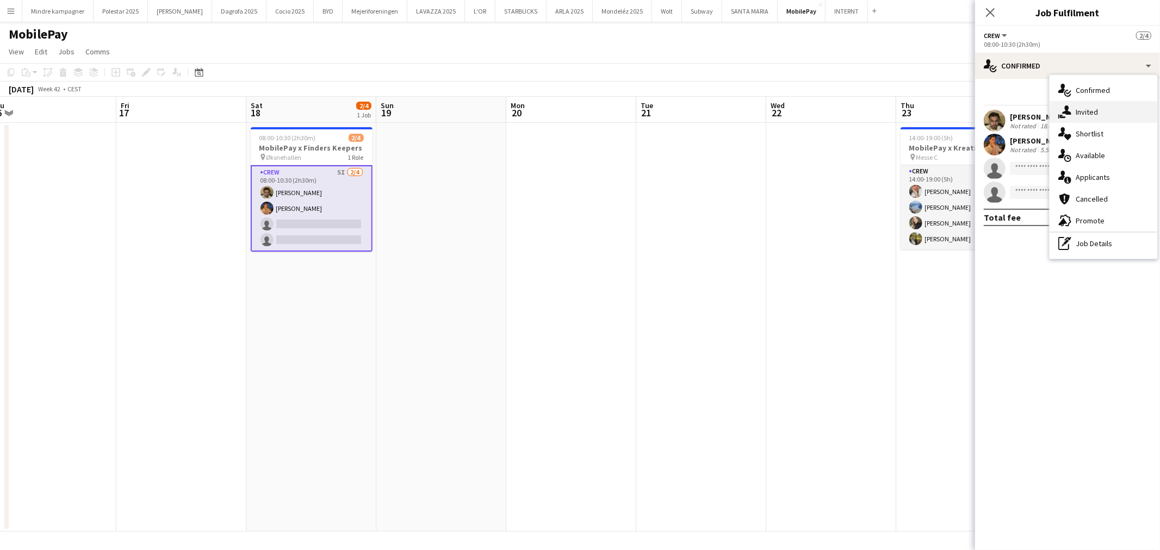
click at [1087, 119] on div "single-neutral-actions-share-1 Invited" at bounding box center [1104, 112] width 108 height 22
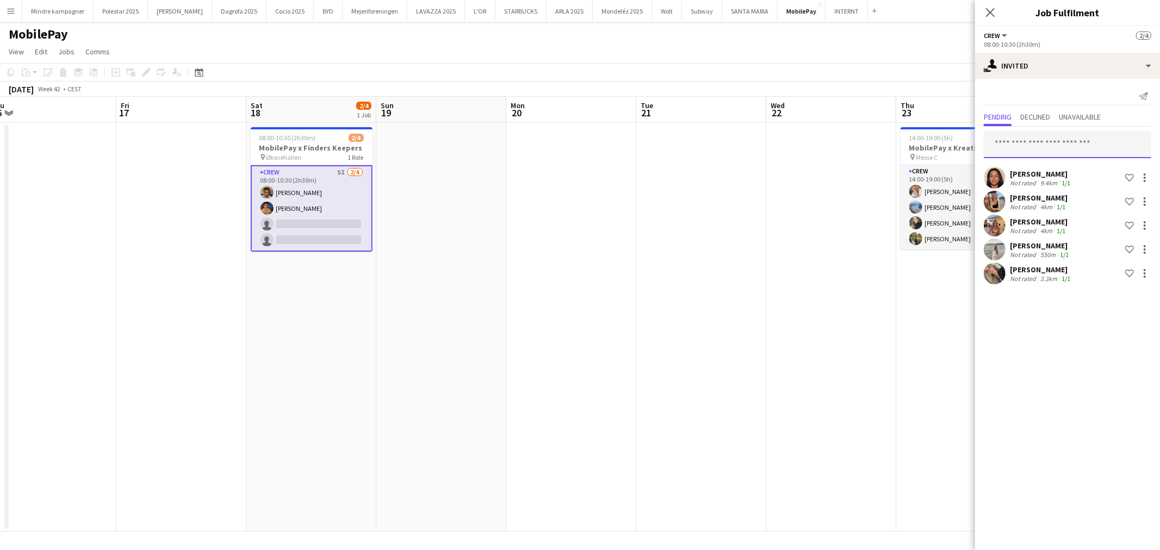
click at [1046, 139] on input "text" at bounding box center [1068, 144] width 168 height 27
type input "*****"
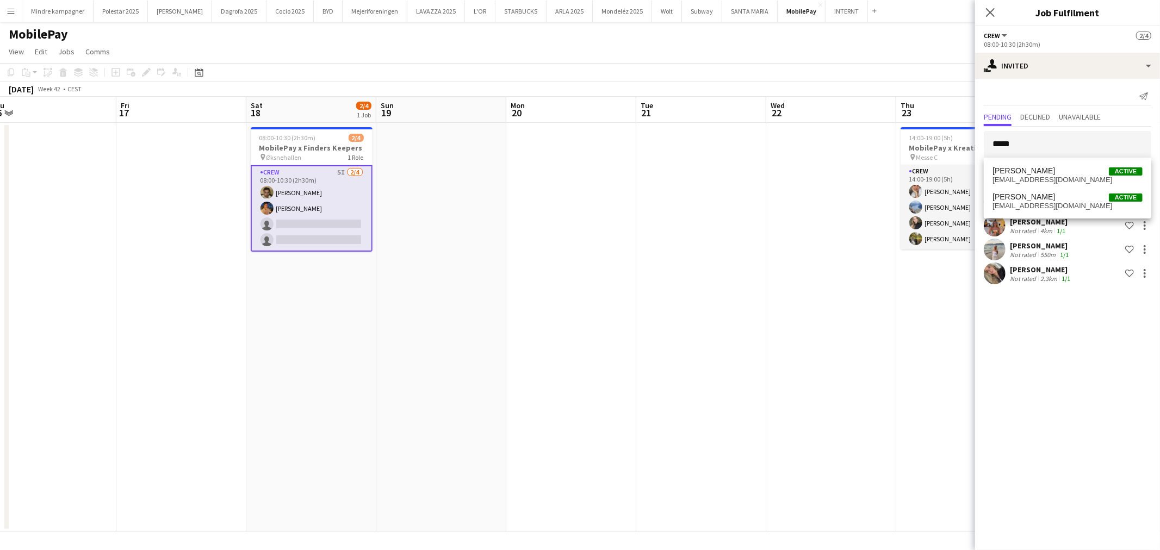
click at [1040, 176] on span "[EMAIL_ADDRESS][DOMAIN_NAME]" at bounding box center [1068, 180] width 150 height 9
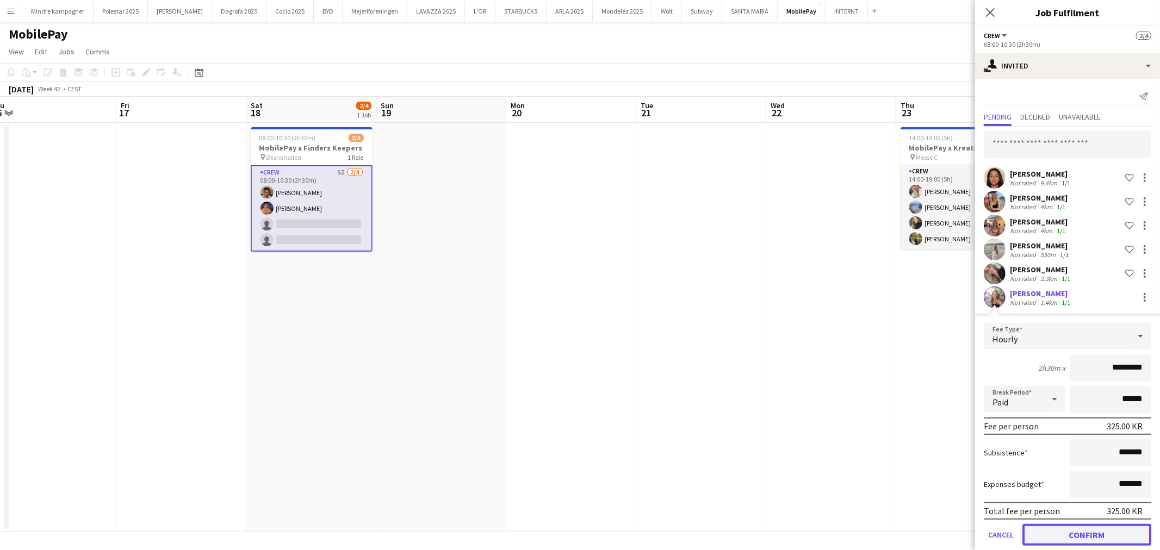
click at [1113, 524] on button "Confirm" at bounding box center [1087, 535] width 129 height 22
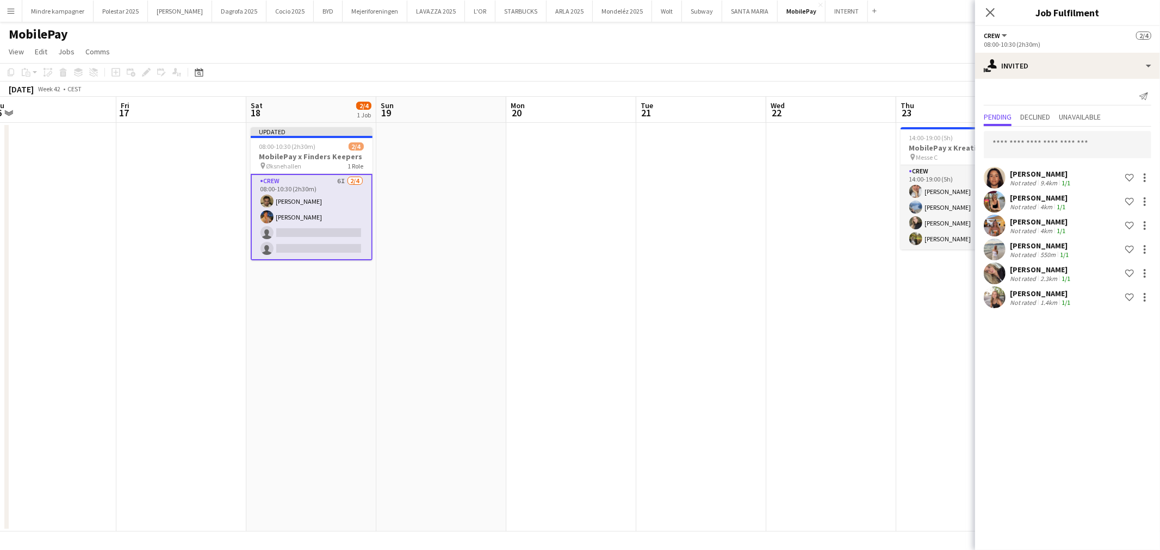
click at [829, 391] on app-date-cell at bounding box center [831, 327] width 130 height 409
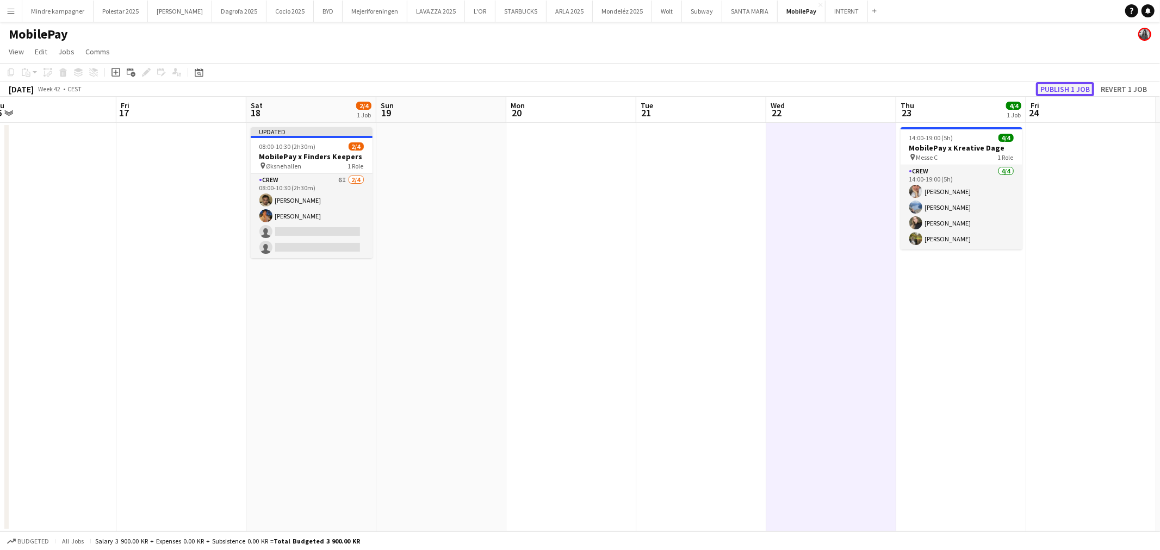
click at [1086, 92] on button "Publish 1 job" at bounding box center [1065, 89] width 58 height 14
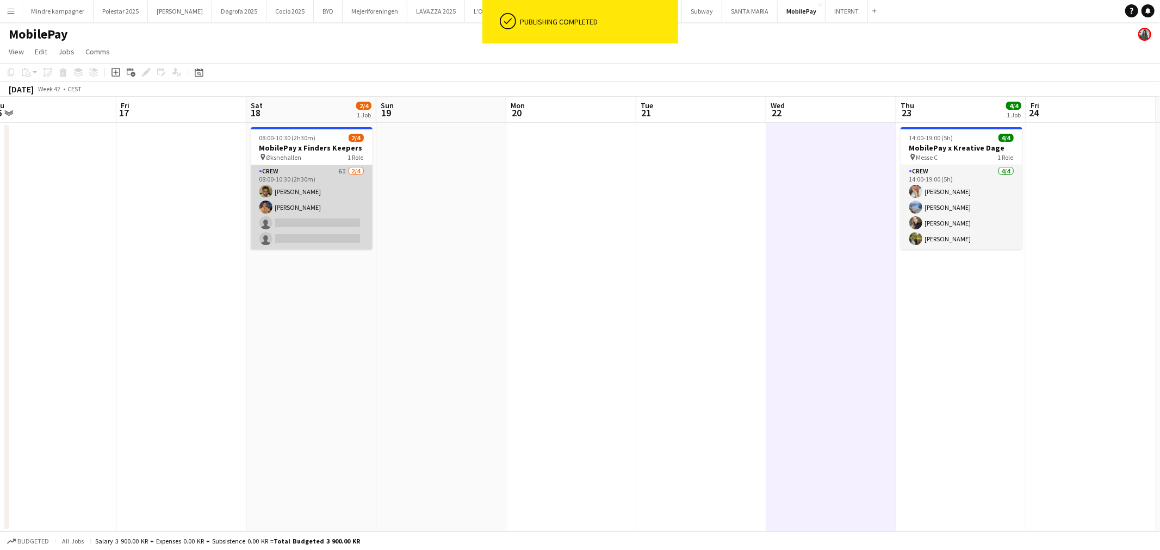
click at [332, 210] on app-card-role "Crew 6I [DATE] 08:00-10:30 (2h30m) [PERSON_NAME] [PERSON_NAME] single-neutral-a…" at bounding box center [312, 207] width 122 height 84
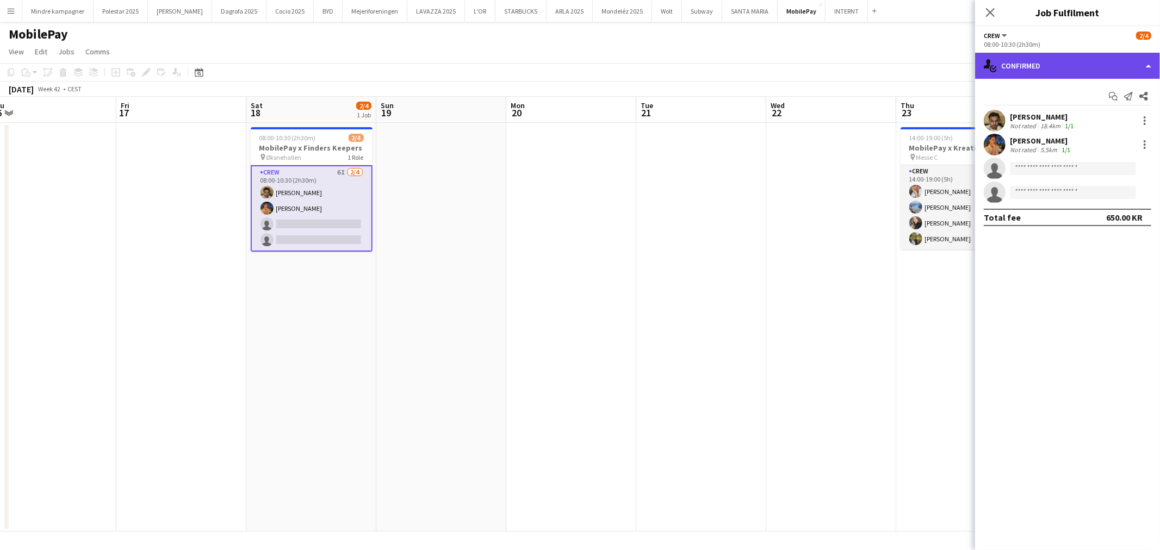
click at [1016, 63] on div "single-neutral-actions-check-2 Confirmed" at bounding box center [1067, 66] width 185 height 26
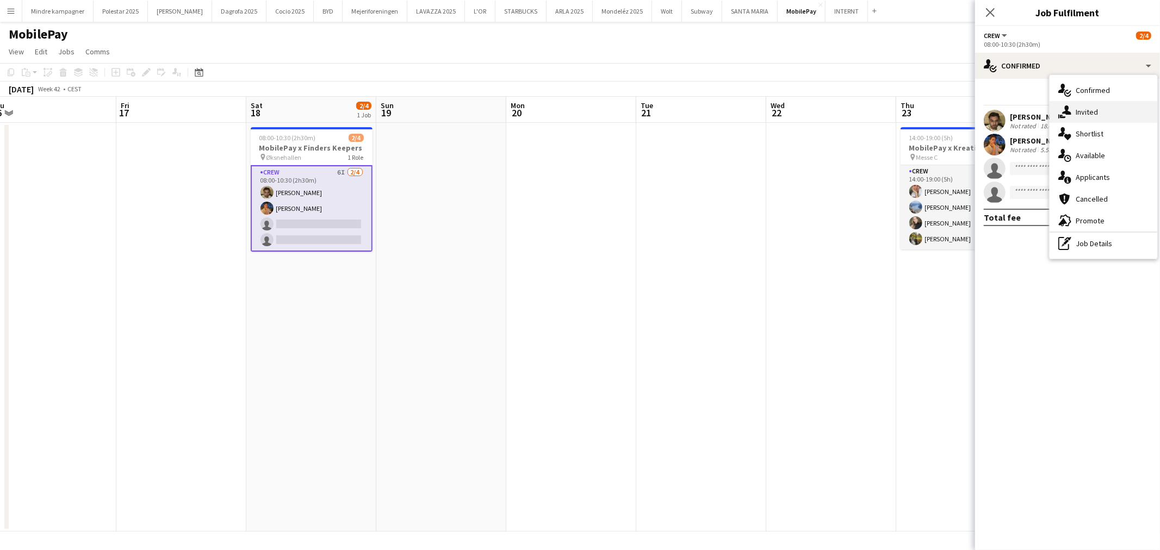
click at [1087, 120] on div "single-neutral-actions-share-1 Invited" at bounding box center [1104, 112] width 108 height 22
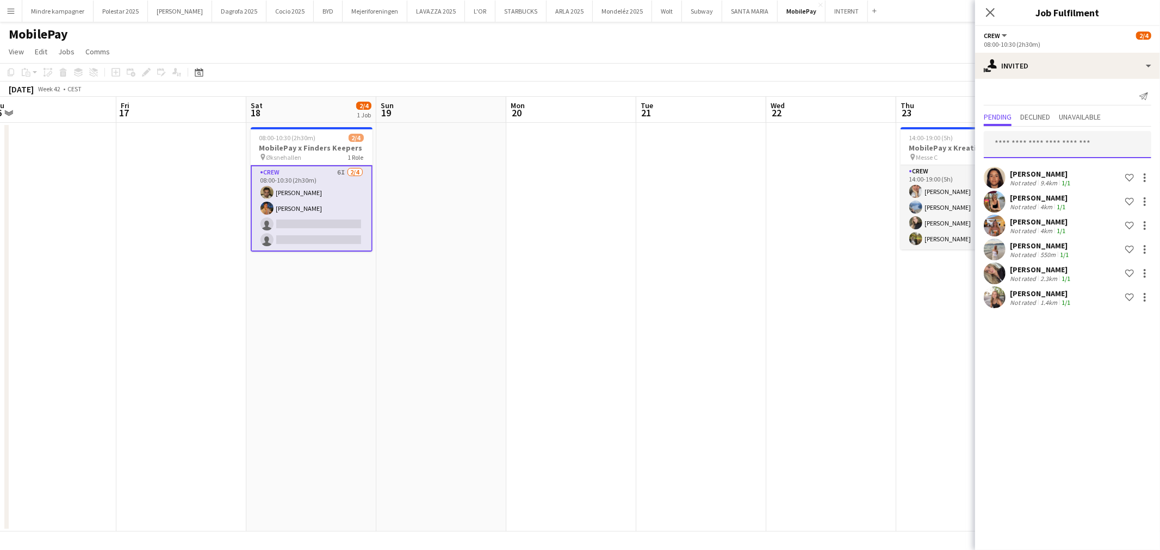
click at [1052, 147] on input "text" at bounding box center [1068, 144] width 168 height 27
type input "******"
click at [1050, 172] on span "[PERSON_NAME]" at bounding box center [1024, 170] width 63 height 9
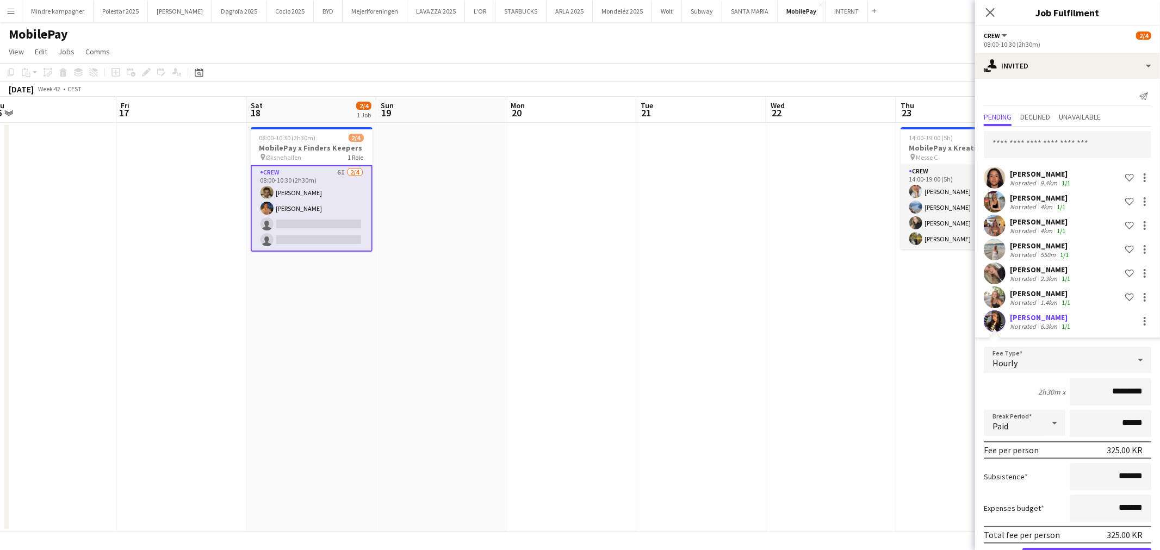
scroll to position [36, 0]
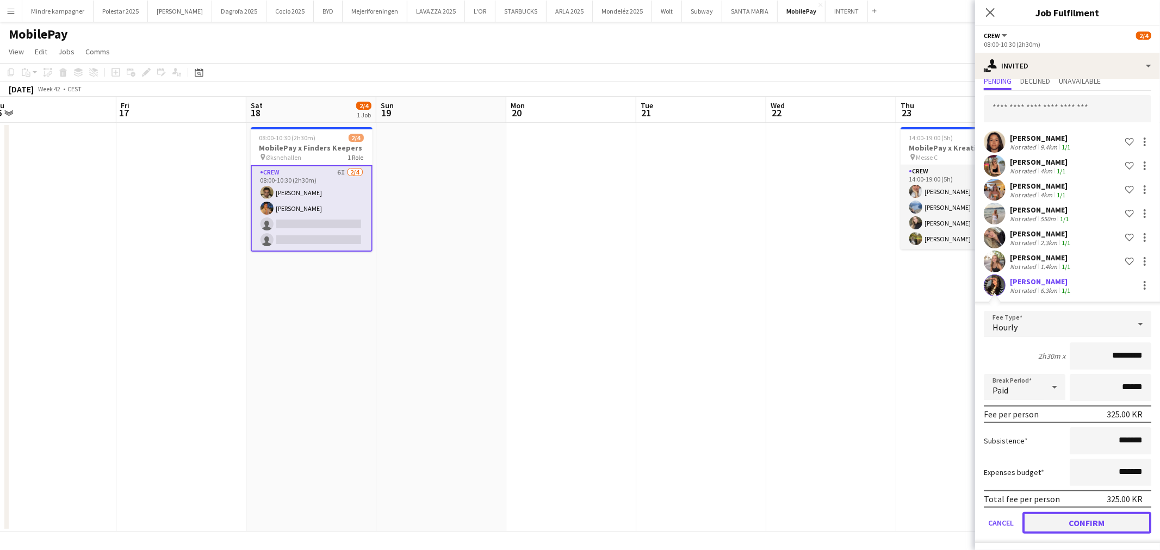
click at [1110, 523] on button "Confirm" at bounding box center [1087, 523] width 129 height 22
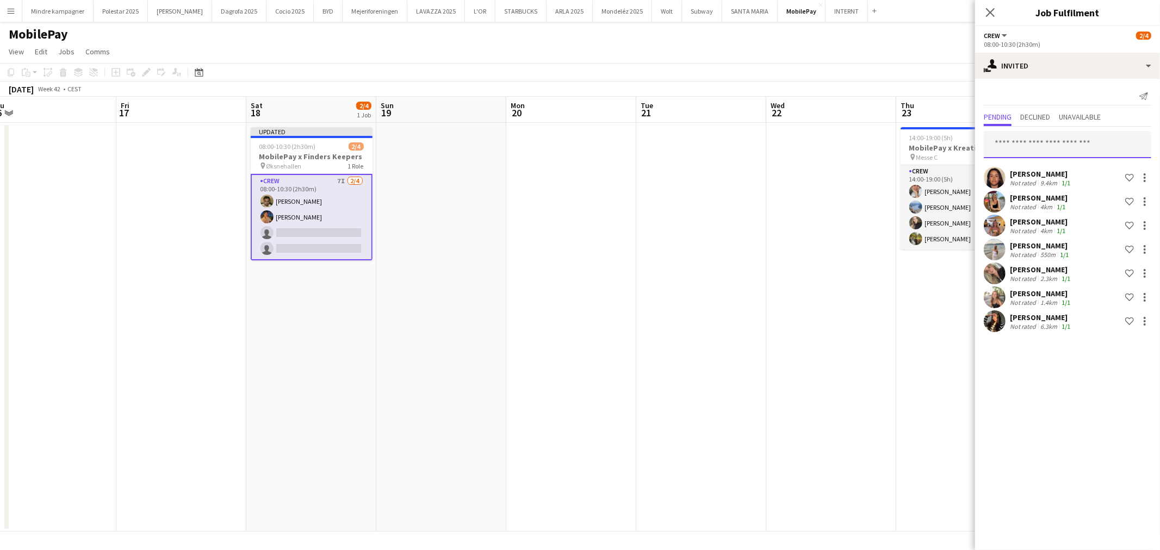
click at [1077, 151] on input "text" at bounding box center [1068, 144] width 168 height 27
type input "*****"
click at [1069, 168] on span "[PERSON_NAME] Active" at bounding box center [1068, 170] width 150 height 9
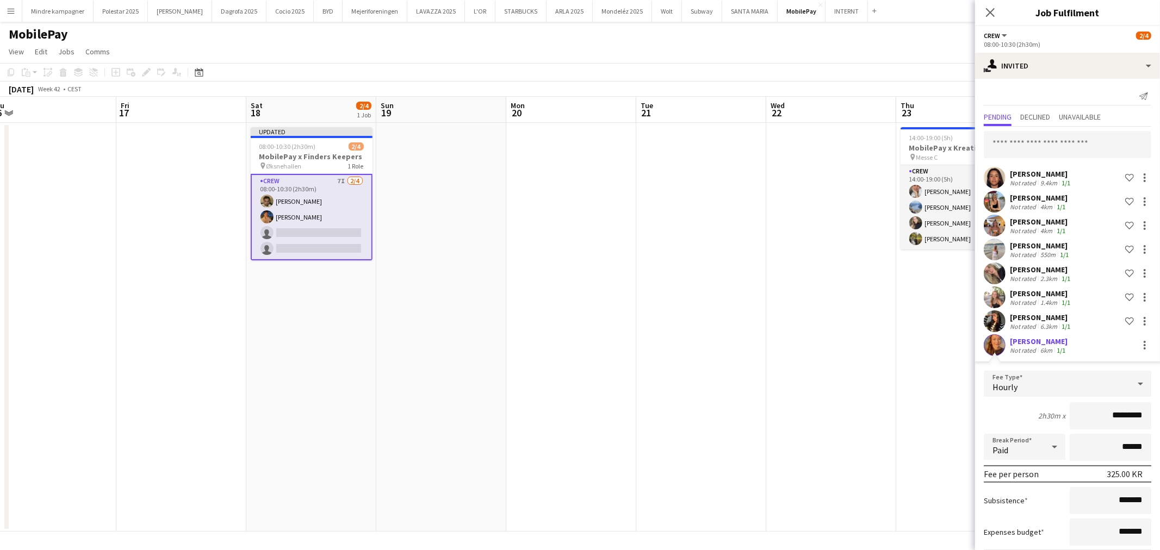
scroll to position [60, 0]
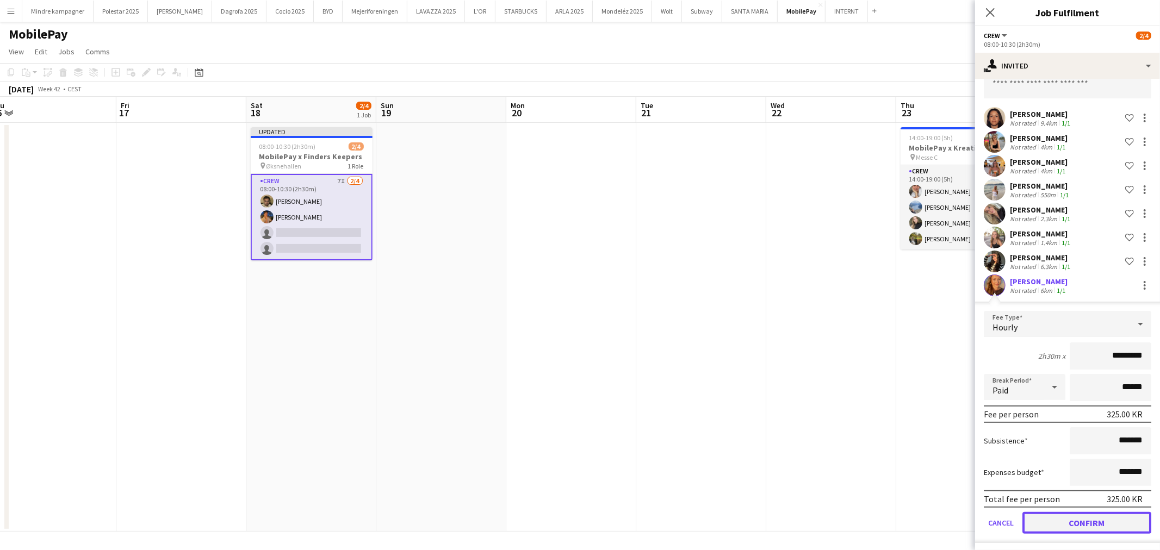
click at [1095, 518] on button "Confirm" at bounding box center [1087, 523] width 129 height 22
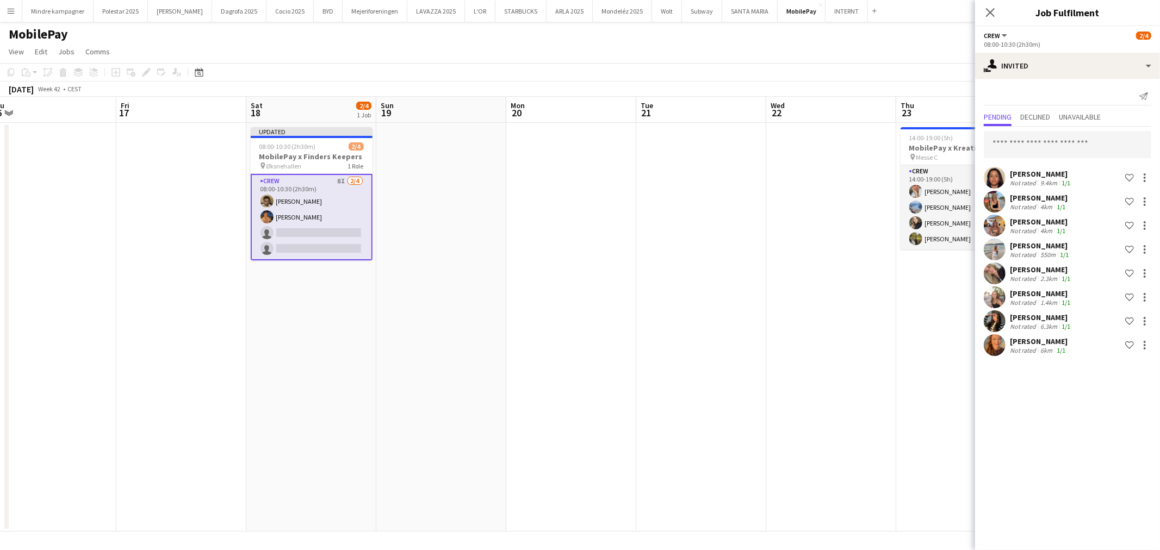
scroll to position [0, 0]
click at [1084, 152] on input "text" at bounding box center [1068, 144] width 168 height 27
type input "*****"
click at [1072, 176] on span "[EMAIL_ADDRESS][DOMAIN_NAME]" at bounding box center [1068, 180] width 150 height 9
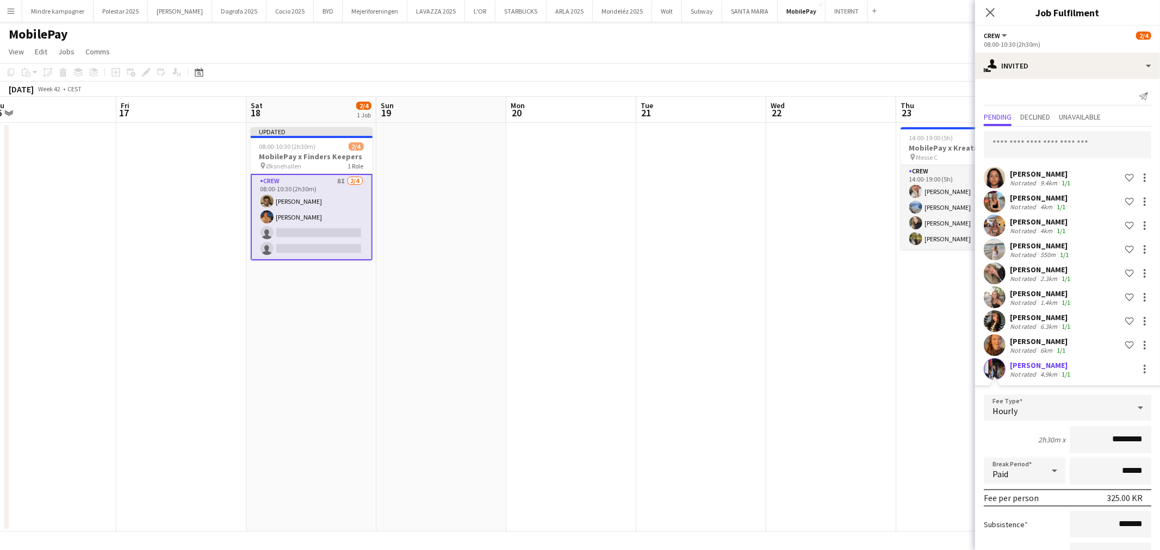
scroll to position [84, 0]
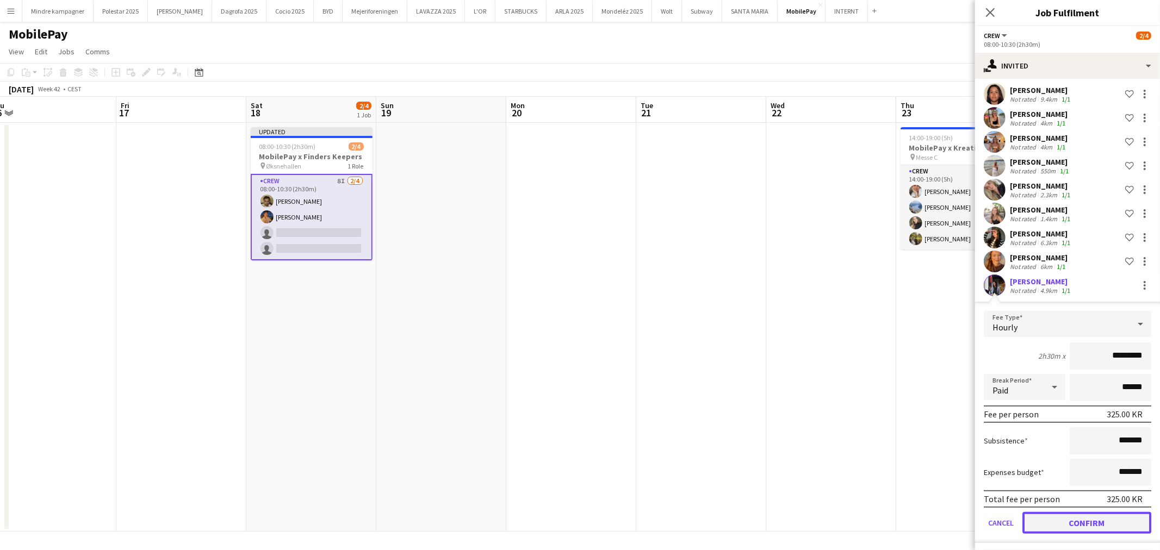
click at [1095, 523] on button "Confirm" at bounding box center [1087, 523] width 129 height 22
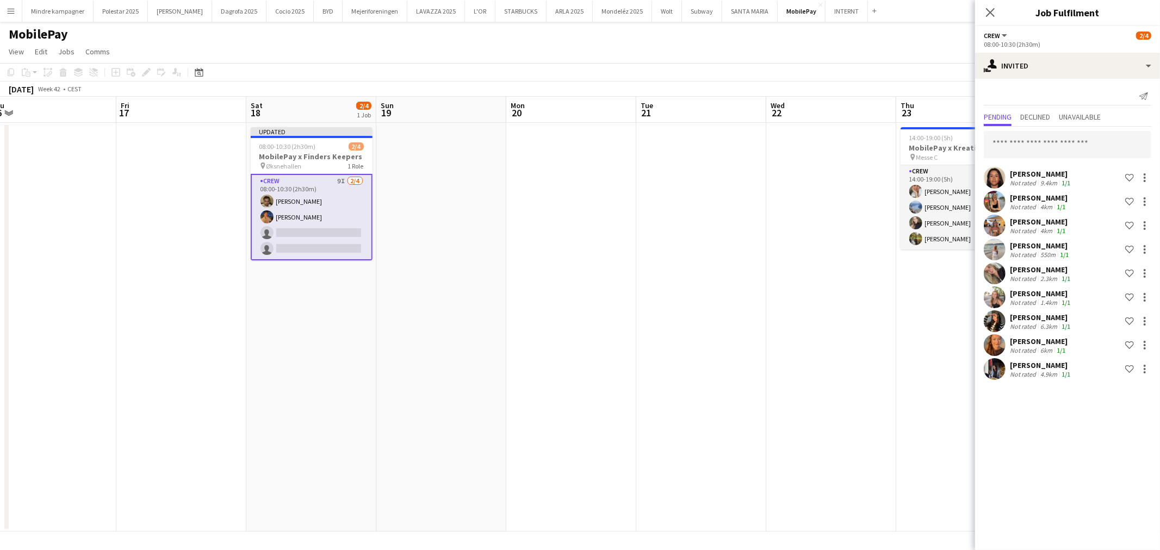
scroll to position [0, 0]
click at [894, 363] on app-date-cell at bounding box center [831, 327] width 130 height 409
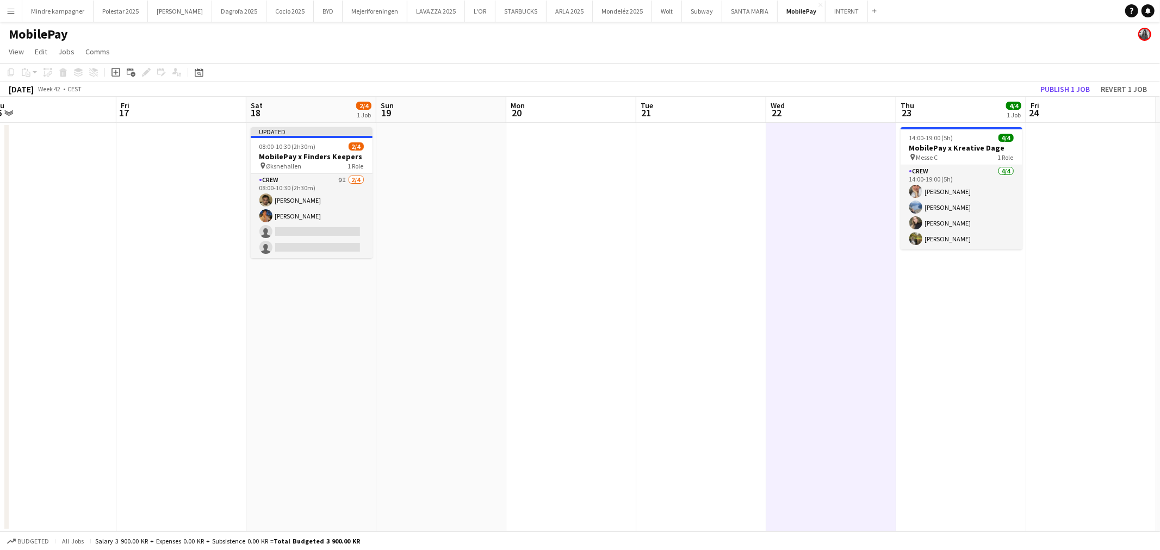
click at [1080, 97] on app-board-header-date "Fri 24" at bounding box center [1091, 110] width 130 height 26
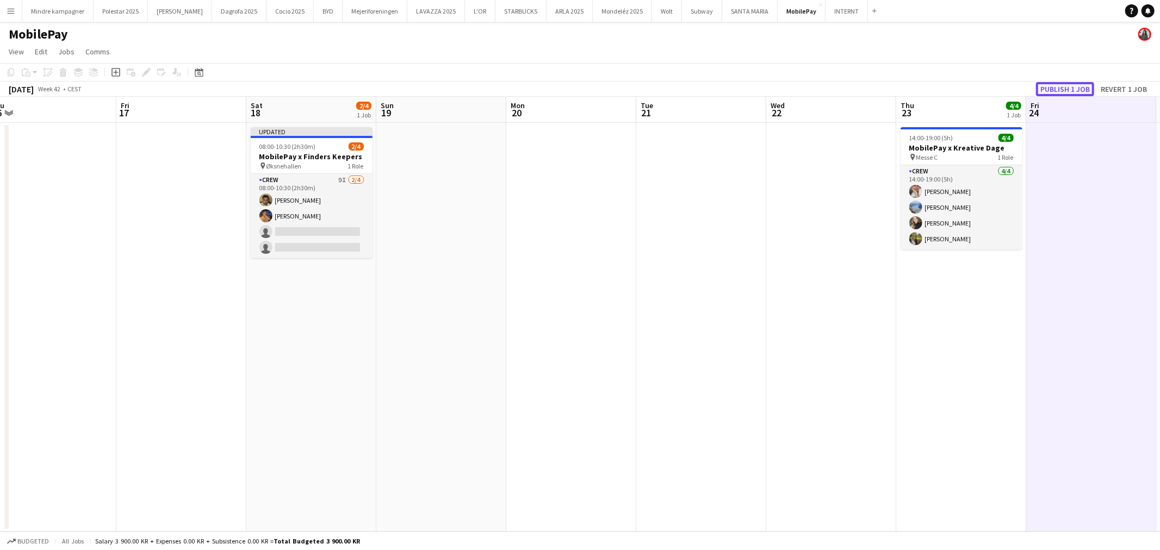
click at [1077, 85] on button "Publish 1 job" at bounding box center [1065, 89] width 58 height 14
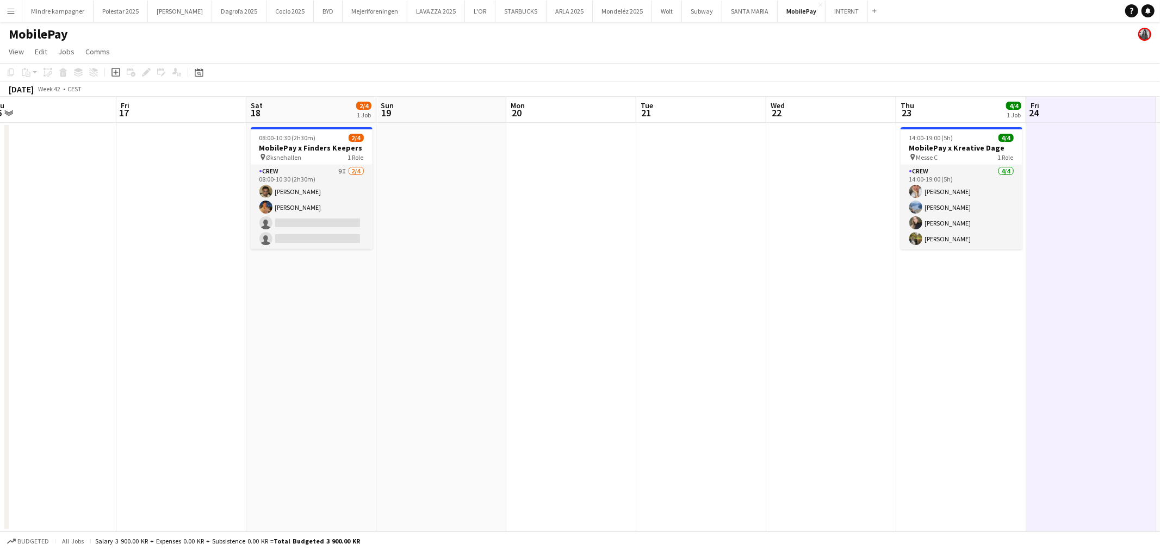
click at [13, 11] on app-icon "Menu" at bounding box center [11, 11] width 9 height 9
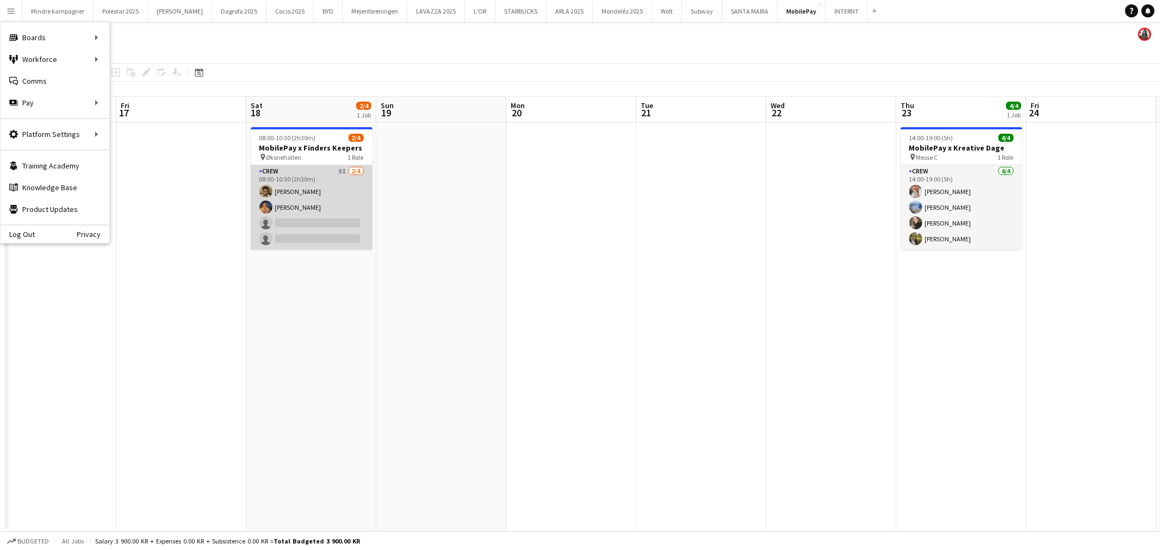
click at [305, 218] on app-card-role "Crew 9I [DATE] 08:00-10:30 (2h30m) [PERSON_NAME] [PERSON_NAME] single-neutral-a…" at bounding box center [312, 207] width 122 height 84
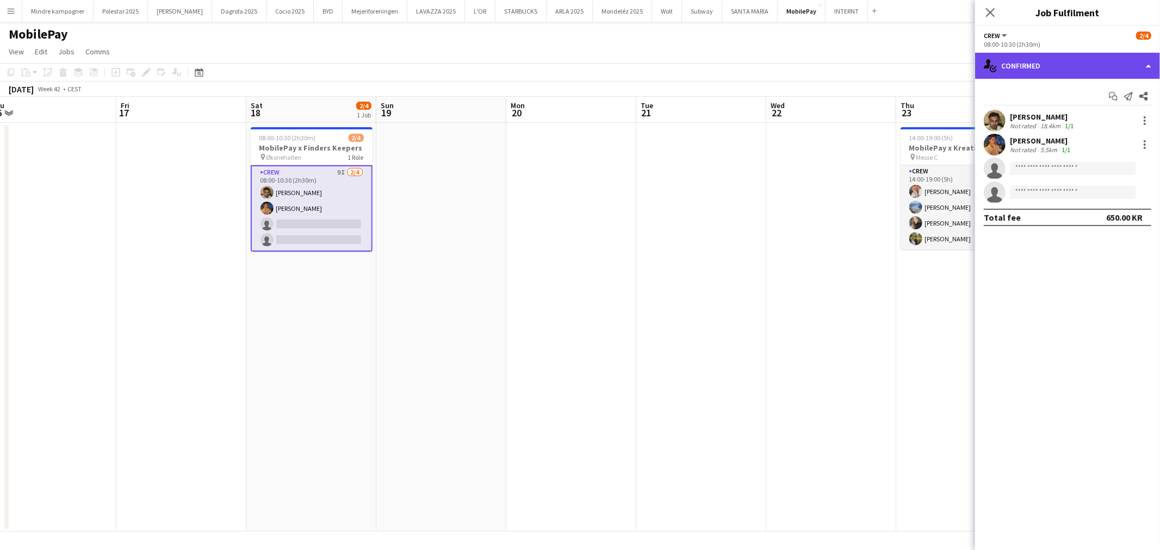
click at [1019, 75] on div "single-neutral-actions-check-2 Confirmed" at bounding box center [1067, 66] width 185 height 26
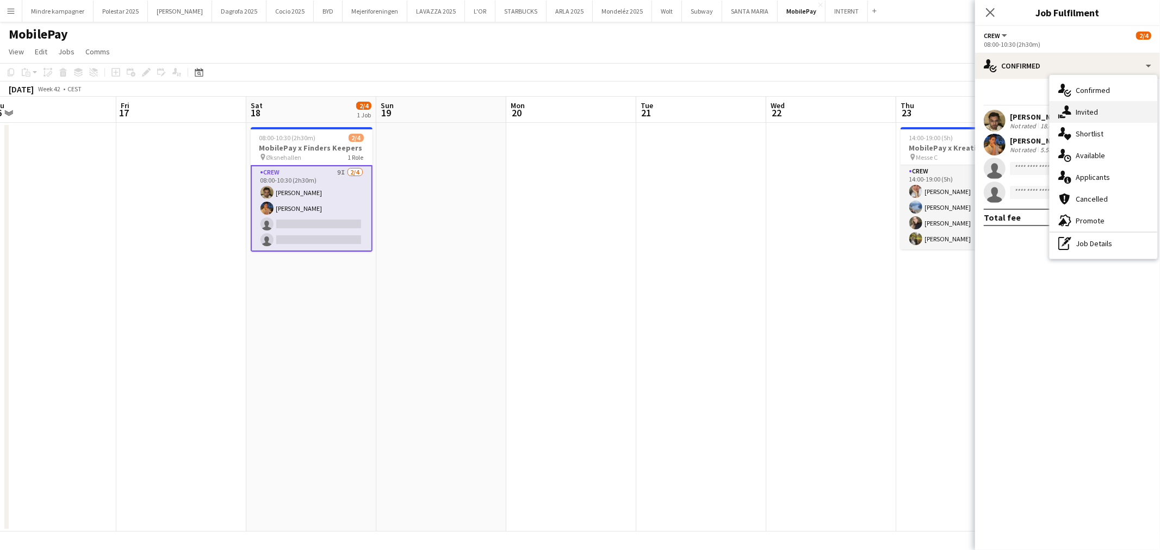
click at [1083, 113] on span "Invited" at bounding box center [1087, 112] width 22 height 10
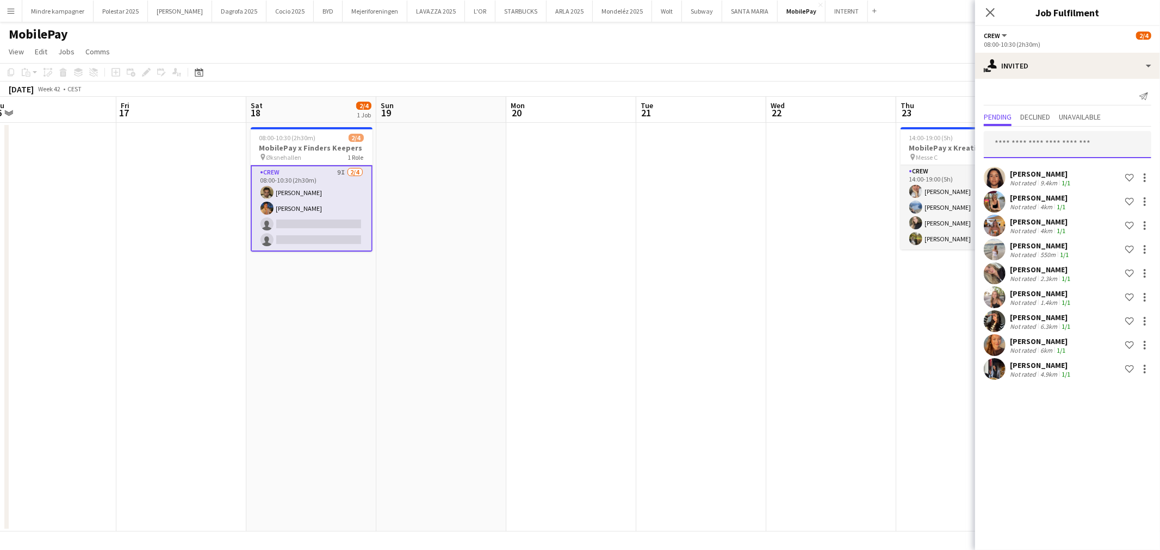
click at [1043, 140] on input "text" at bounding box center [1068, 144] width 168 height 27
type input "*****"
click at [1036, 183] on span "[EMAIL_ADDRESS][DOMAIN_NAME]" at bounding box center [1068, 180] width 150 height 9
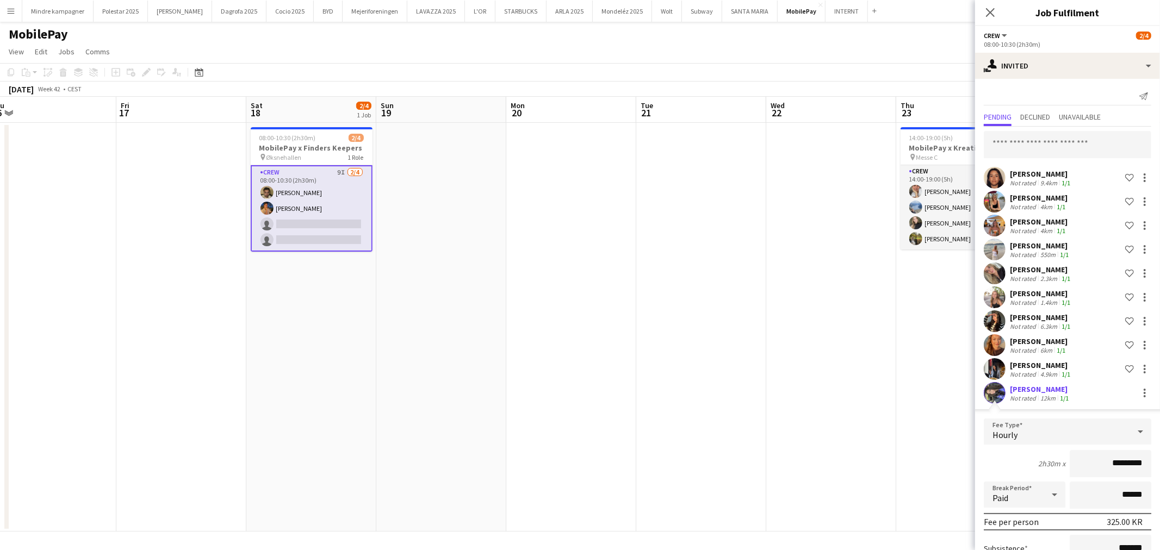
scroll to position [107, 0]
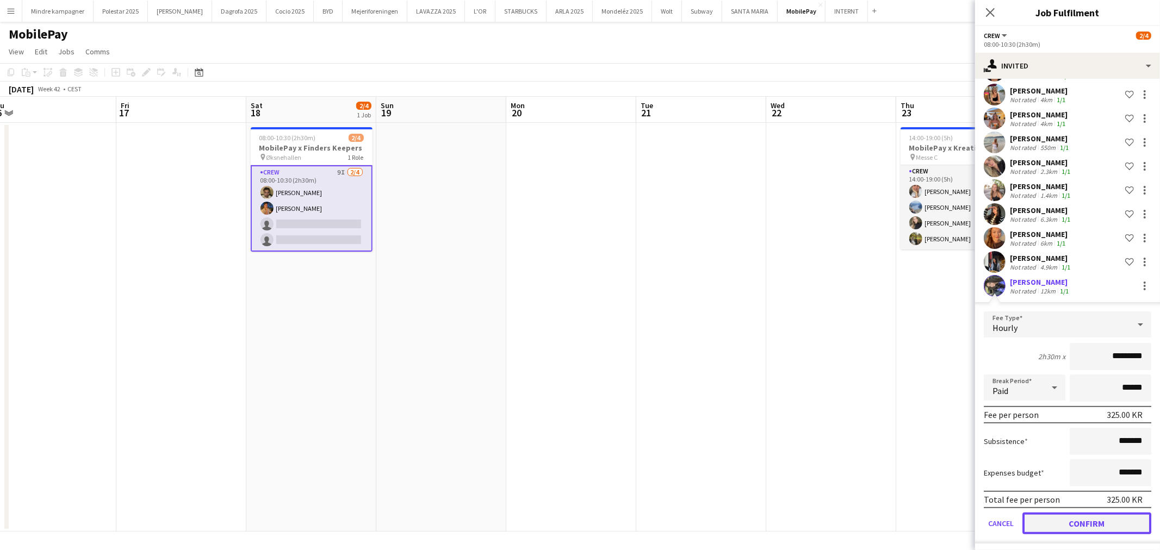
click at [1100, 519] on button "Confirm" at bounding box center [1087, 524] width 129 height 22
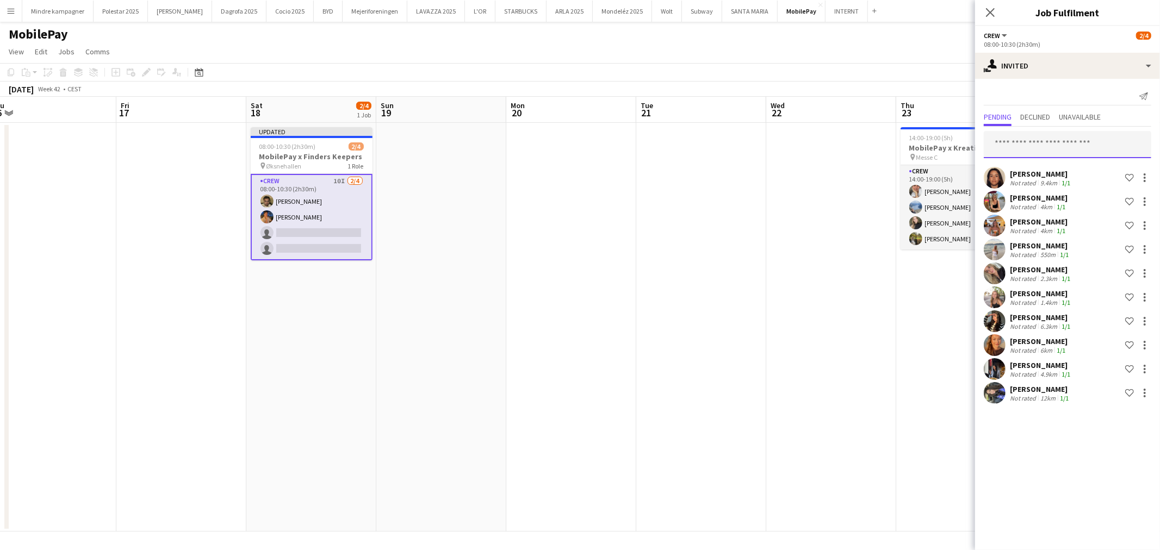
click at [1059, 140] on input "text" at bounding box center [1068, 144] width 168 height 27
type input "*****"
click at [1051, 170] on span "[PERSON_NAME]" at bounding box center [1024, 166] width 63 height 9
click at [1043, 144] on input "text" at bounding box center [1068, 144] width 168 height 27
click at [1039, 134] on input "text" at bounding box center [1068, 144] width 168 height 27
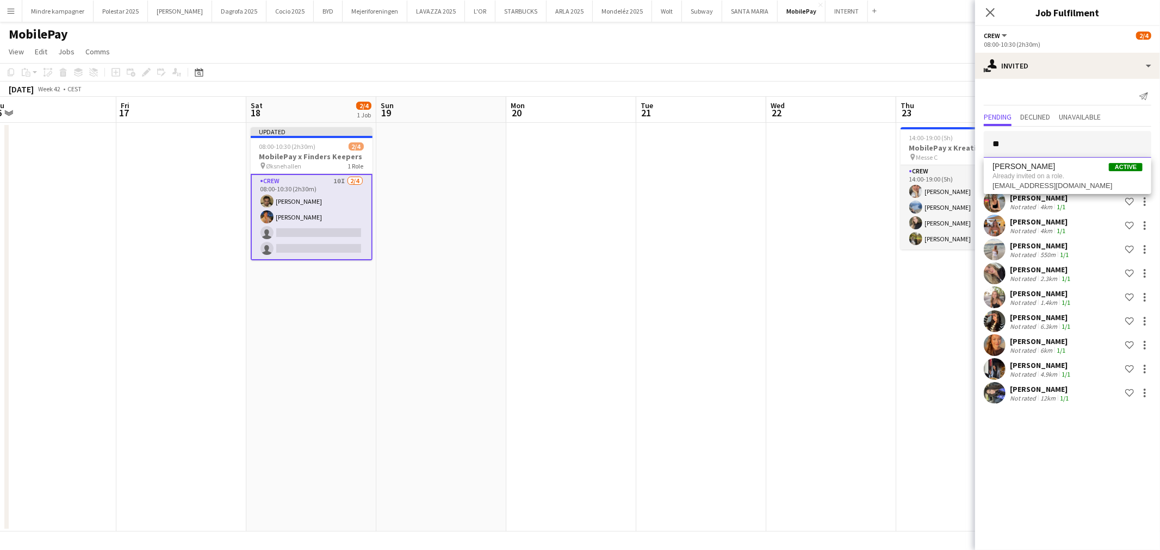
type input "*"
type input "*****"
click at [1034, 173] on span "Already invited on a role." at bounding box center [1068, 176] width 150 height 10
click at [796, 298] on app-date-cell at bounding box center [831, 327] width 130 height 409
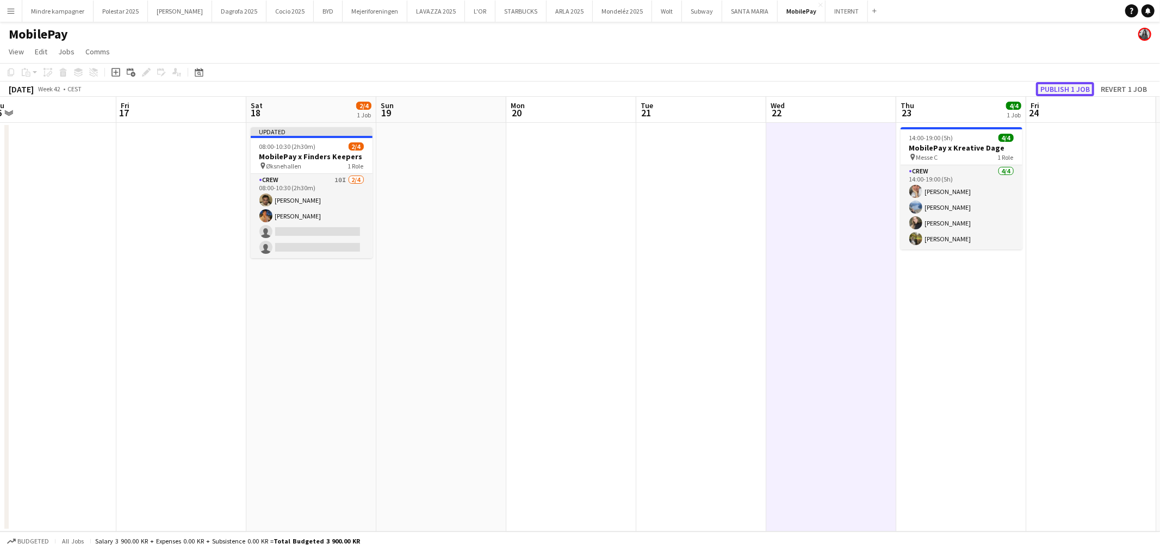
click at [1078, 88] on button "Publish 1 job" at bounding box center [1065, 89] width 58 height 14
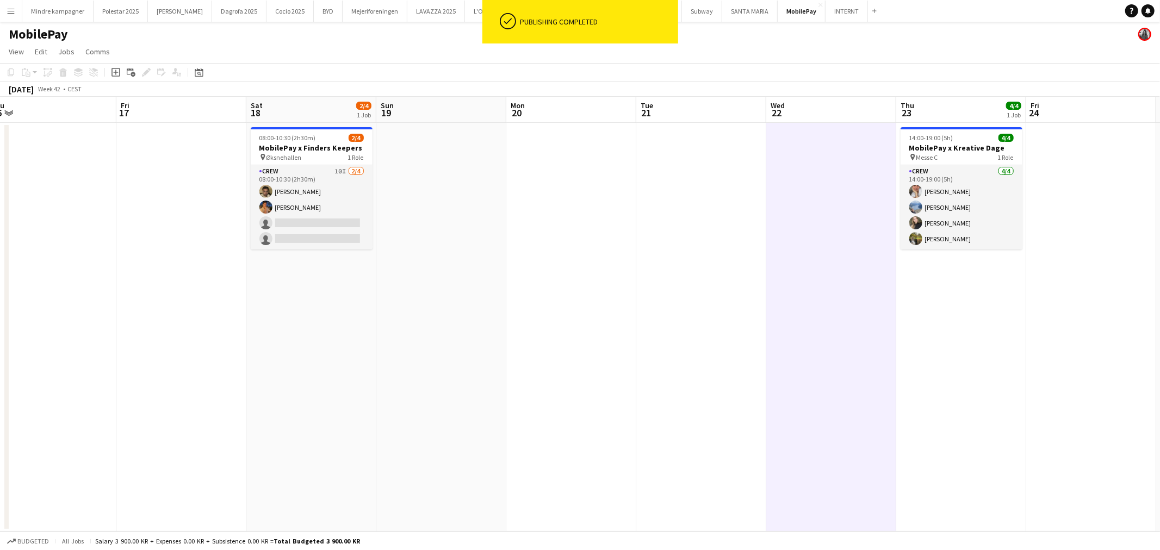
click at [10, 8] on app-icon "Menu" at bounding box center [11, 11] width 9 height 9
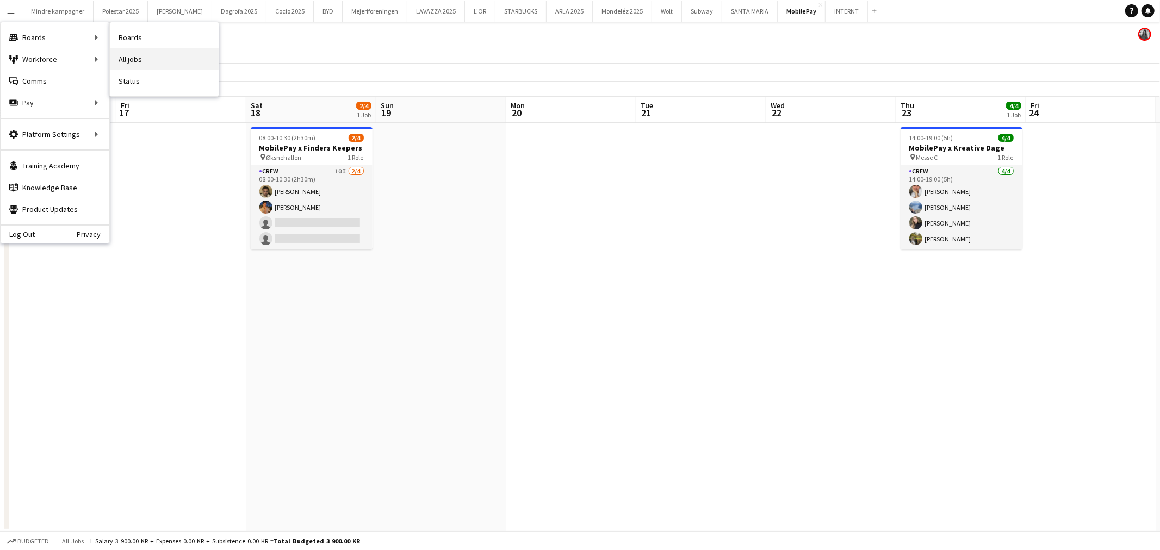
click at [147, 60] on link "All jobs" at bounding box center [164, 59] width 109 height 22
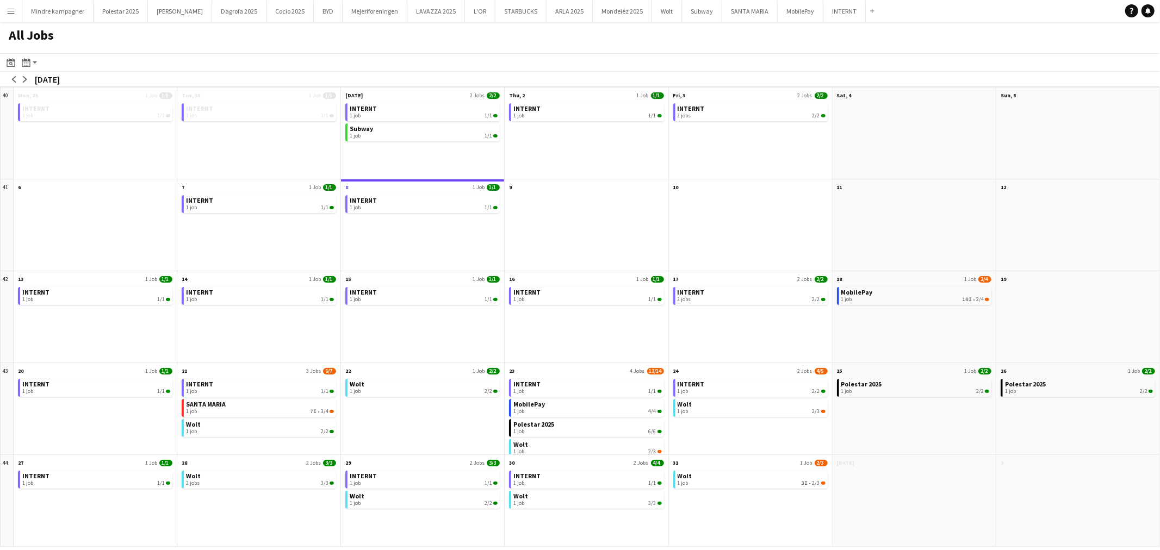
click at [939, 338] on div "MobilePay 1 job 10I • 2/4" at bounding box center [914, 324] width 163 height 78
click at [946, 299] on div "1 job 10I • 2/4" at bounding box center [915, 299] width 148 height 7
click at [17, 9] on button "Menu" at bounding box center [11, 11] width 22 height 22
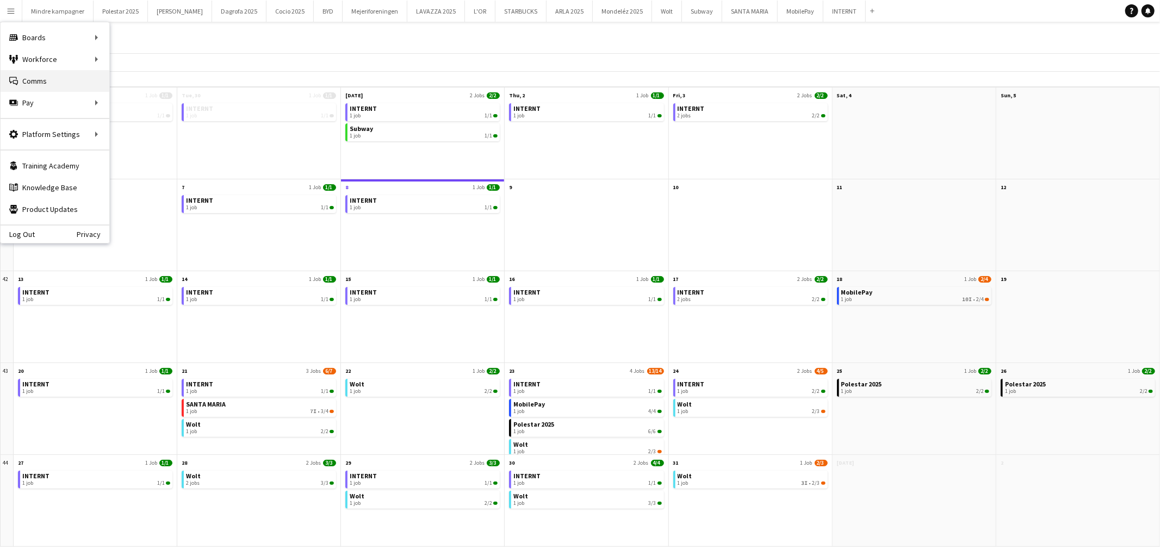
click at [50, 78] on link "Comms Comms" at bounding box center [55, 81] width 109 height 22
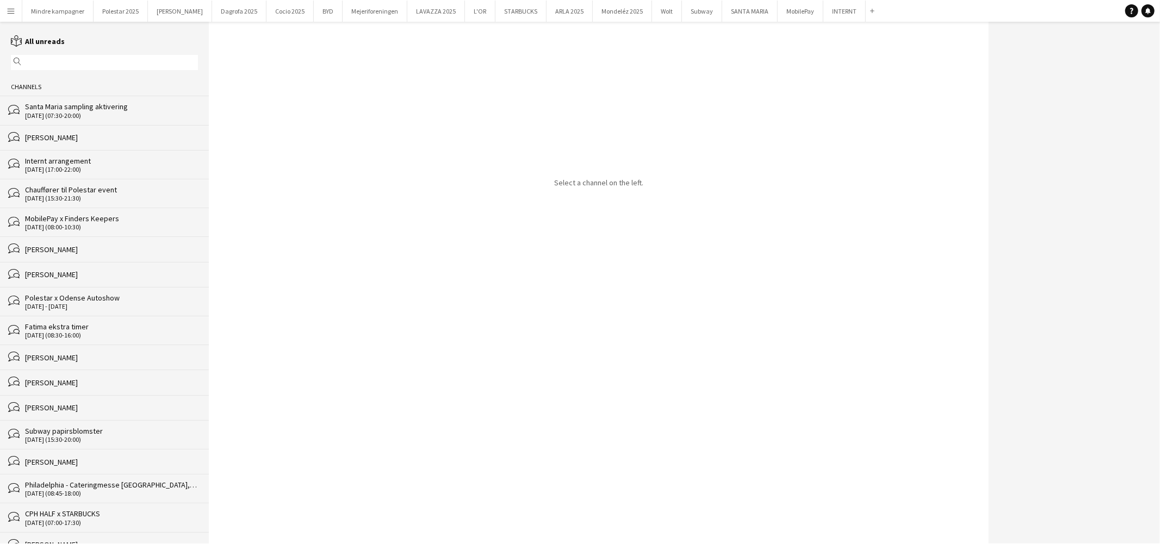
click at [36, 61] on input "text" at bounding box center [109, 63] width 171 height 10
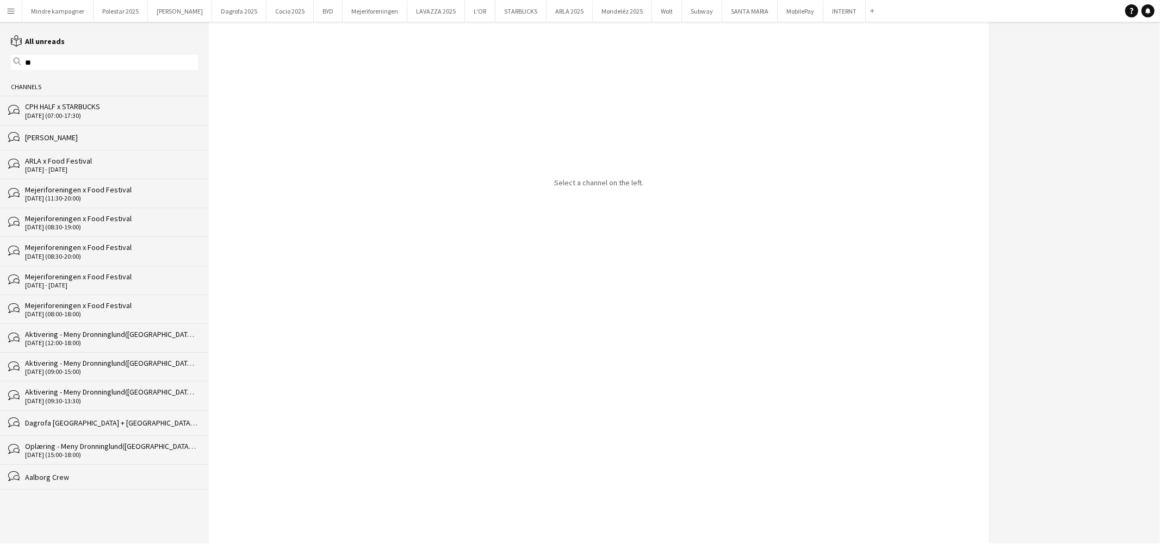
type input "*"
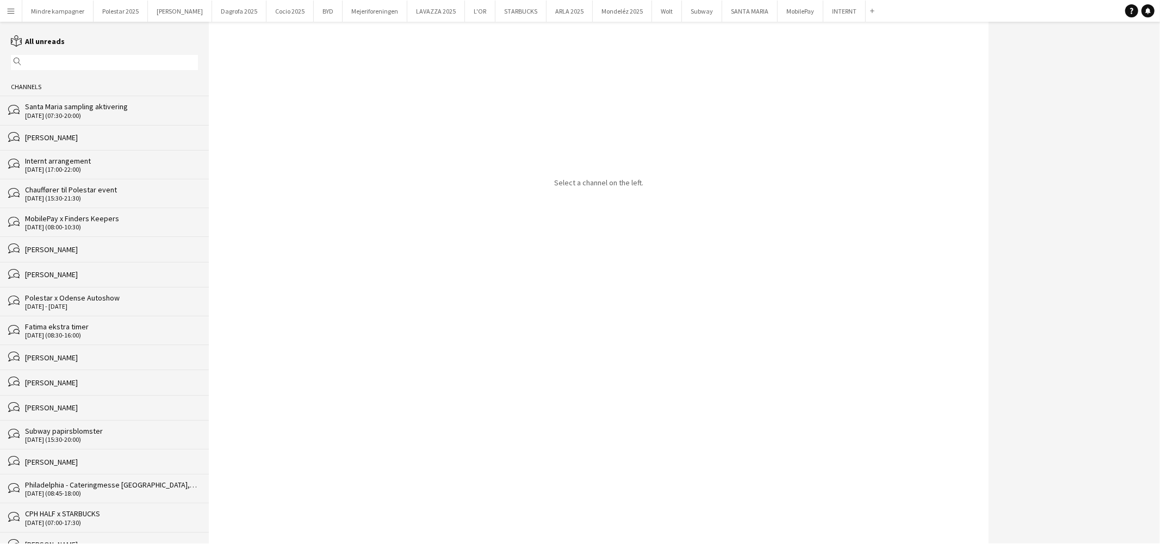
click at [4, 11] on button "Menu" at bounding box center [11, 11] width 22 height 22
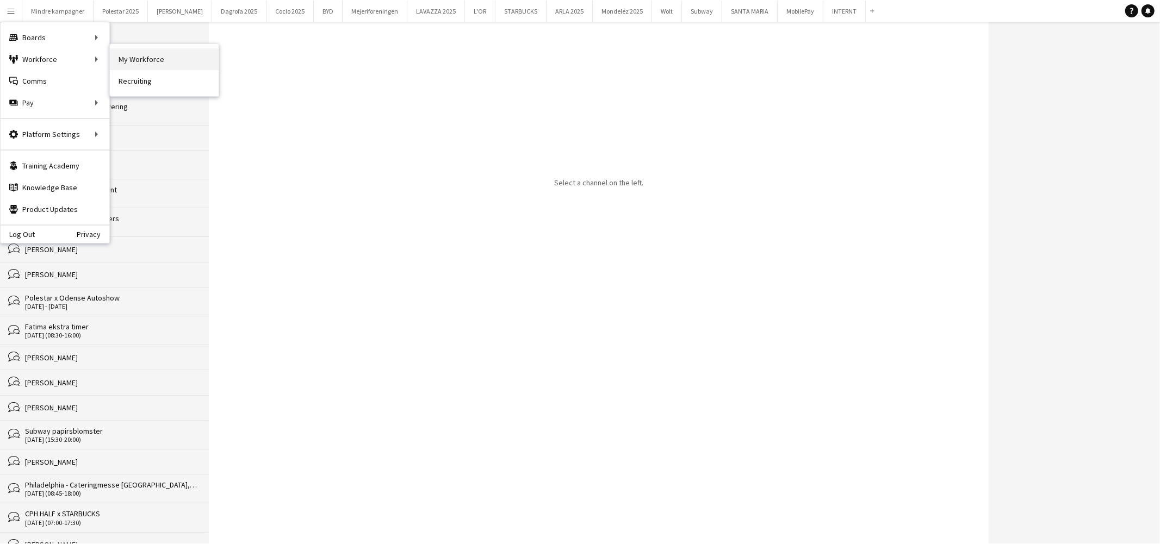
click at [142, 59] on link "My Workforce" at bounding box center [164, 59] width 109 height 22
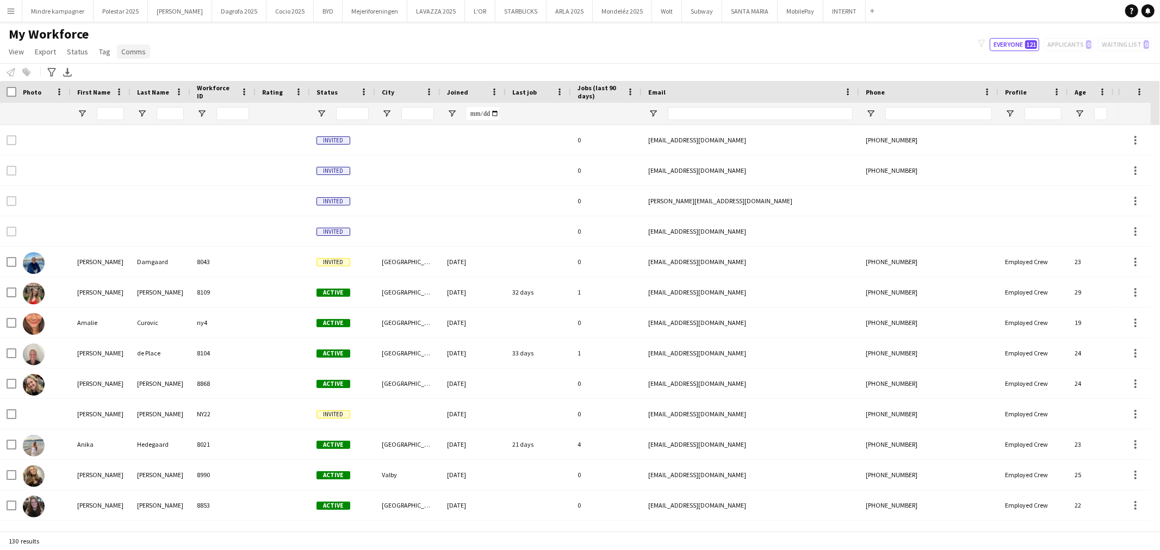
click at [132, 52] on span "Comms" at bounding box center [133, 52] width 24 height 10
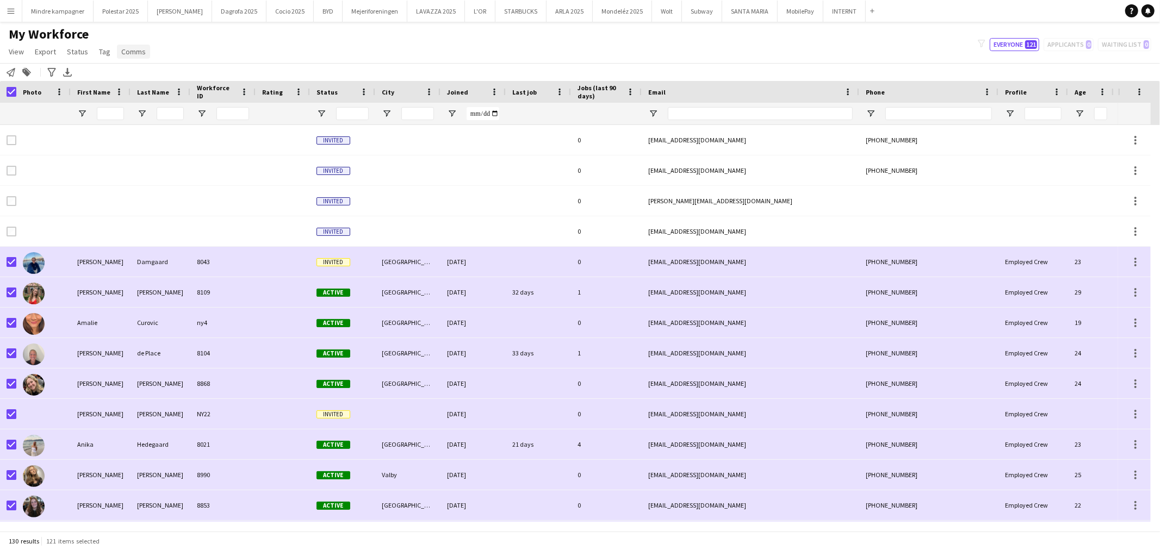
click at [140, 53] on span "Comms" at bounding box center [133, 52] width 24 height 10
click at [144, 77] on span "Send notification" at bounding box center [151, 75] width 55 height 10
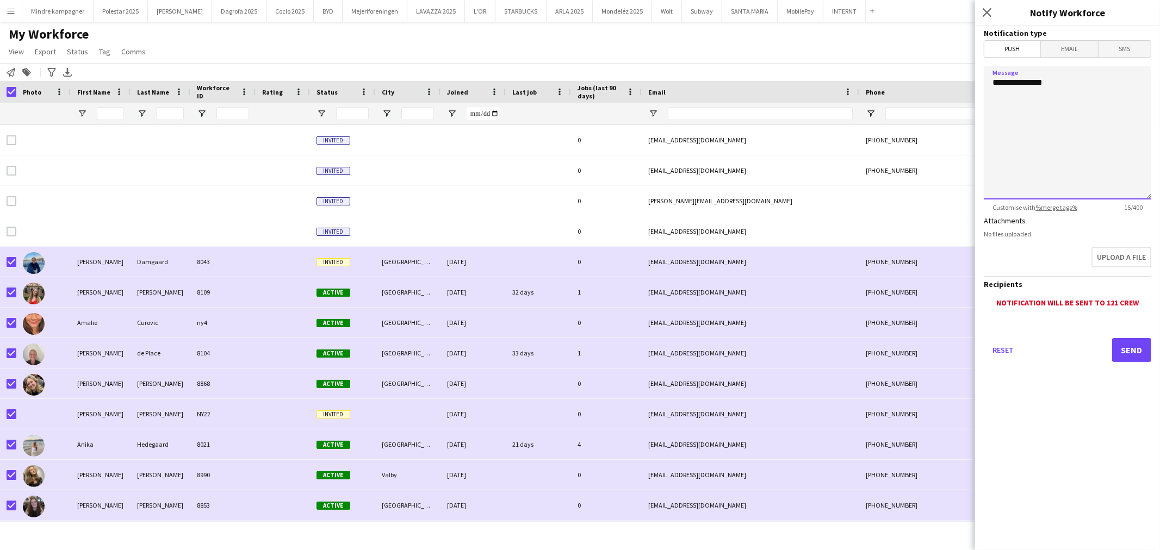
drag, startPoint x: 1080, startPoint y: 90, endPoint x: 958, endPoint y: 88, distance: 121.9
click at [958, 88] on body "Menu Boards Boards Boards All jobs Status Workforce Workforce My Workforce Recr…" at bounding box center [580, 275] width 1160 height 550
click at [1113, 126] on textarea "**********" at bounding box center [1068, 132] width 168 height 133
click at [1079, 109] on textarea "**********" at bounding box center [1068, 132] width 168 height 133
click at [1018, 116] on textarea "**********" at bounding box center [1068, 132] width 168 height 133
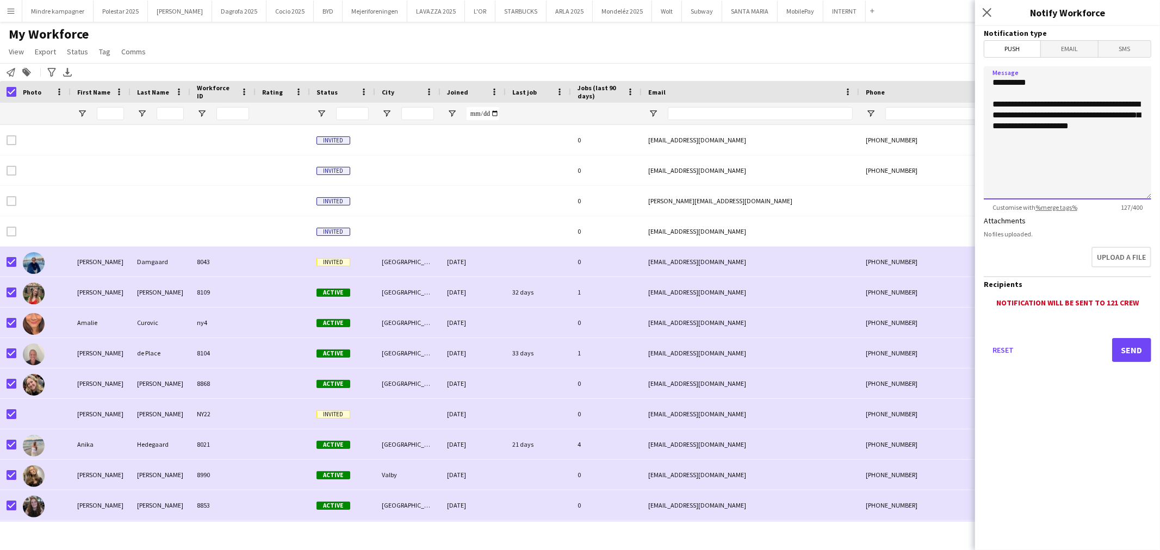
click at [1110, 133] on textarea "**********" at bounding box center [1068, 132] width 168 height 133
type textarea "**********"
click at [1136, 352] on button "Send" at bounding box center [1131, 350] width 39 height 24
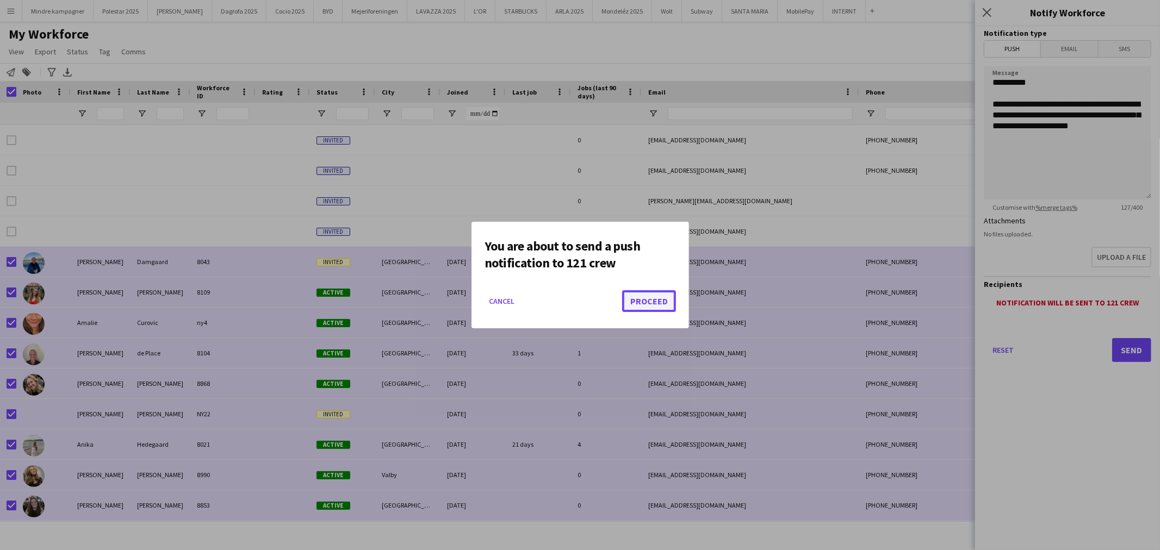
click at [654, 303] on button "Proceed" at bounding box center [649, 301] width 54 height 22
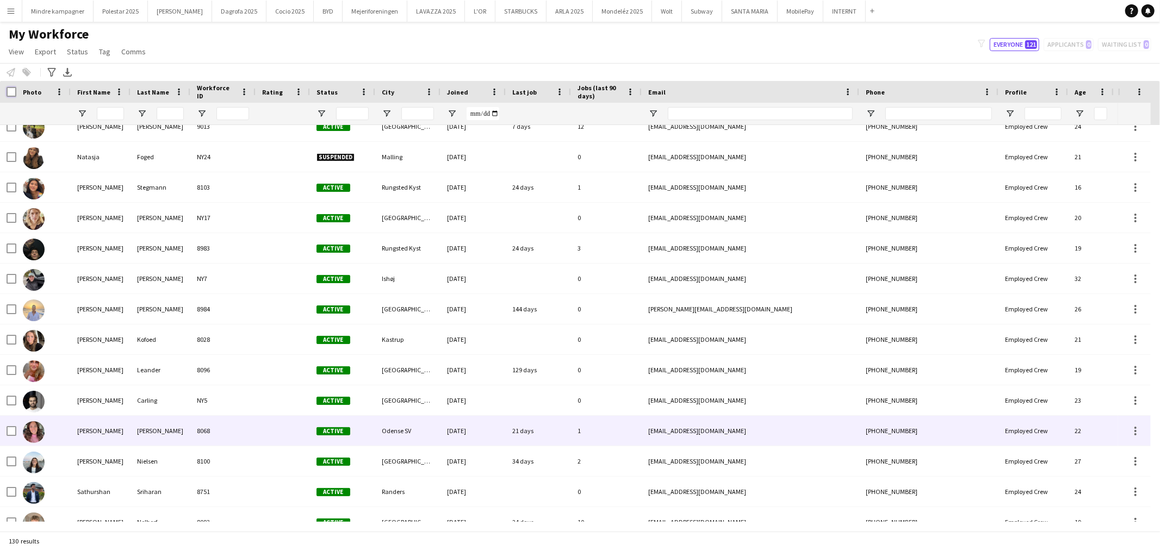
scroll to position [3142, 0]
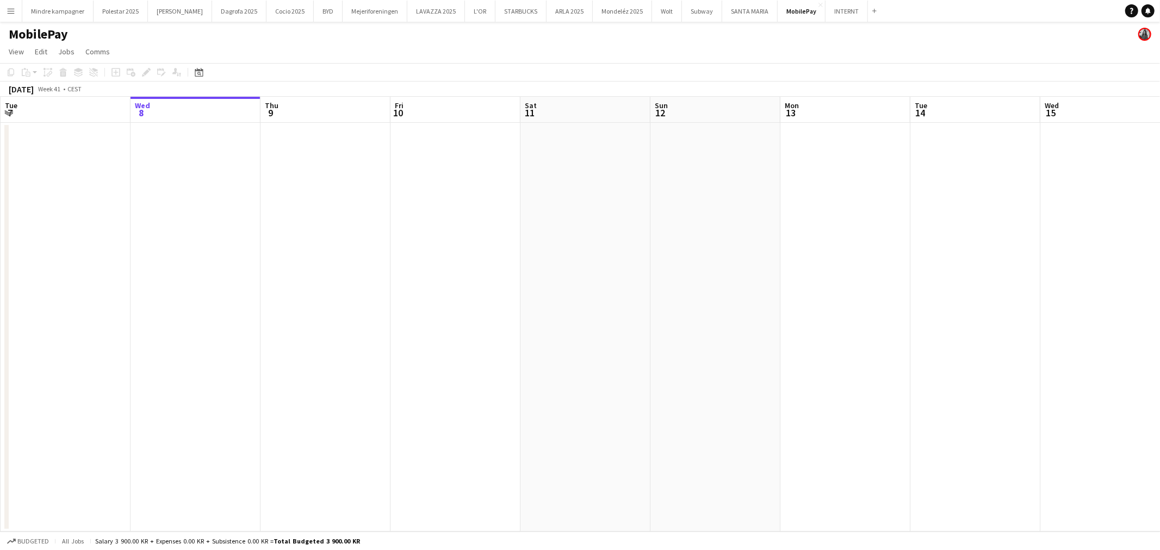
drag, startPoint x: 826, startPoint y: 344, endPoint x: 389, endPoint y: 410, distance: 441.7
click at [389, 410] on app-calendar-viewport "Sun 5 Mon 6 Tue 7 Wed 8 Thu 9 Fri 10 Sat 11 Sun 12 Mon 13 Tue 14 Wed 15 Thu 16 …" at bounding box center [580, 314] width 1160 height 435
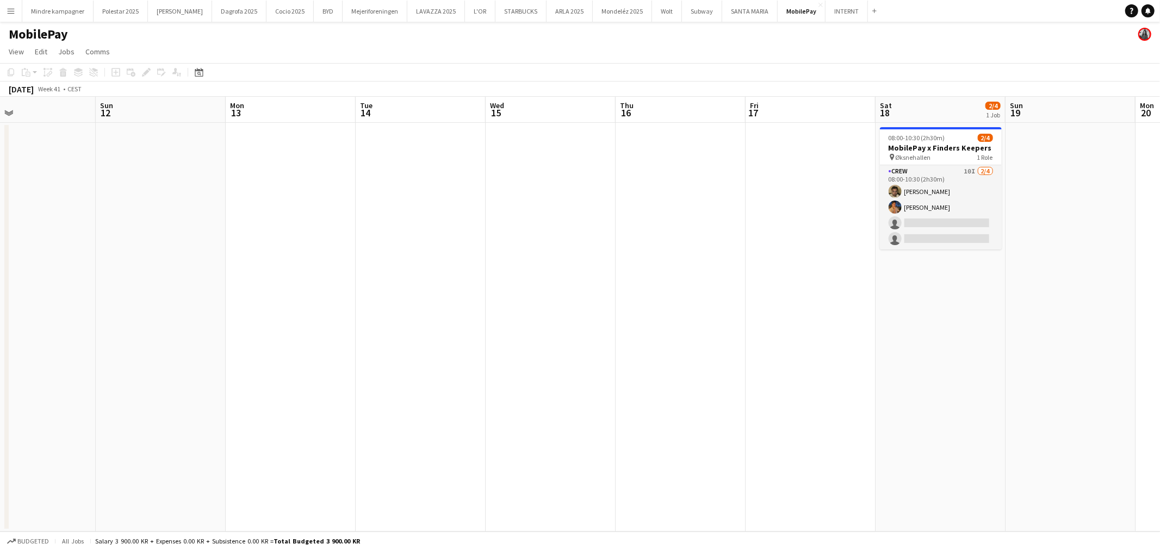
drag, startPoint x: 756, startPoint y: 431, endPoint x: 400, endPoint y: 443, distance: 355.9
click at [400, 443] on app-calendar-viewport "Wed 8 Thu 9 Fri 10 Sat 11 Sun 12 Mon 13 Tue 14 Wed 15 Thu 16 Fri 17 Sat 18 2/4 …" at bounding box center [580, 314] width 1160 height 435
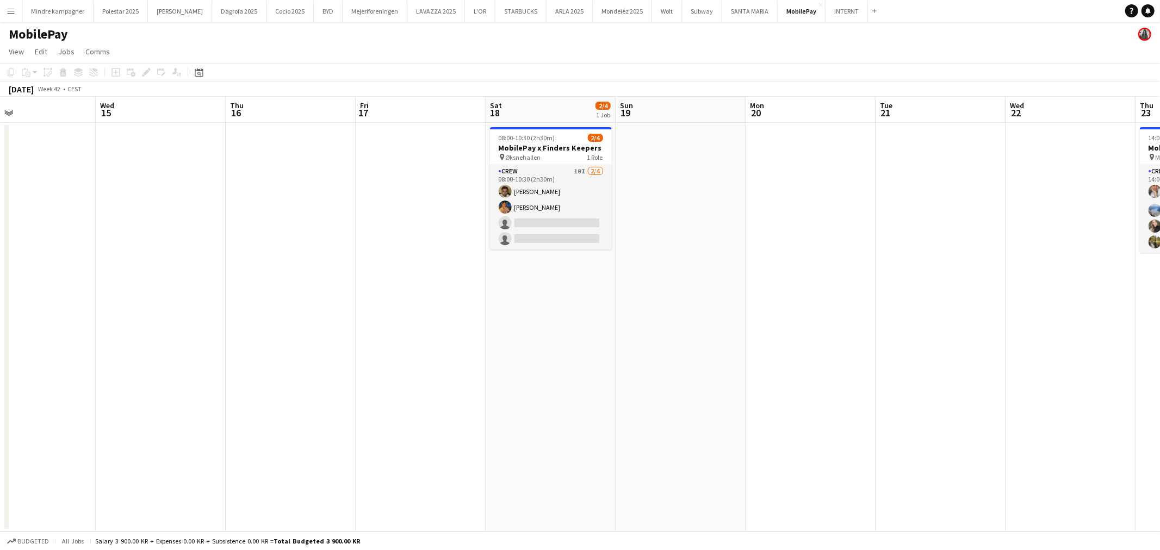
scroll to position [0, 315]
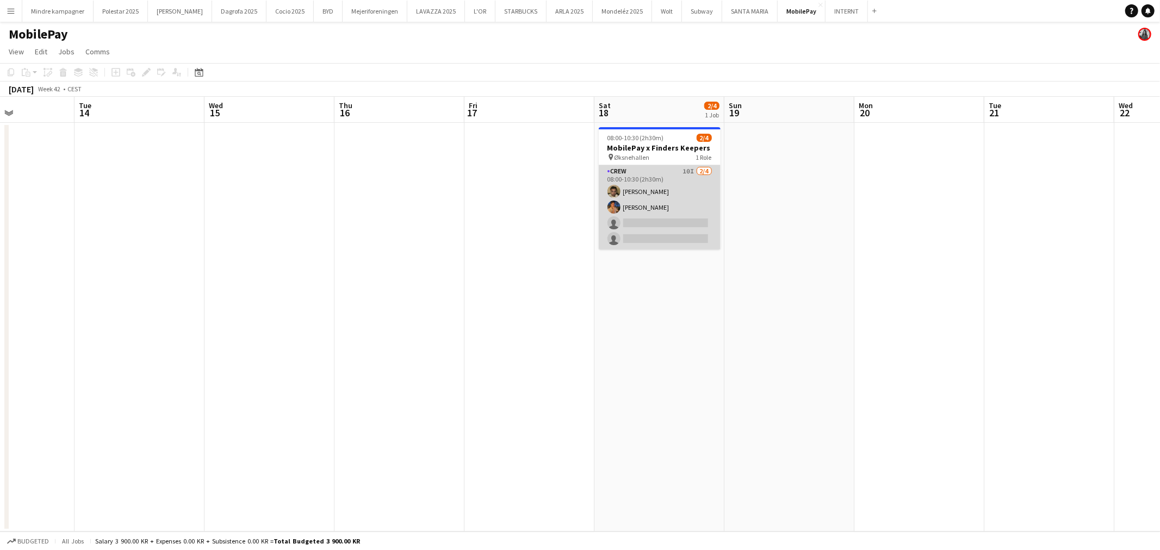
click at [667, 221] on app-card-role "Crew 10I 2/4 08:00-10:30 (2h30m) Benyamin Ijaz Louie Ravn single-neutral-action…" at bounding box center [660, 207] width 122 height 84
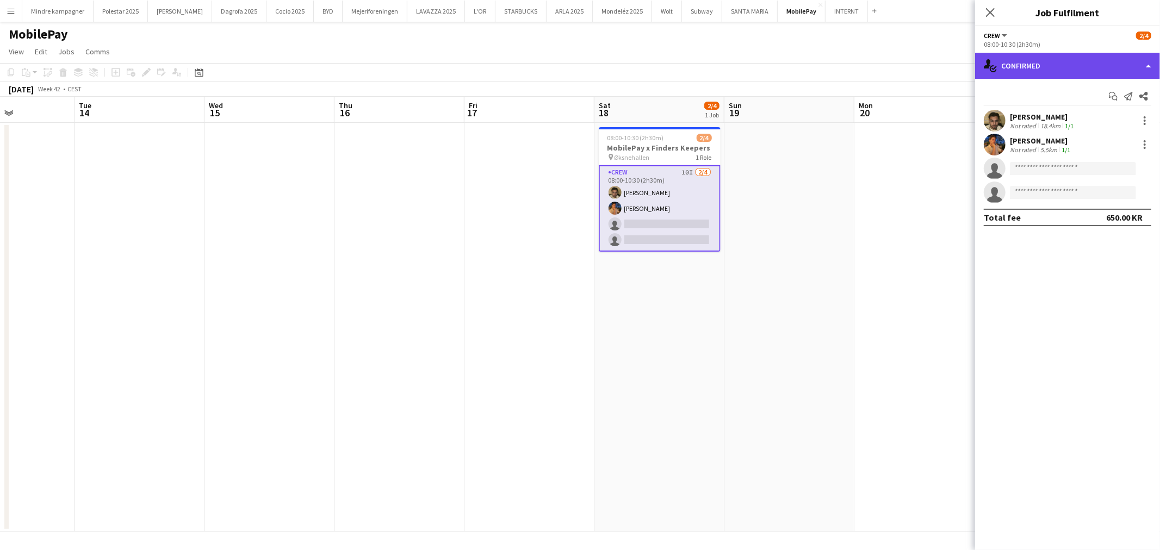
click at [1007, 55] on div "single-neutral-actions-check-2 Confirmed" at bounding box center [1067, 66] width 185 height 26
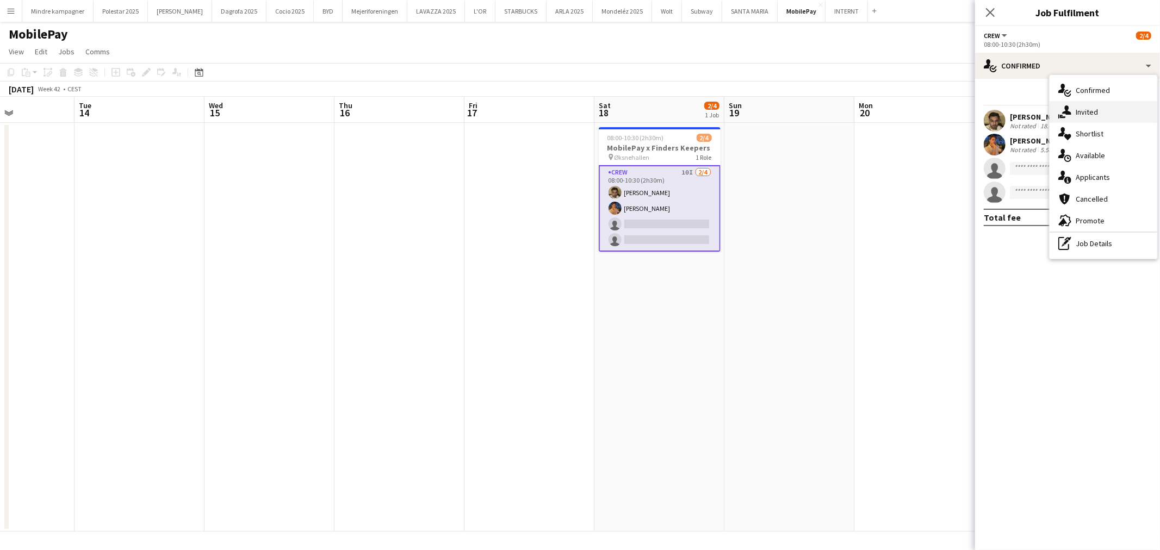
click at [1082, 119] on div "single-neutral-actions-share-1 Invited" at bounding box center [1104, 112] width 108 height 22
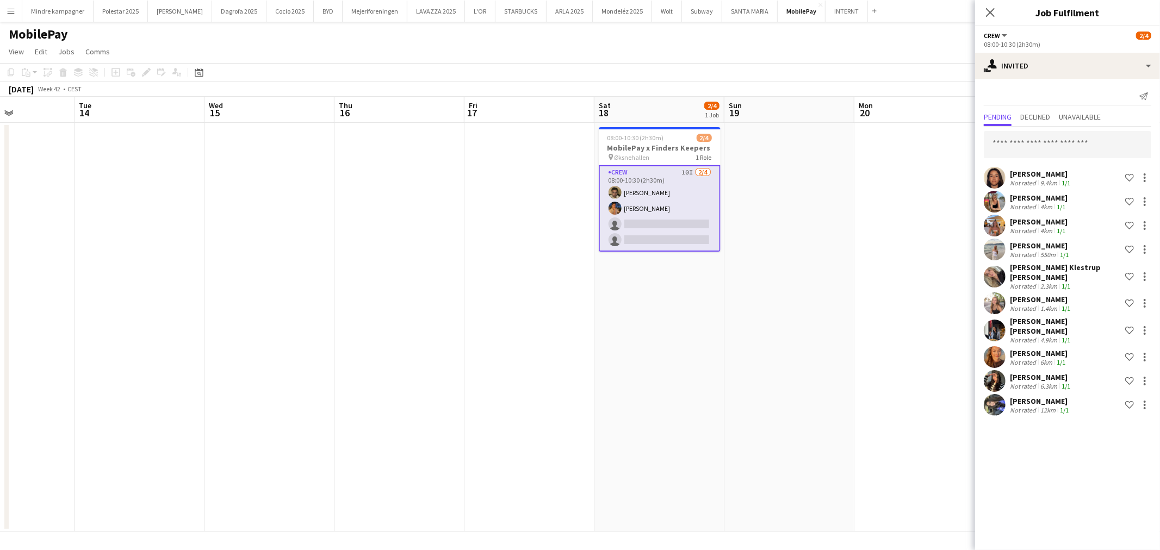
click at [846, 412] on app-date-cell at bounding box center [789, 327] width 130 height 409
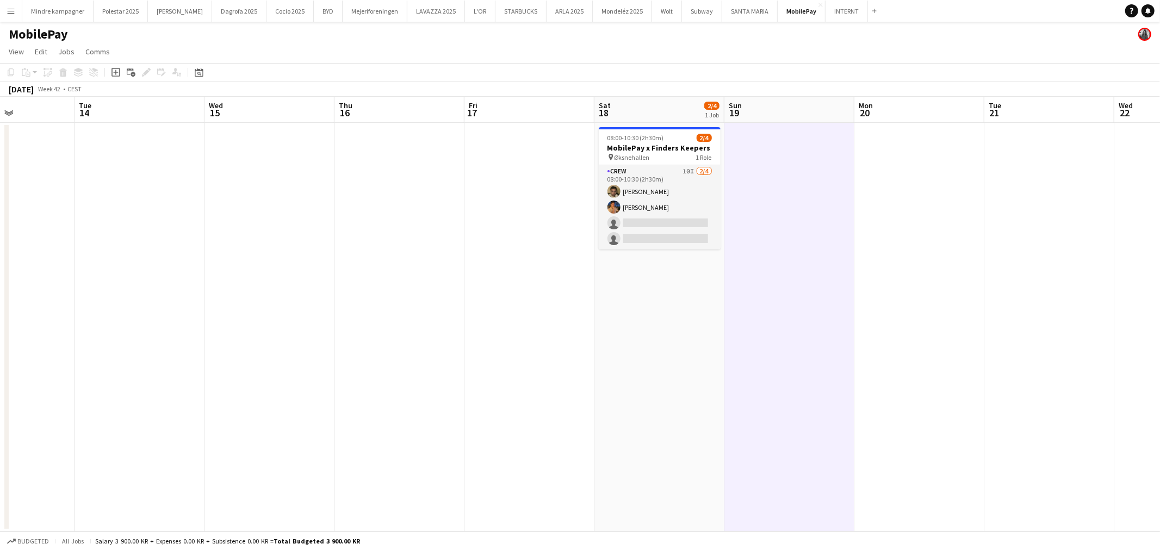
click at [17, 10] on button "Menu" at bounding box center [11, 11] width 22 height 22
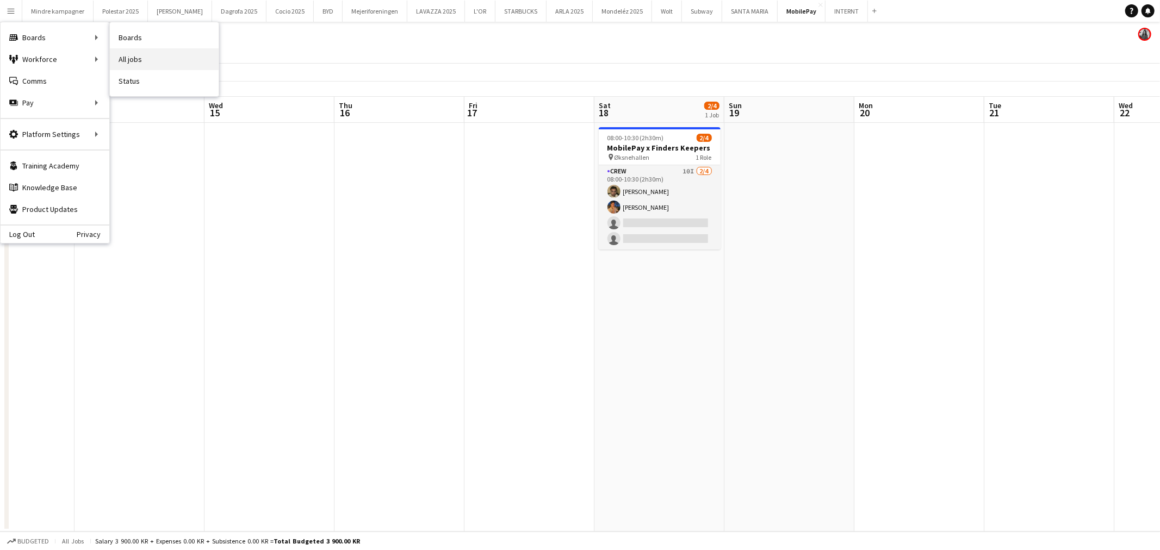
click at [140, 58] on link "All jobs" at bounding box center [164, 59] width 109 height 22
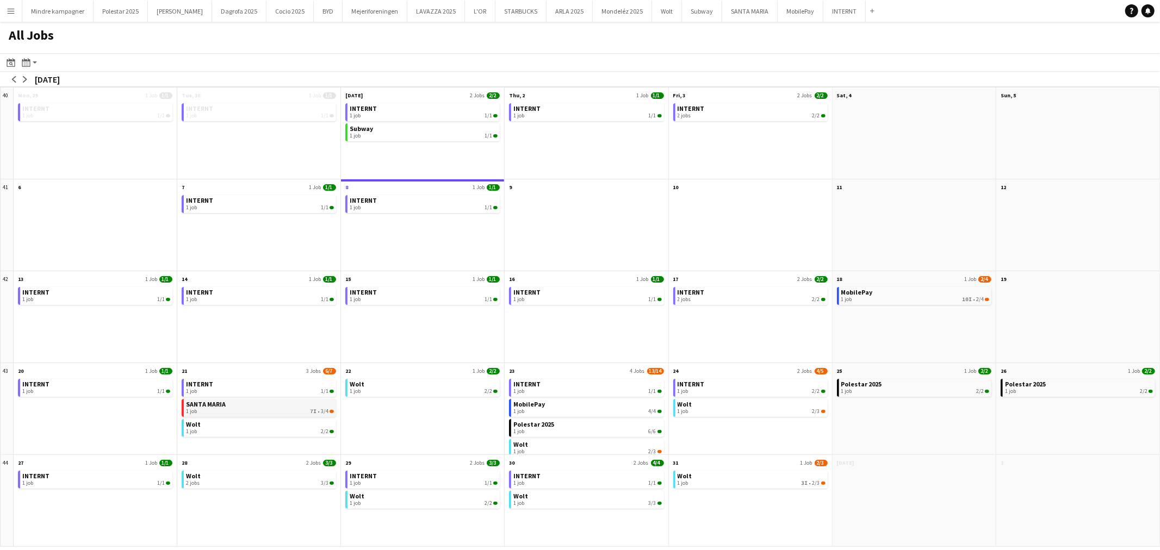
click at [257, 409] on div "1 job 7I • 3/4" at bounding box center [260, 411] width 148 height 7
